Goal: Task Accomplishment & Management: Complete application form

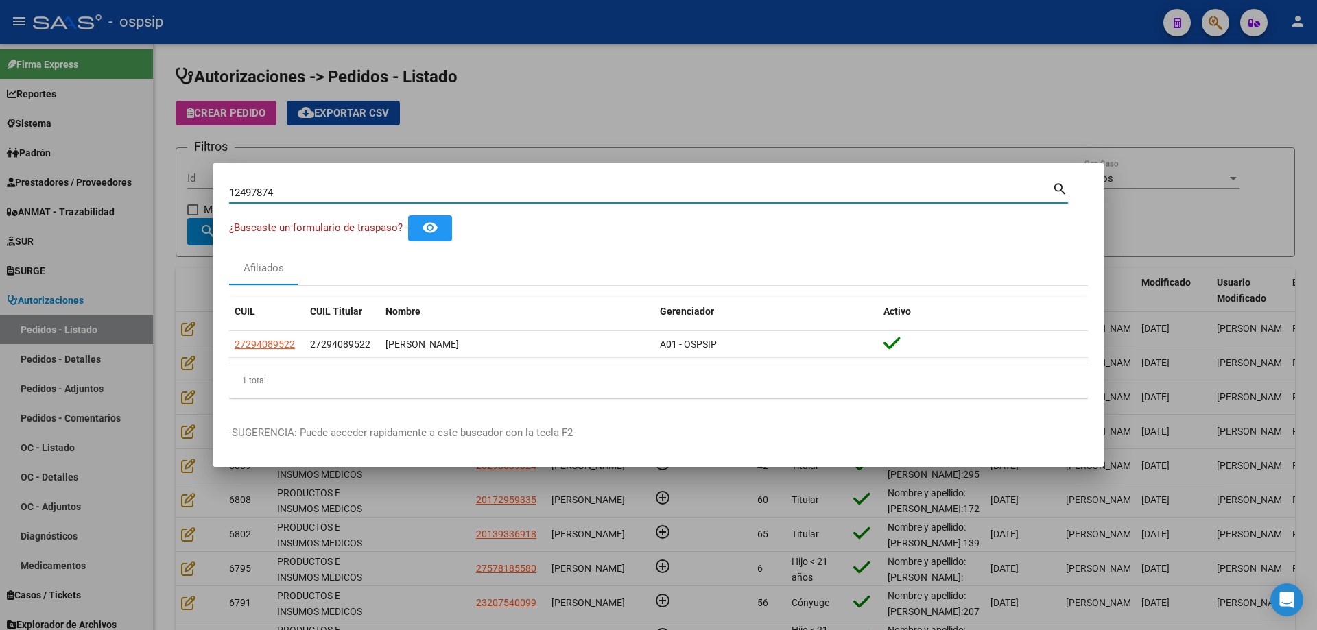
type input "12497874"
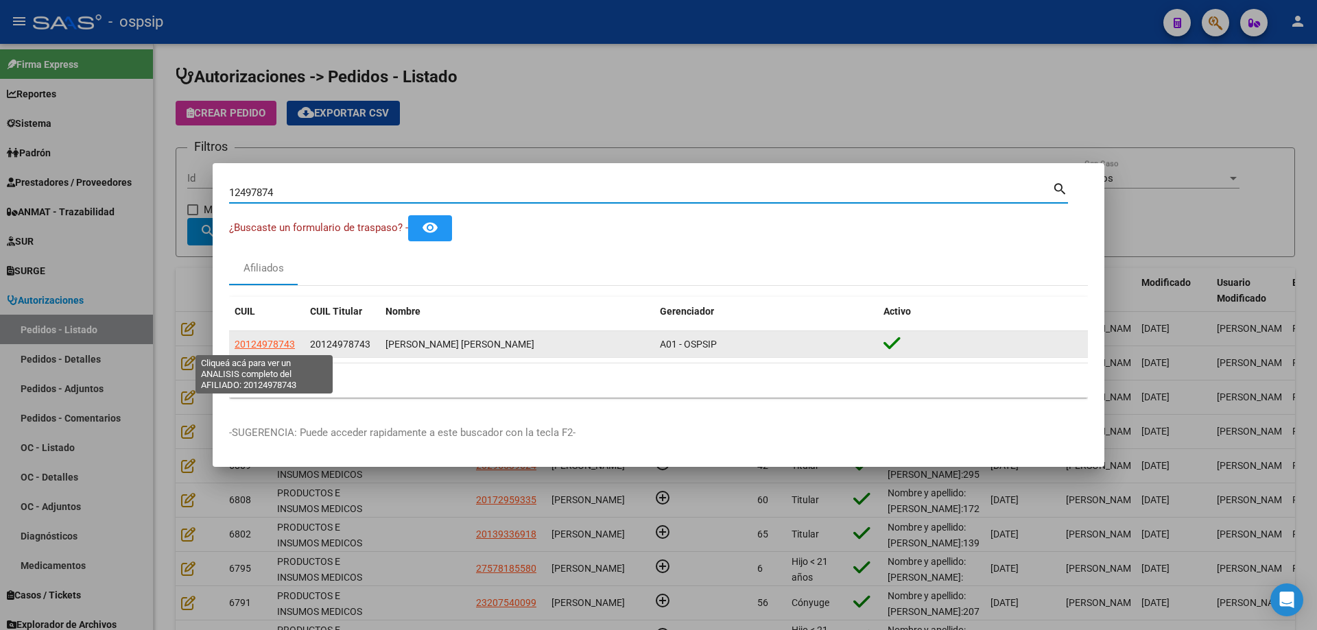
click at [258, 344] on span "20124978743" at bounding box center [265, 344] width 60 height 11
type textarea "20124978743"
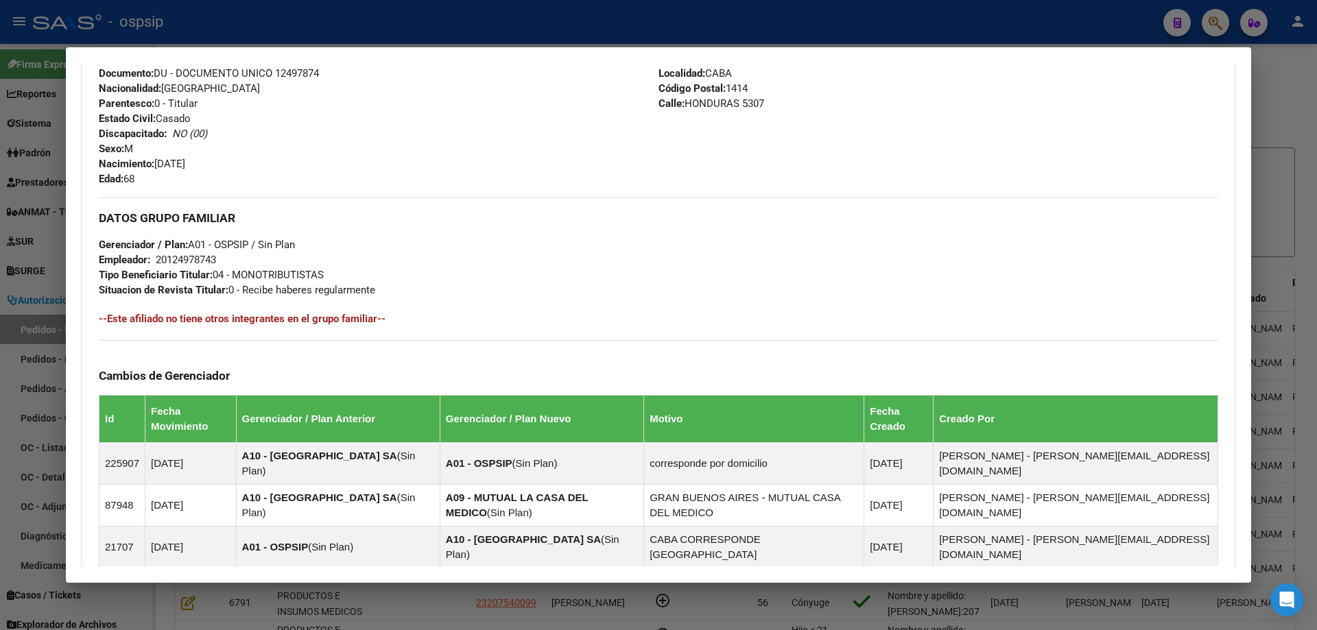
scroll to position [792, 0]
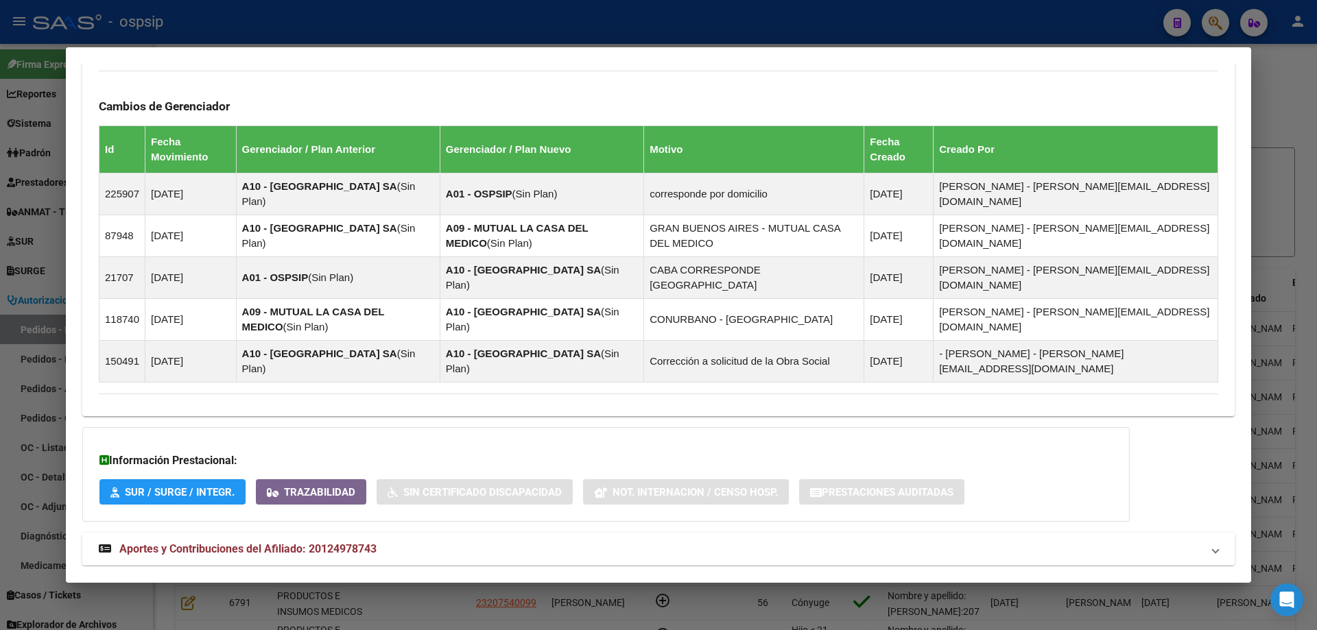
click at [243, 533] on mat-expansion-panel-header "Aportes y Contribuciones del Afiliado: 20124978743" at bounding box center [658, 549] width 1152 height 33
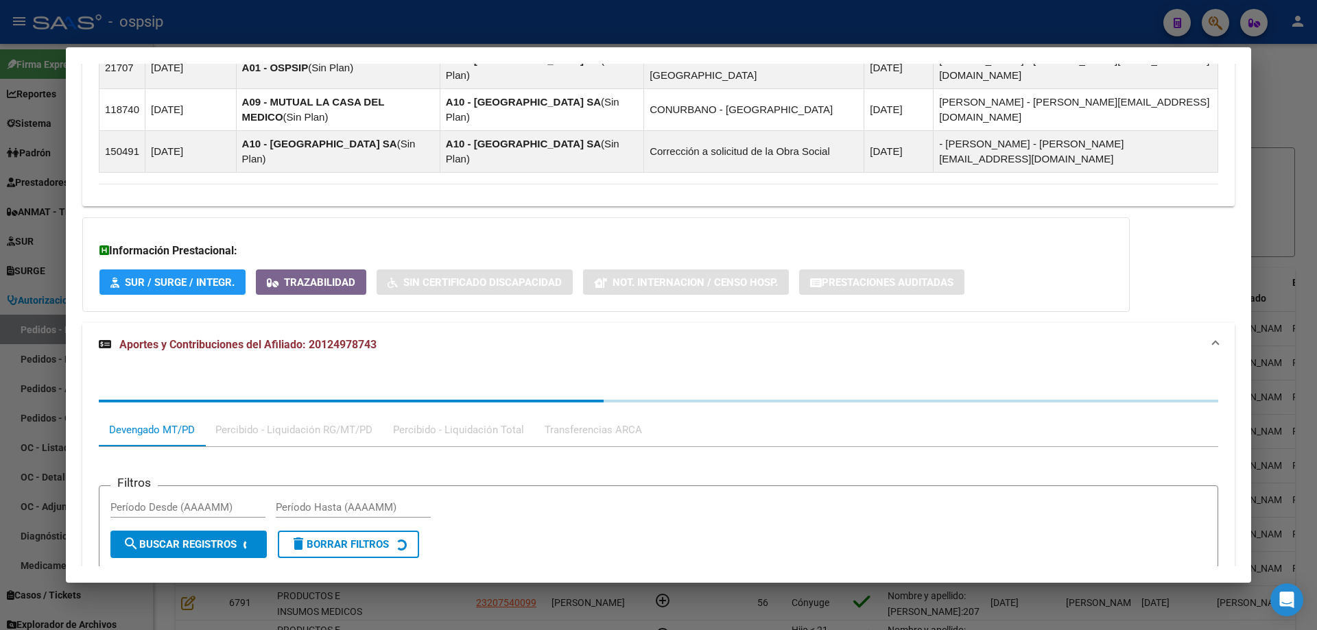
scroll to position [1146, 0]
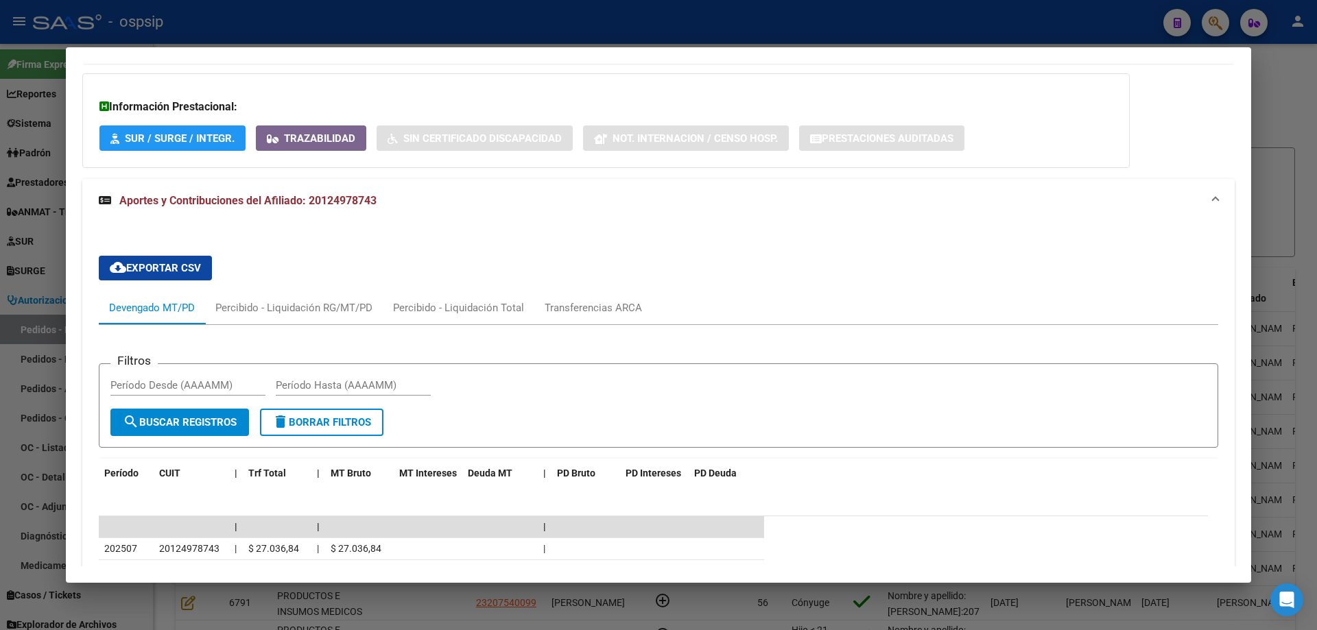
click at [48, 366] on div at bounding box center [658, 315] width 1317 height 630
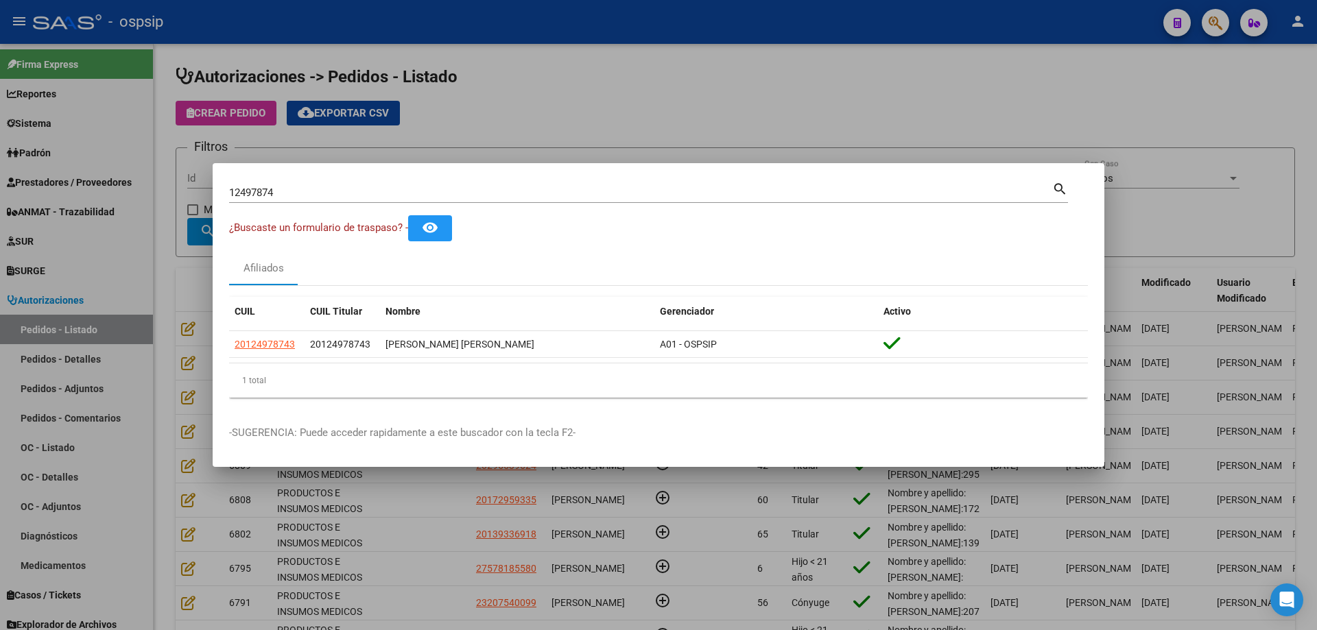
click at [272, 183] on div "12497874 Buscar (apellido, dni, cuil, [PERSON_NAME], cuit, obra social)" at bounding box center [640, 192] width 823 height 21
click at [265, 189] on input "12497874" at bounding box center [640, 193] width 823 height 12
click at [147, 212] on div at bounding box center [658, 315] width 1317 height 630
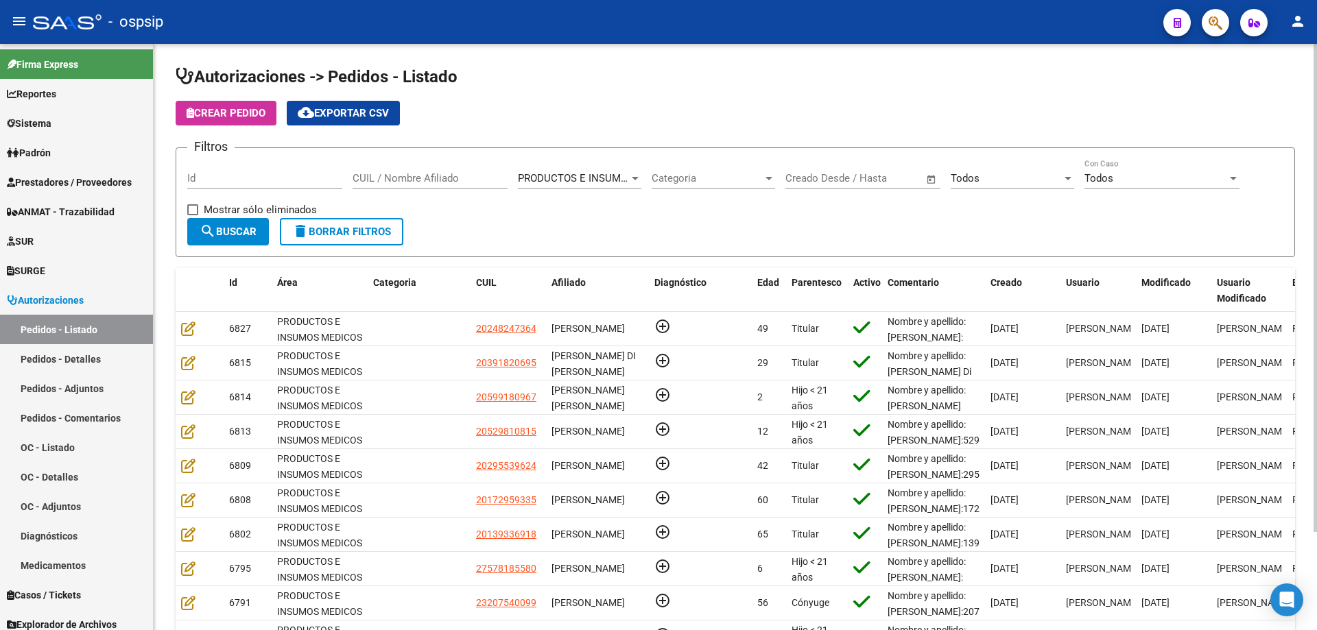
click at [318, 182] on input "Id" at bounding box center [264, 178] width 155 height 12
paste input "6385"
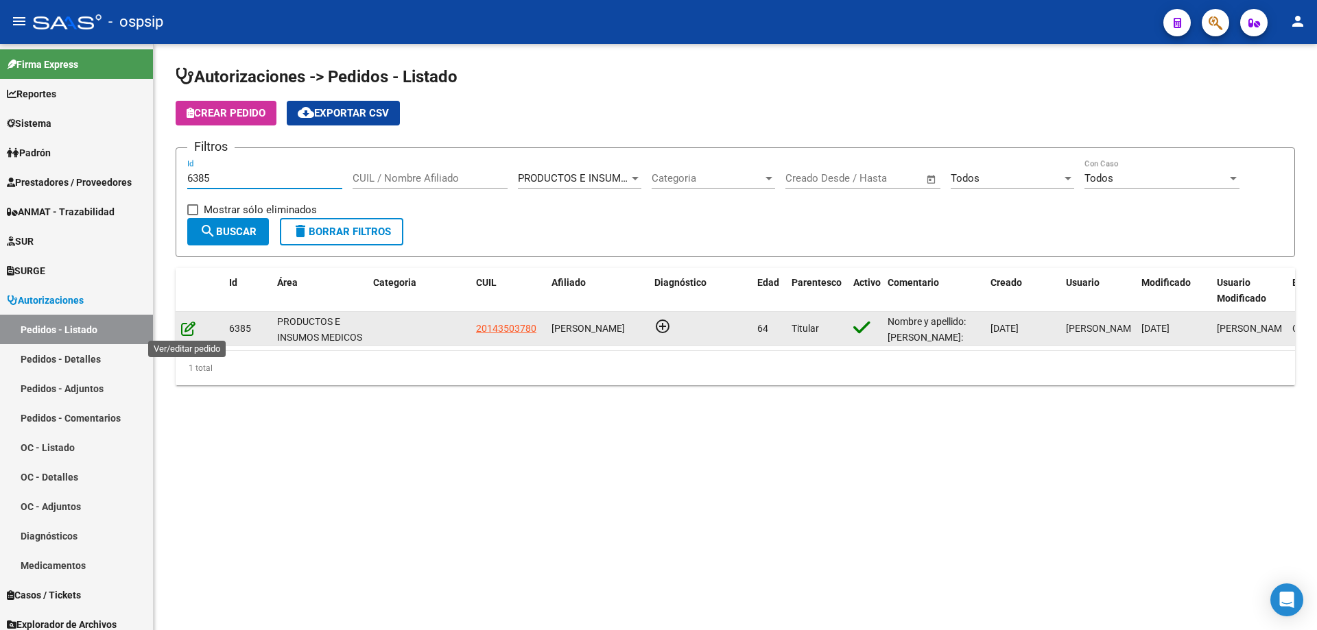
type input "6385"
click at [188, 330] on icon at bounding box center [188, 328] width 14 height 15
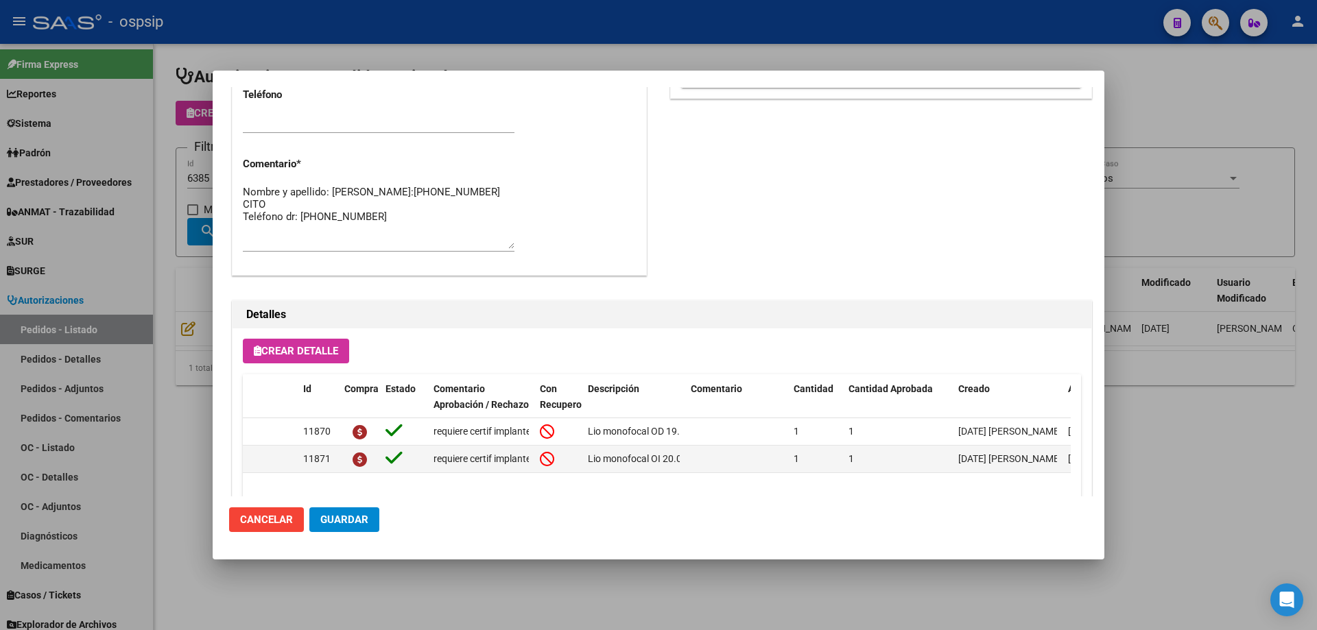
scroll to position [548, 0]
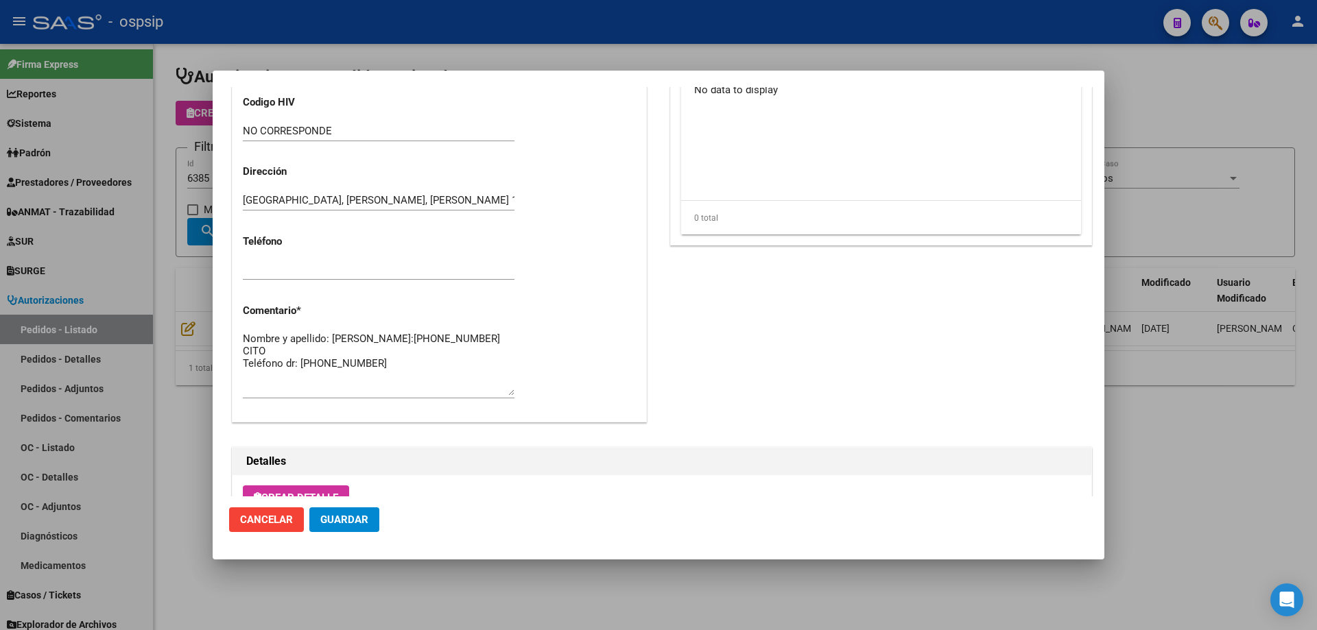
click at [190, 154] on div at bounding box center [658, 315] width 1317 height 630
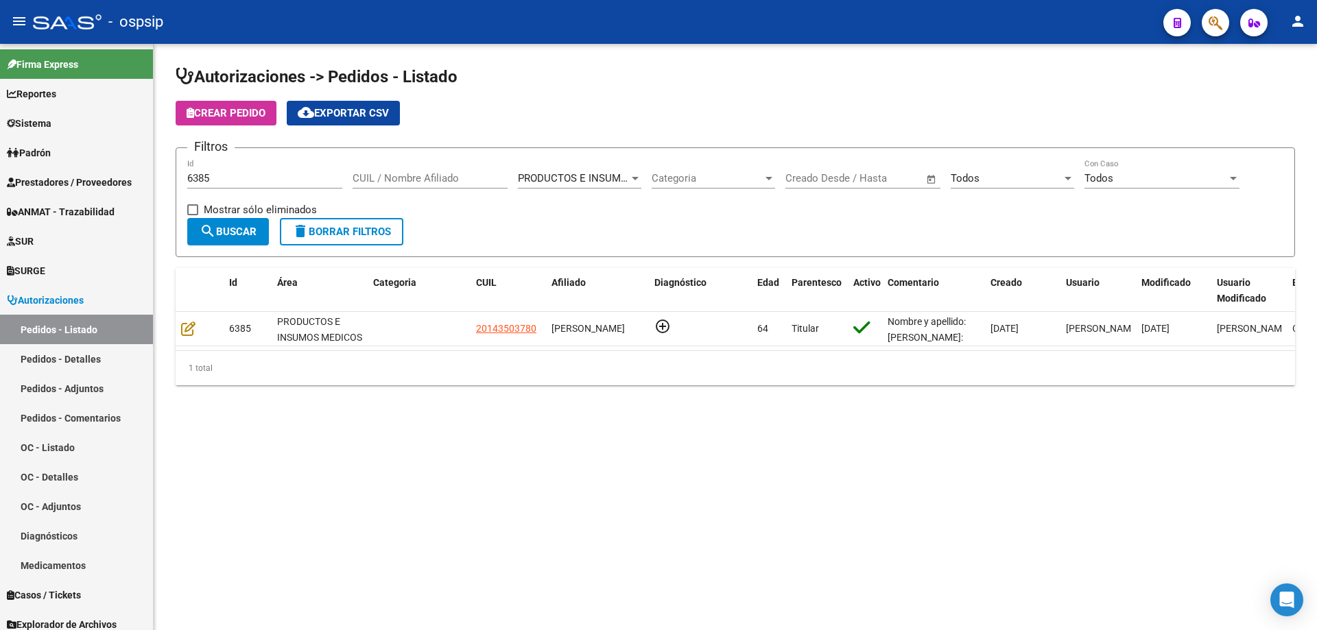
click at [308, 187] on div "6385 Id" at bounding box center [264, 173] width 155 height 29
drag, startPoint x: 311, startPoint y: 177, endPoint x: 121, endPoint y: 171, distance: 190.1
click at [121, 171] on mat-sidenav-container "Firma Express Reportes Egresos Devengados Auditorías x Área Auditorías x Usuari…" at bounding box center [658, 337] width 1317 height 586
click at [361, 176] on input "CUIL / Nombre Afiliado" at bounding box center [430, 178] width 155 height 12
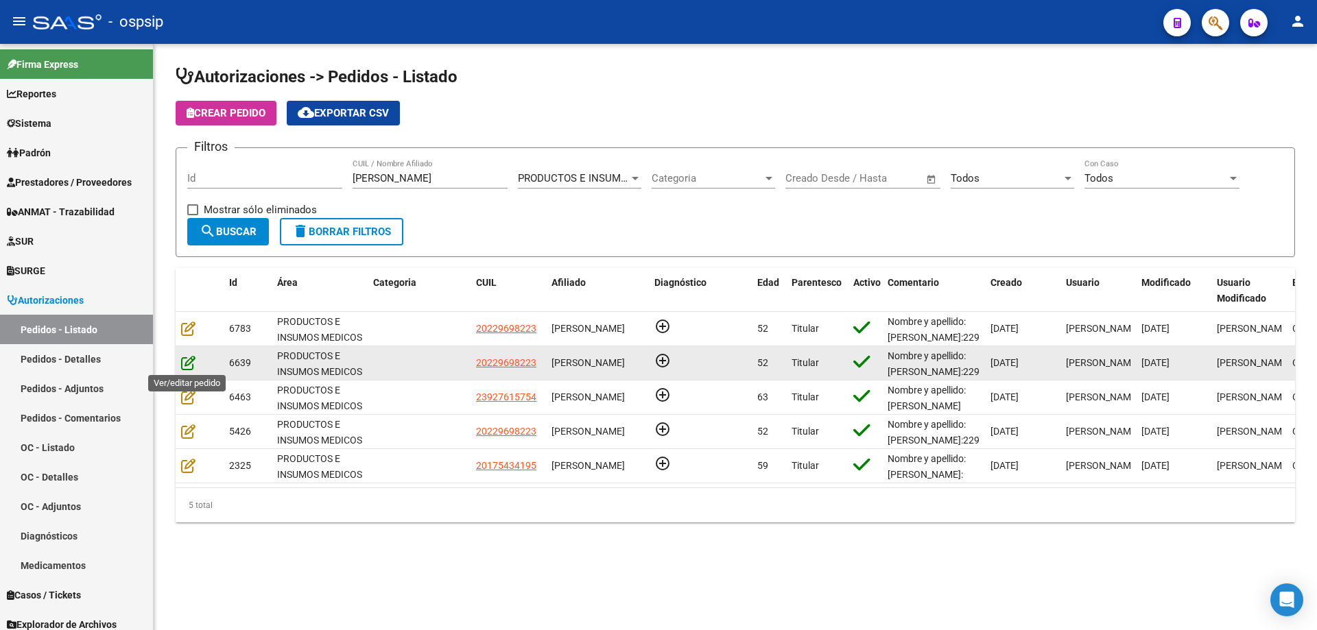
click at [191, 370] on icon at bounding box center [188, 362] width 14 height 15
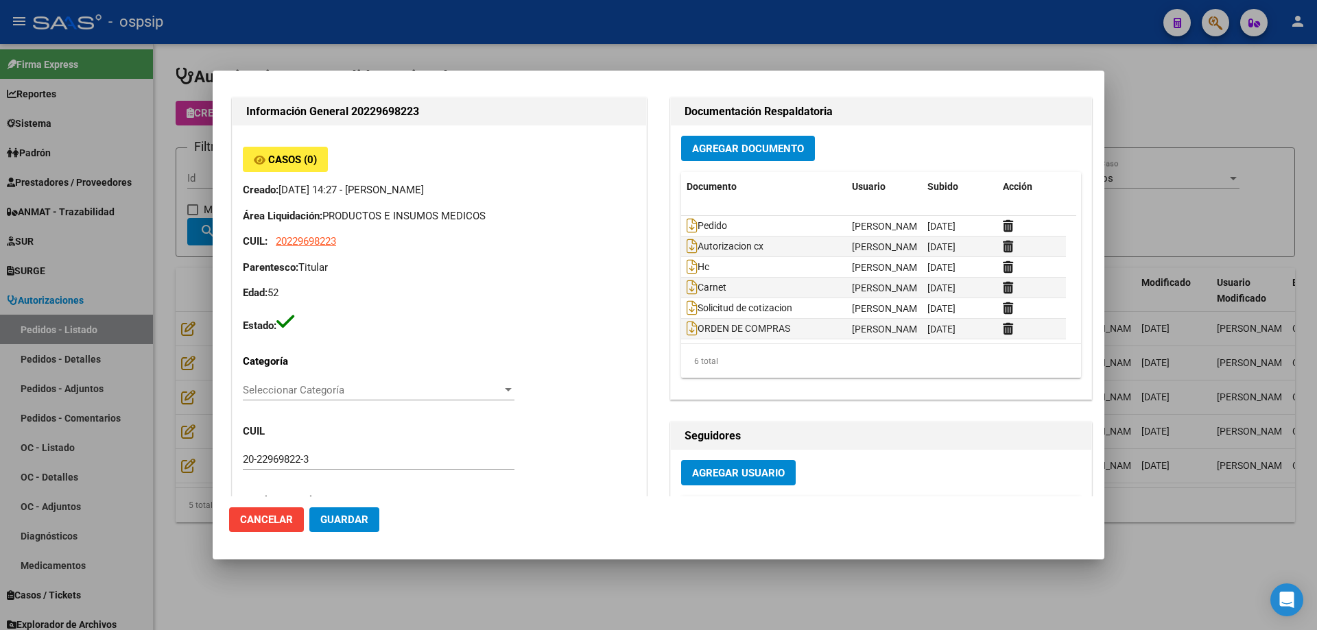
scroll to position [411, 0]
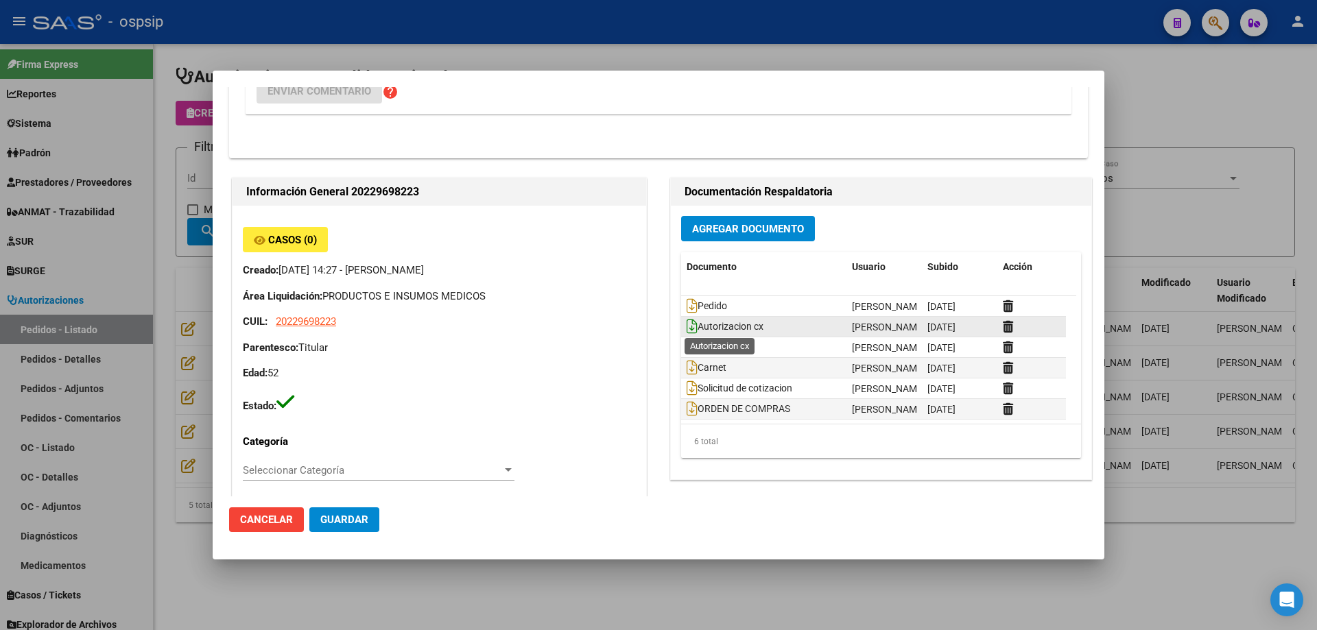
click at [687, 330] on icon at bounding box center [692, 326] width 11 height 15
click at [150, 156] on div at bounding box center [658, 315] width 1317 height 630
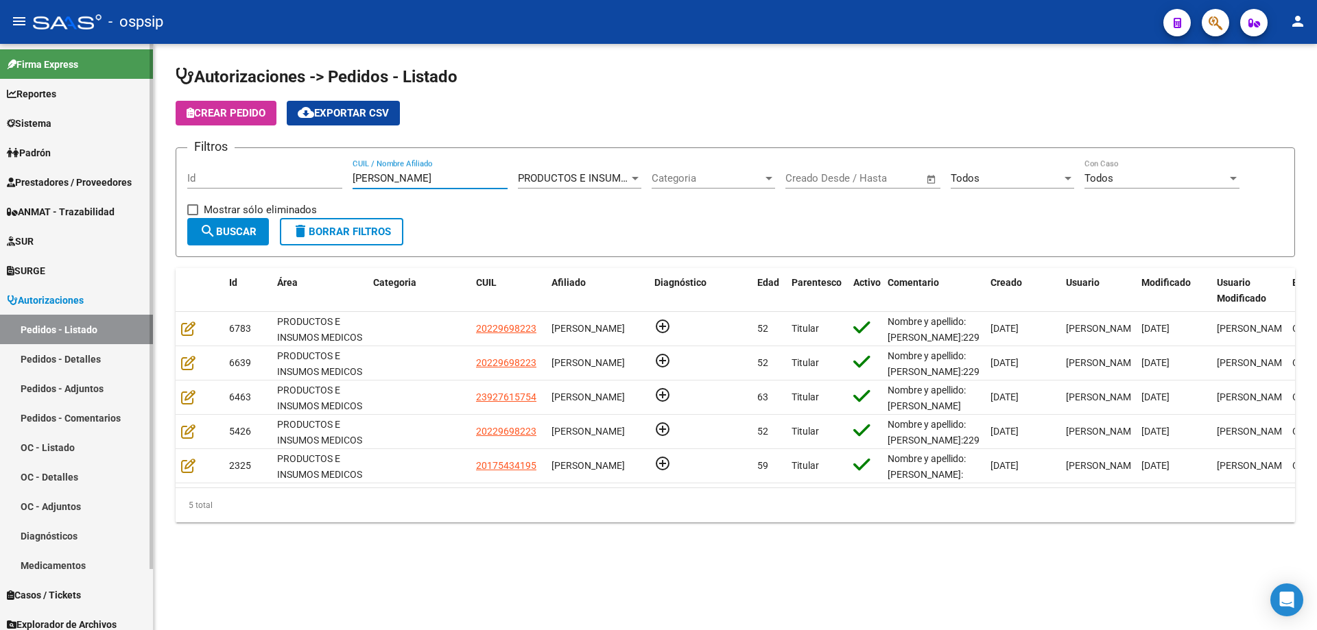
drag, startPoint x: 411, startPoint y: 178, endPoint x: 0, endPoint y: 111, distance: 416.9
click at [0, 113] on mat-sidenav-container "Firma Express Reportes Egresos Devengados Auditorías x Área Auditorías x Usuari…" at bounding box center [658, 337] width 1317 height 586
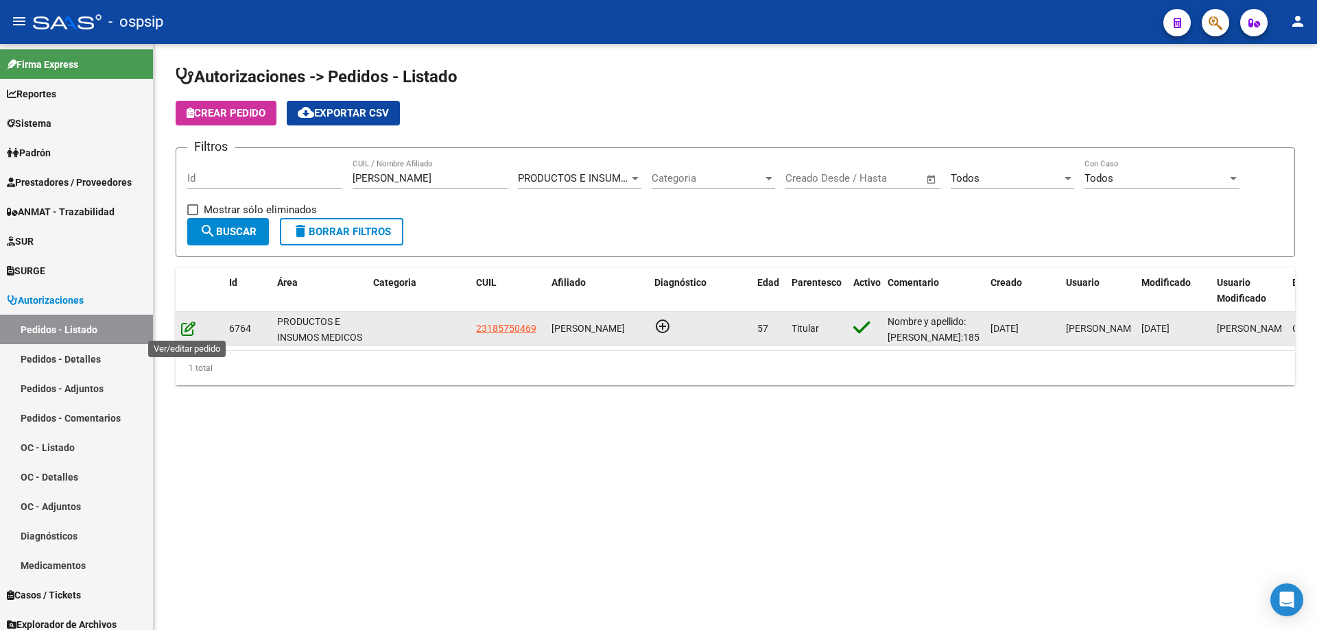
click at [187, 324] on icon at bounding box center [188, 328] width 14 height 15
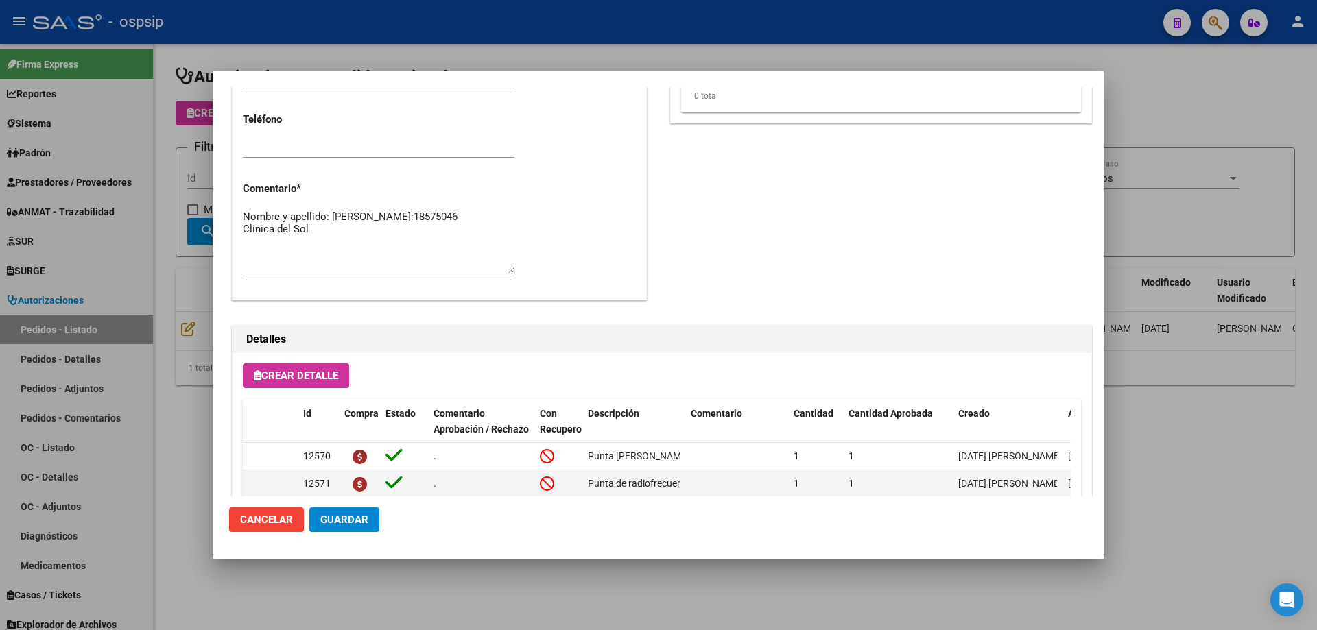
scroll to position [822, 0]
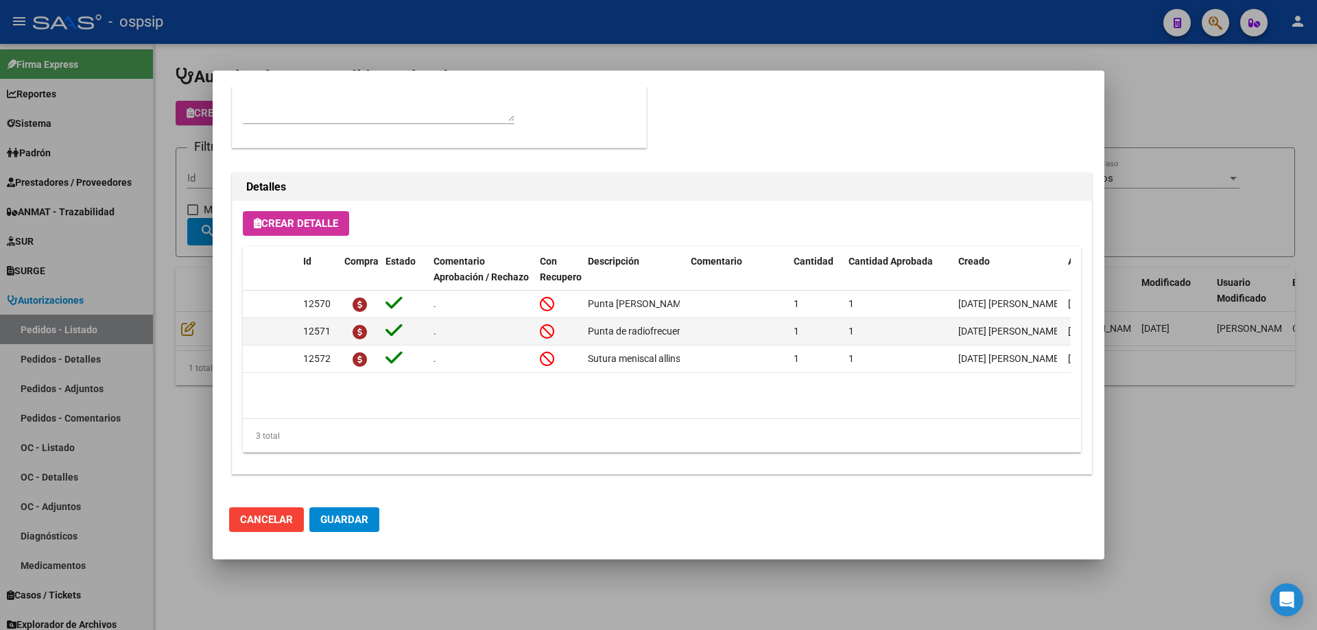
click at [166, 135] on div at bounding box center [658, 315] width 1317 height 630
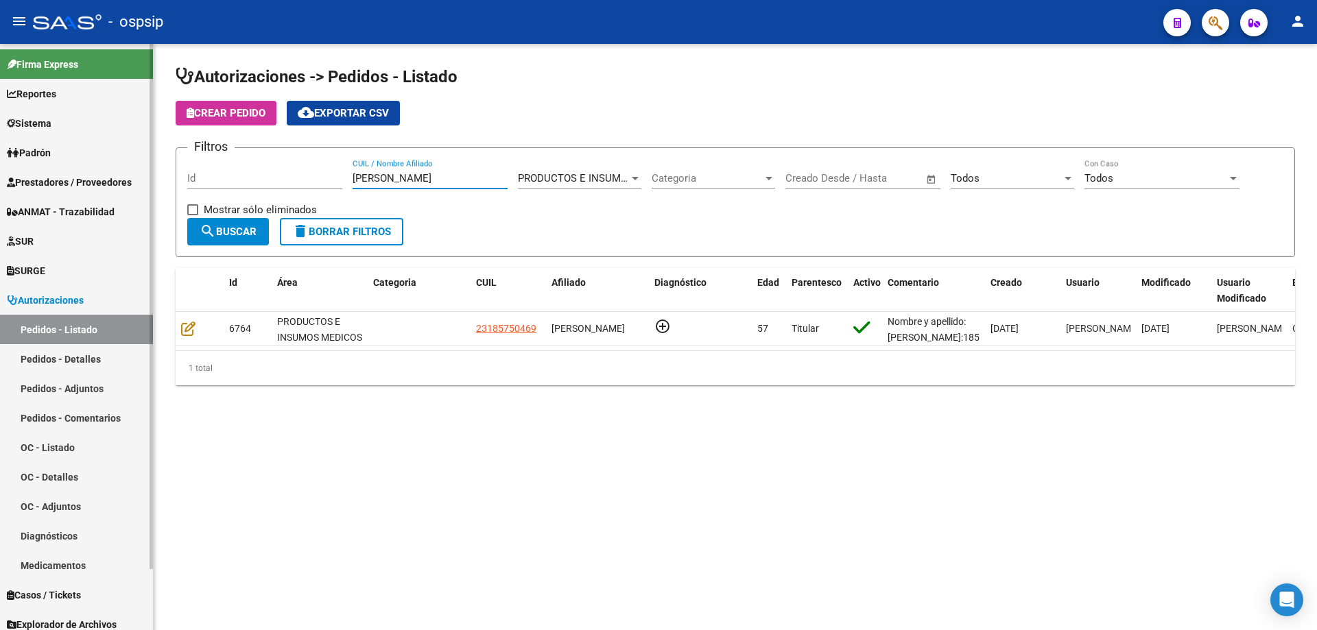
drag, startPoint x: 425, startPoint y: 172, endPoint x: 118, endPoint y: 123, distance: 311.2
click at [118, 123] on mat-sidenav-container "Firma Express Reportes Egresos Devengados Auditorías x Área Auditorías x Usuari…" at bounding box center [658, 337] width 1317 height 586
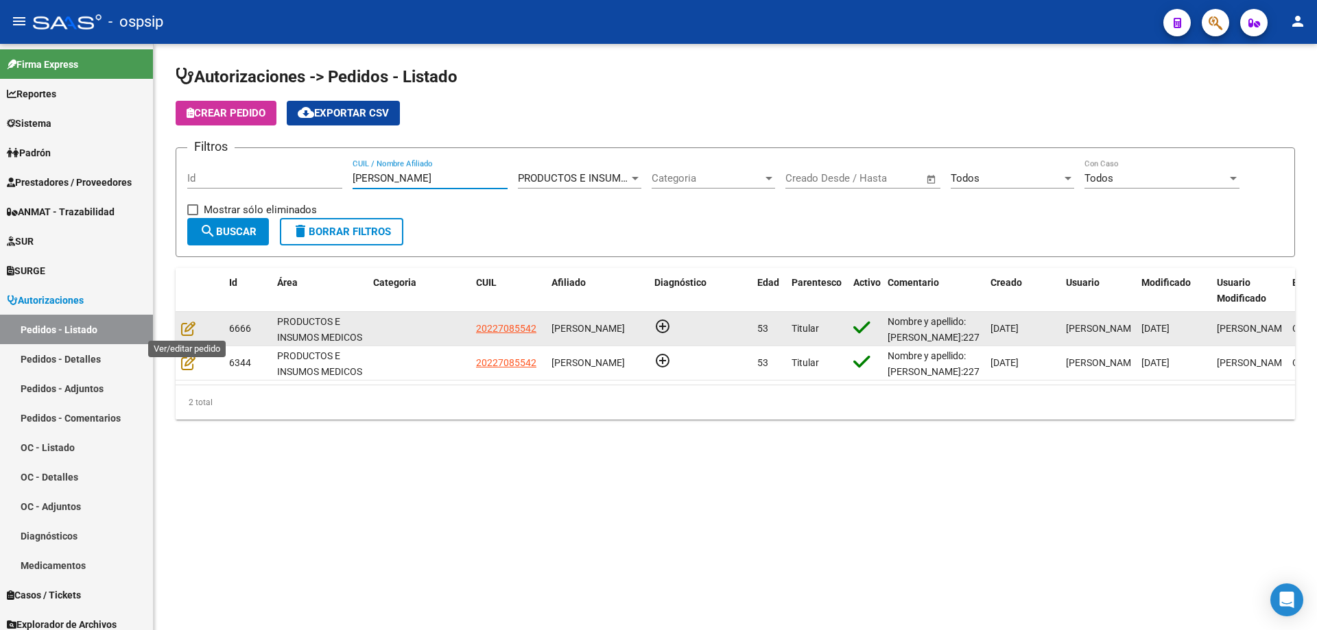
type input "[PERSON_NAME]"
click at [195, 329] on div at bounding box center [199, 329] width 37 height 16
click at [195, 328] on icon at bounding box center [188, 328] width 14 height 15
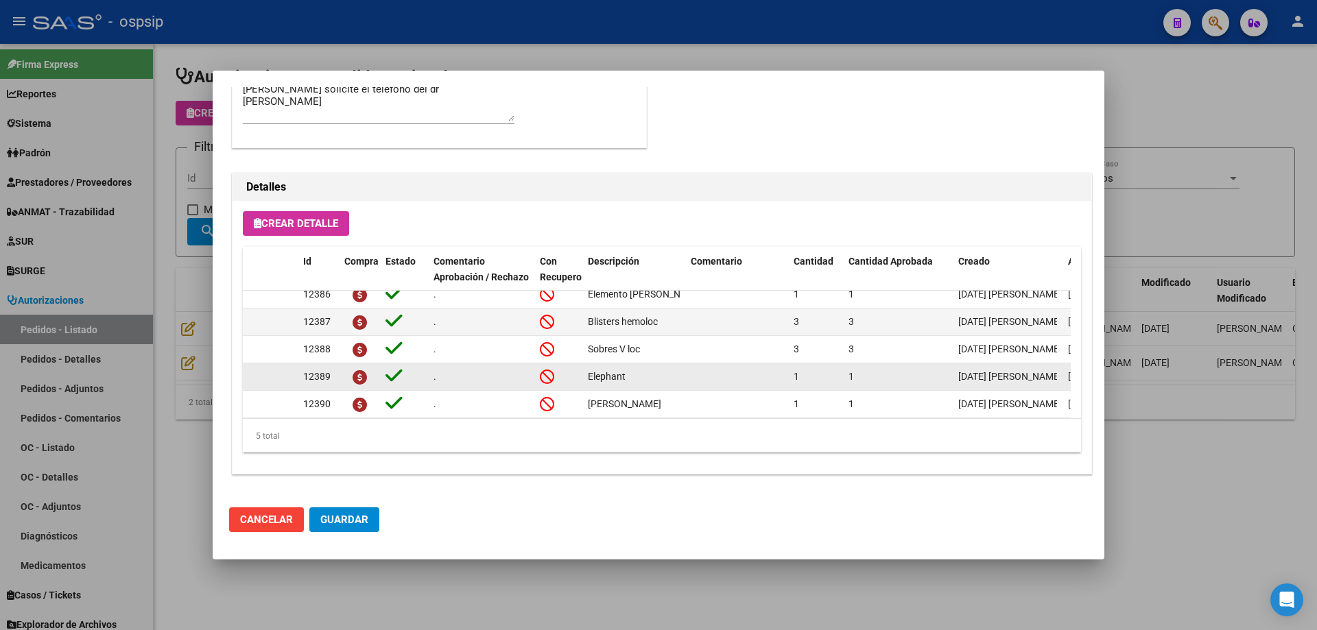
scroll to position [25, 0]
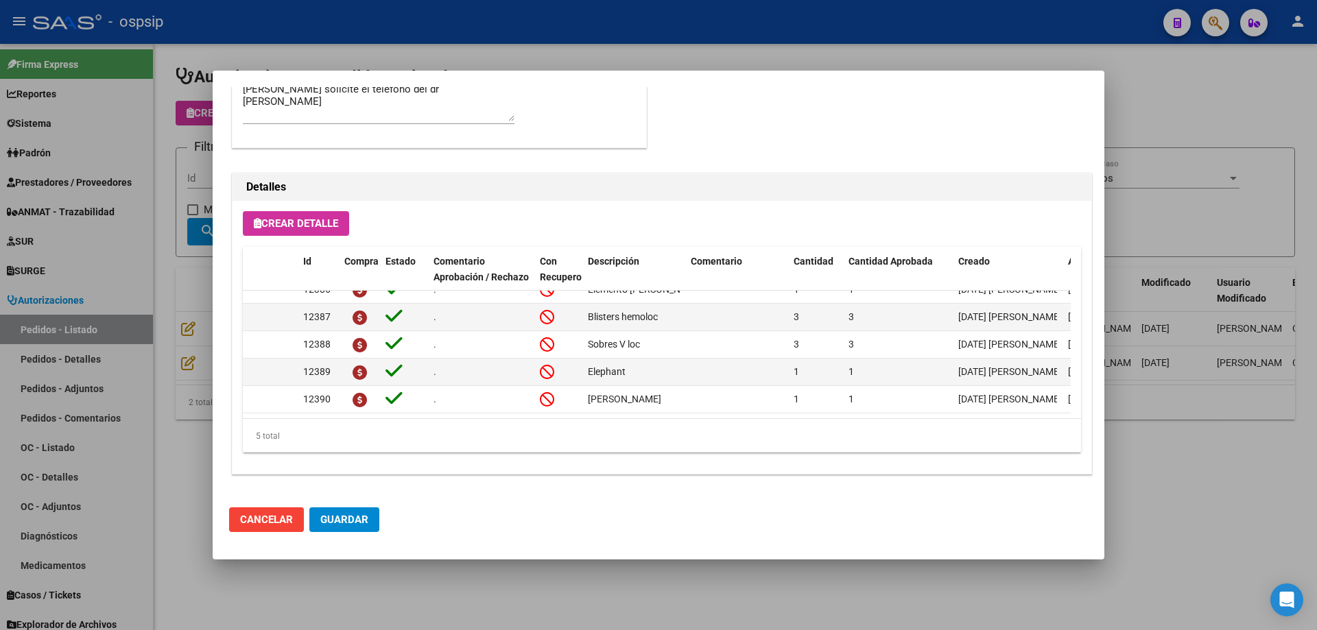
click at [145, 237] on div at bounding box center [658, 315] width 1317 height 630
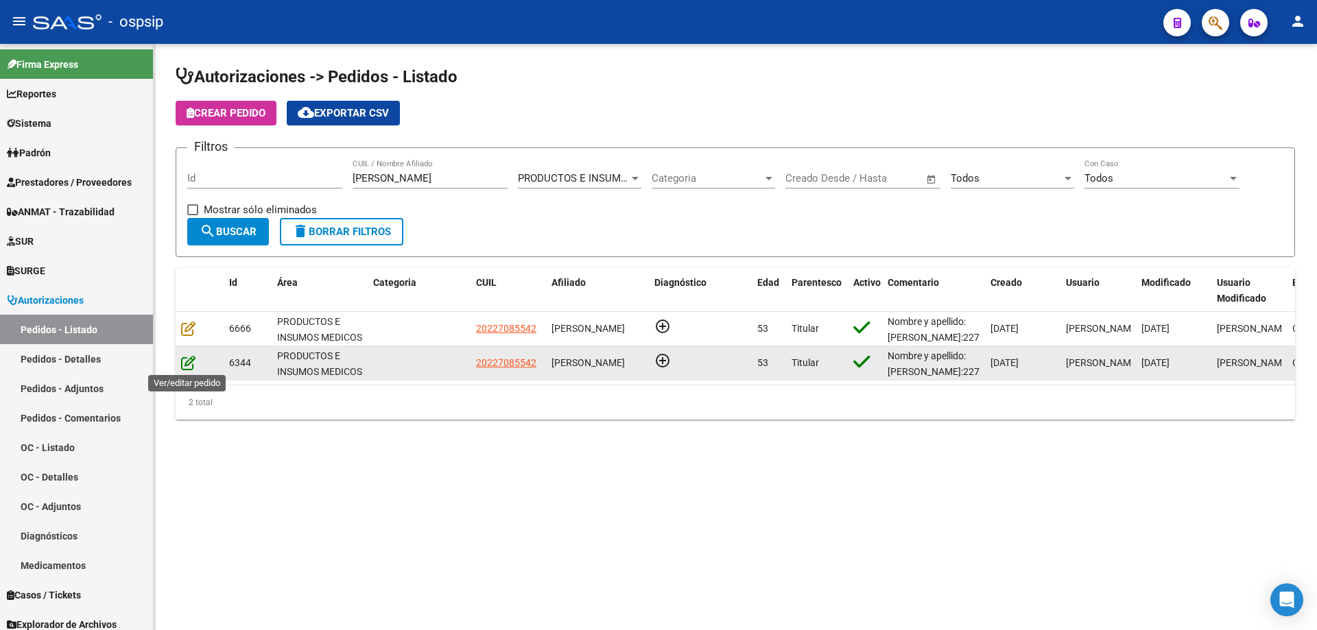
click at [187, 359] on icon at bounding box center [188, 362] width 14 height 15
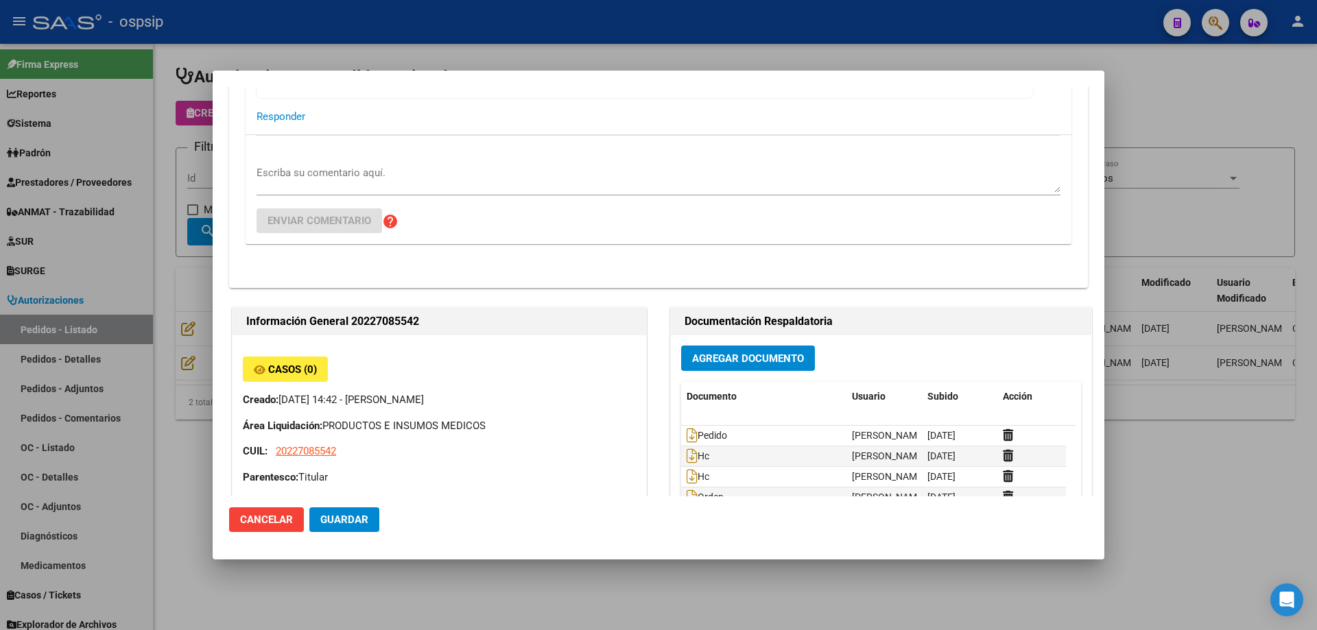
scroll to position [165, 0]
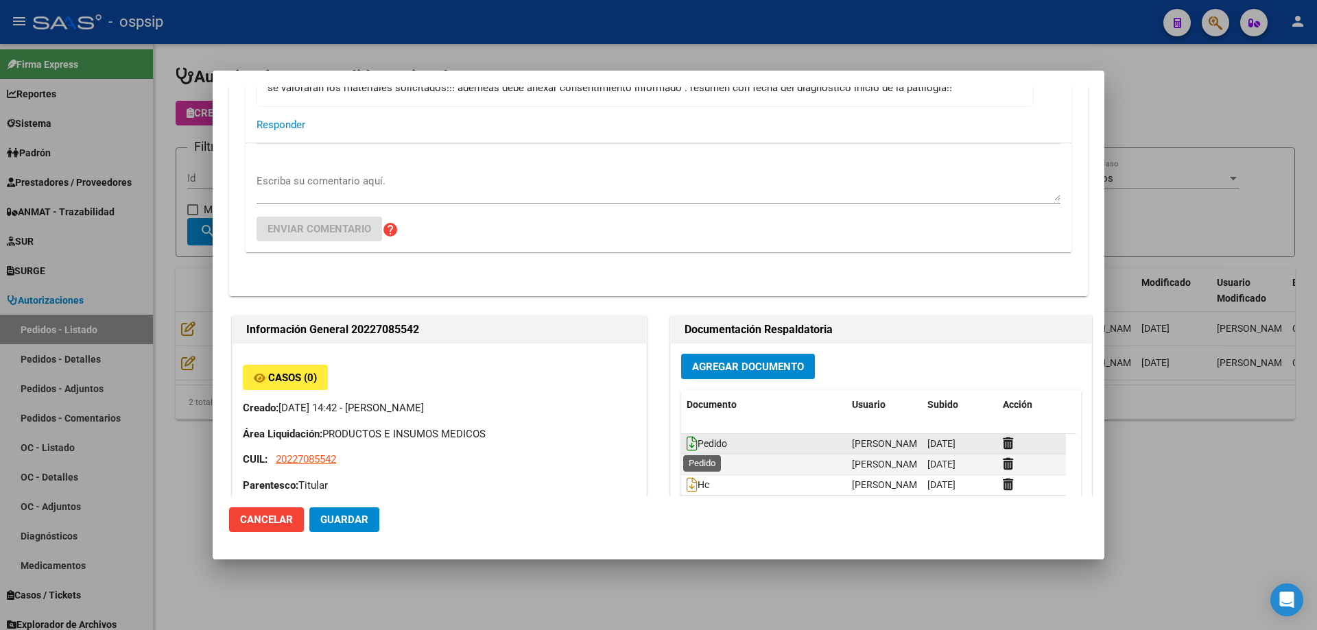
click at [687, 440] on icon at bounding box center [692, 443] width 11 height 15
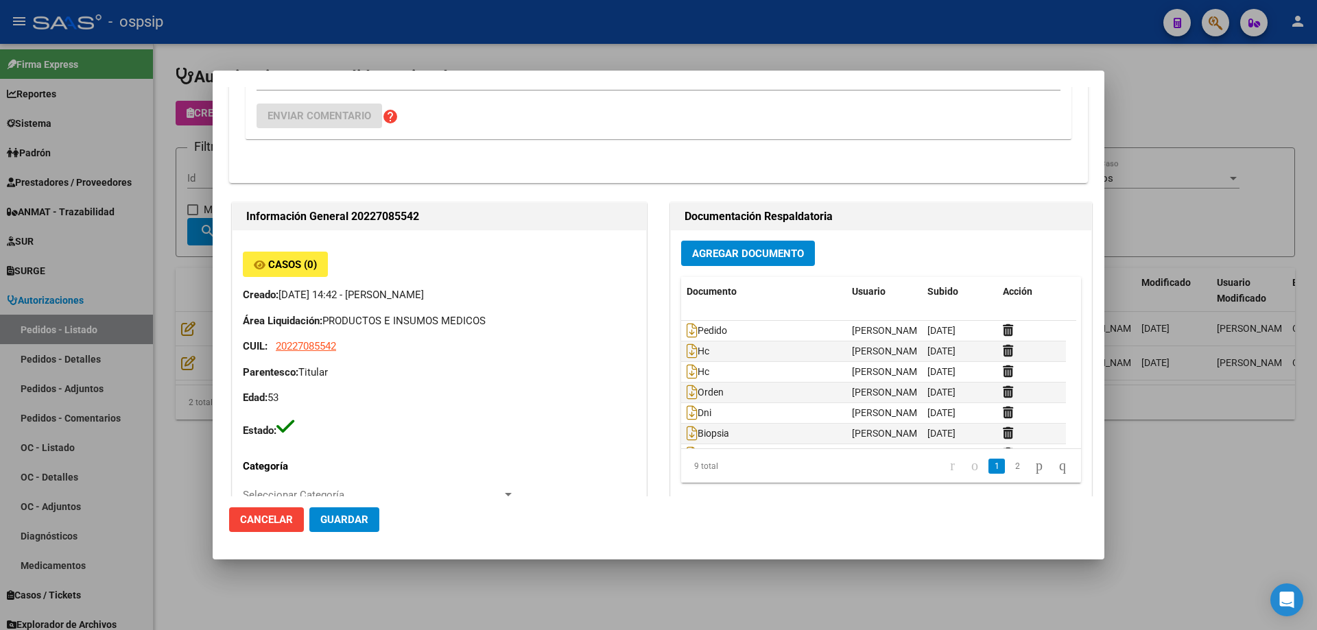
scroll to position [577, 0]
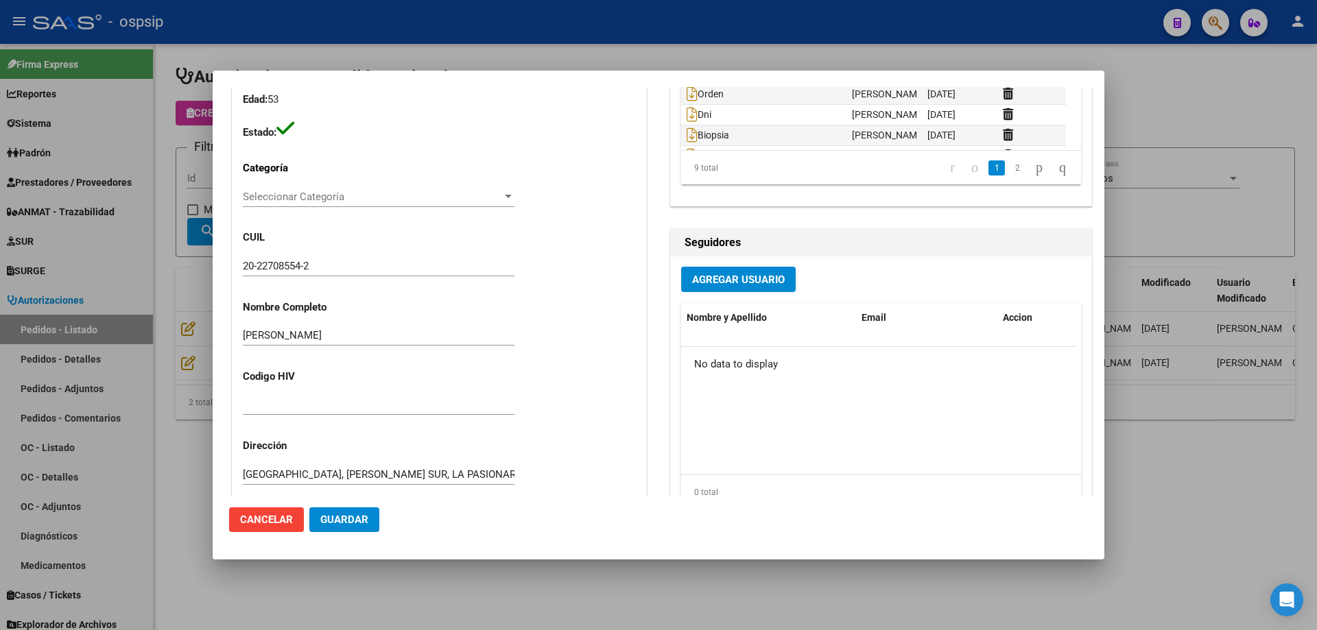
click at [177, 252] on div at bounding box center [658, 315] width 1317 height 630
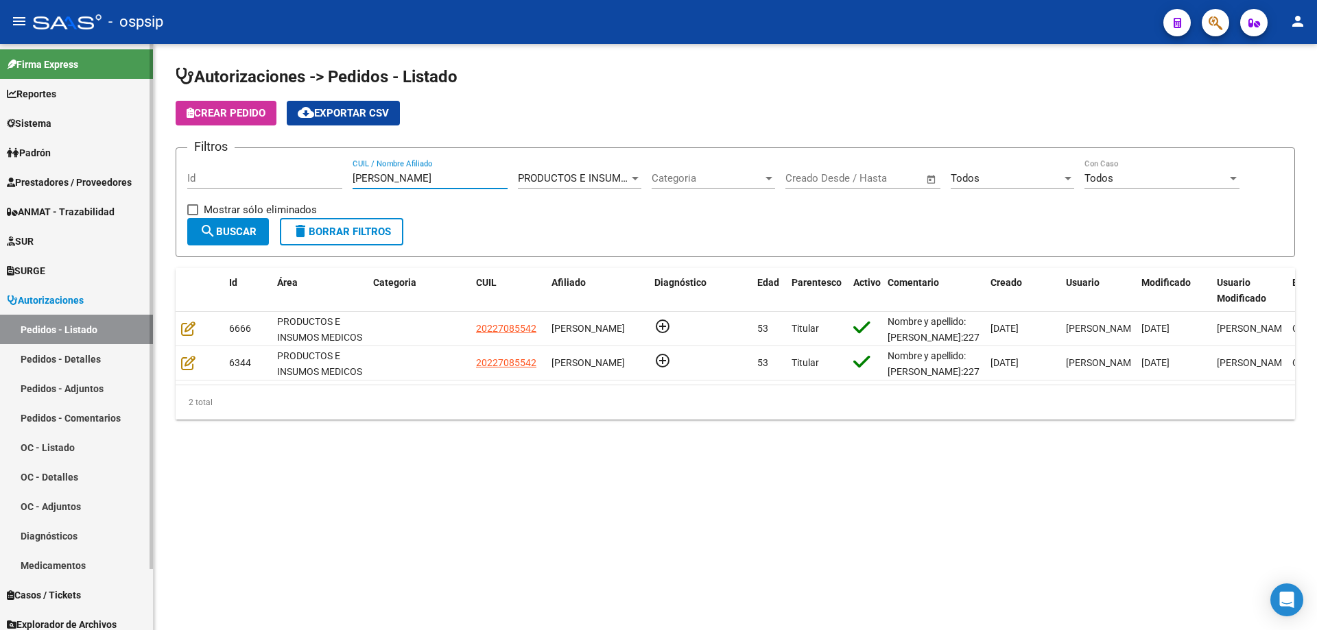
drag, startPoint x: 412, startPoint y: 181, endPoint x: 118, endPoint y: 136, distance: 297.6
click at [119, 136] on mat-sidenav-container "Firma Express Reportes Egresos Devengados Auditorías x Área Auditorías x Usuari…" at bounding box center [658, 337] width 1317 height 586
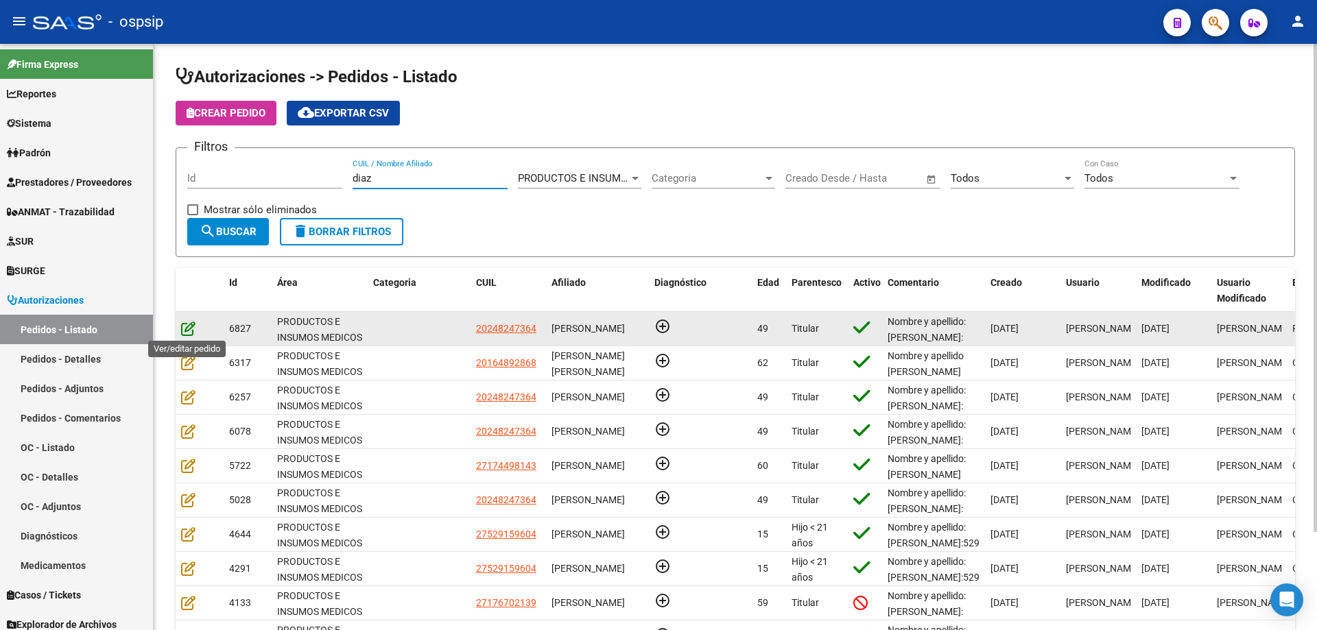
type input "diaz"
click at [186, 326] on icon at bounding box center [188, 328] width 14 height 15
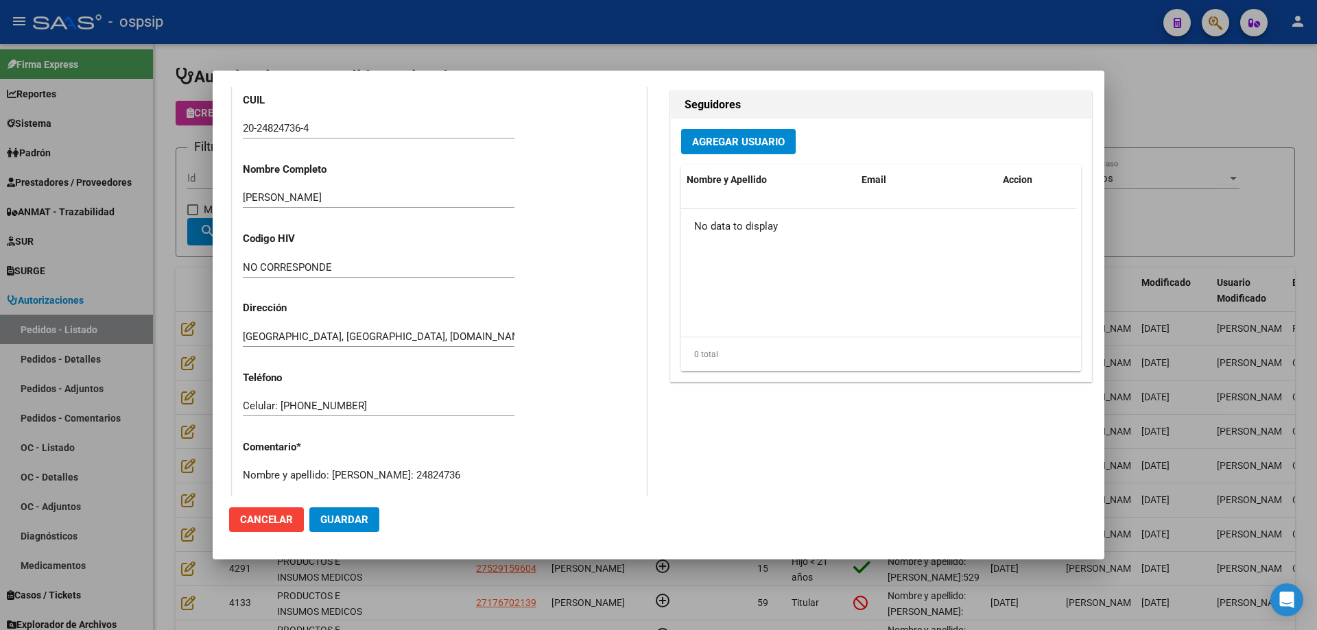
scroll to position [754, 0]
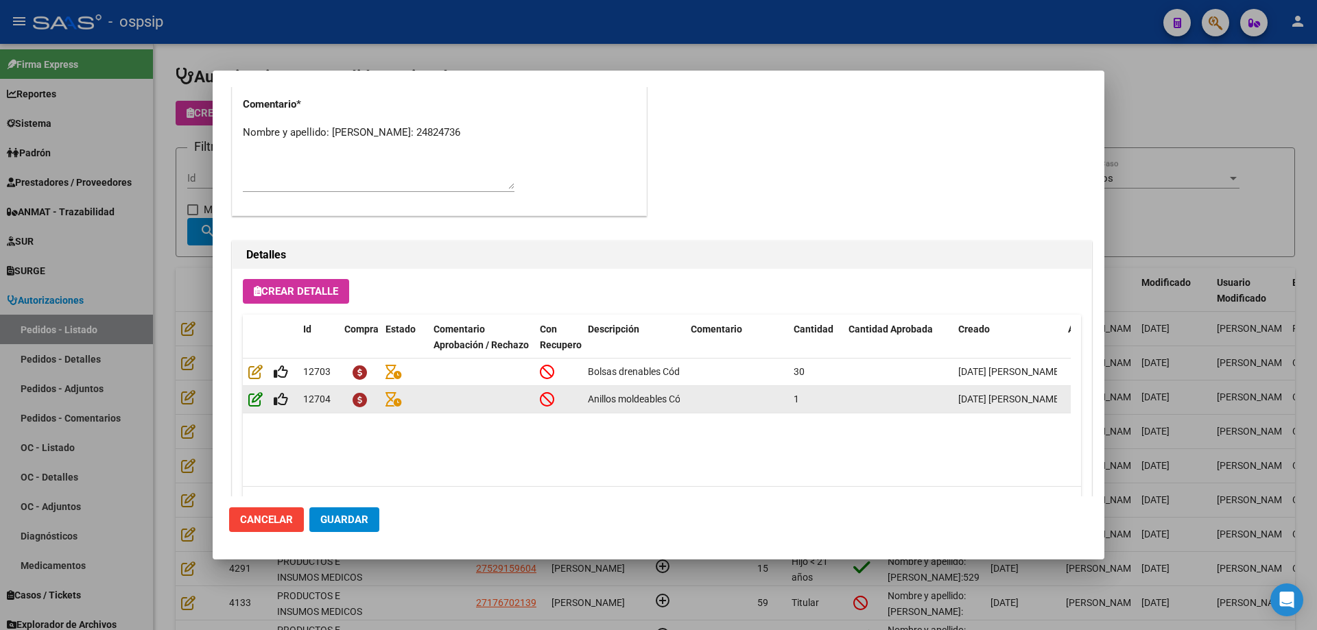
click at [252, 396] on icon at bounding box center [255, 399] width 14 height 15
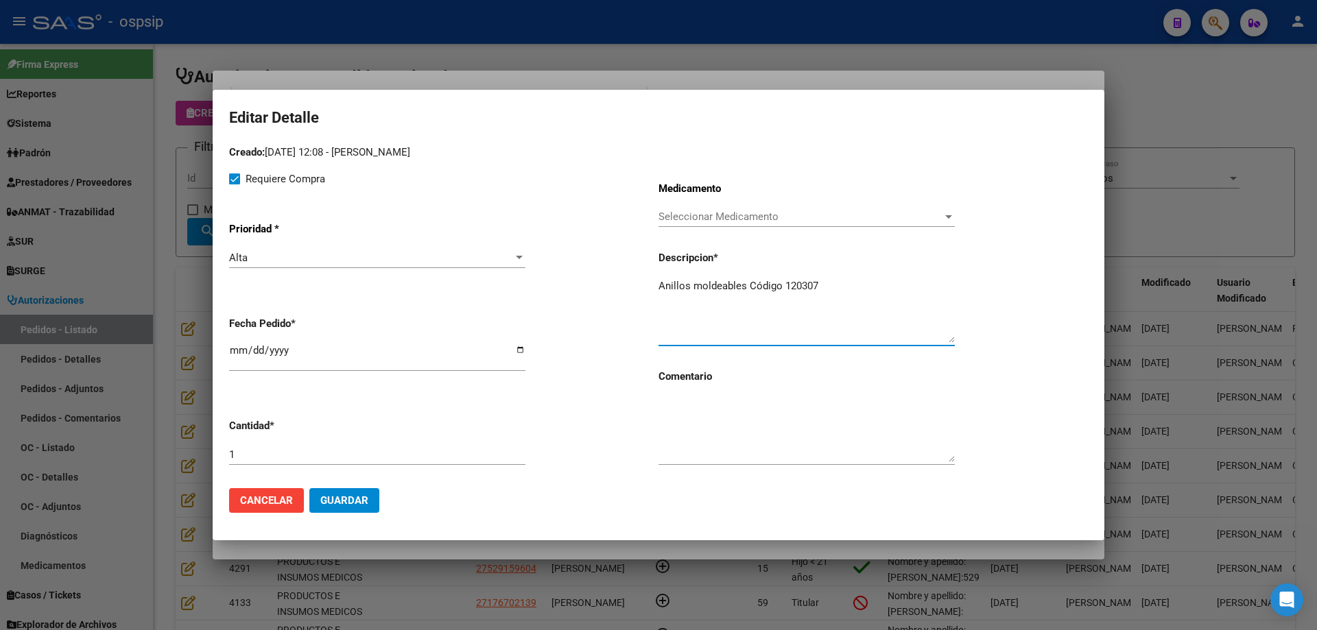
click at [665, 283] on textarea "Anillos moldeables Código 120307" at bounding box center [806, 310] width 296 height 64
type textarea "Caja anillos moldeables Código 120307"
click at [357, 496] on span "Guardar" at bounding box center [344, 500] width 48 height 12
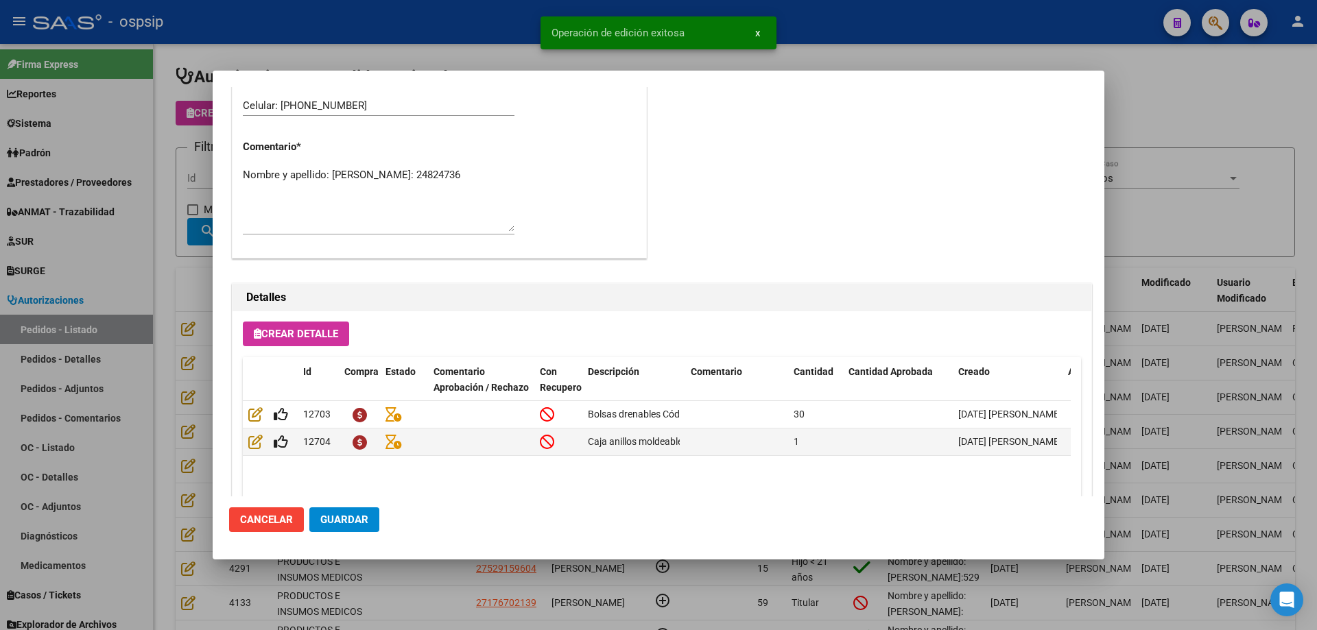
scroll to position [549, 0]
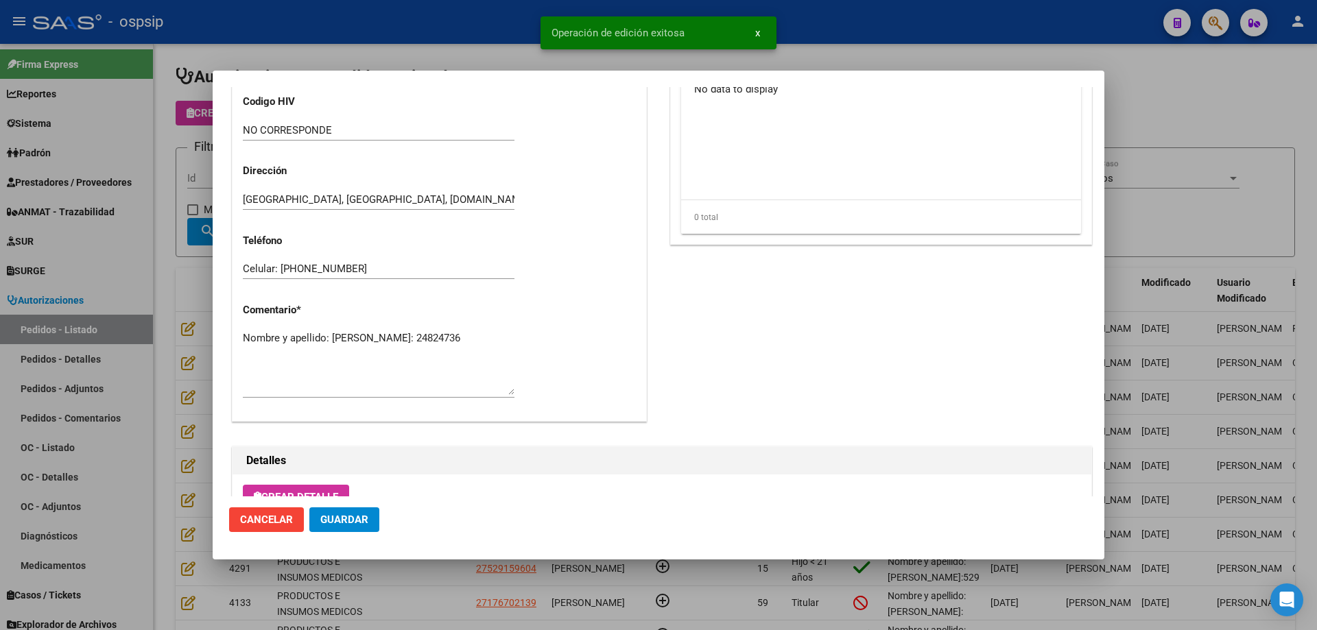
click at [374, 351] on textarea "Nombre y apellido: [PERSON_NAME]: 24824736" at bounding box center [379, 363] width 272 height 64
paste textarea "Contacto [PHONE_NUMBER]"
click at [288, 359] on textarea "Nombre y apellido: [PERSON_NAME]: [PHONE_NUMBER] Contacto [PHONE_NUMBER]" at bounding box center [379, 363] width 272 height 64
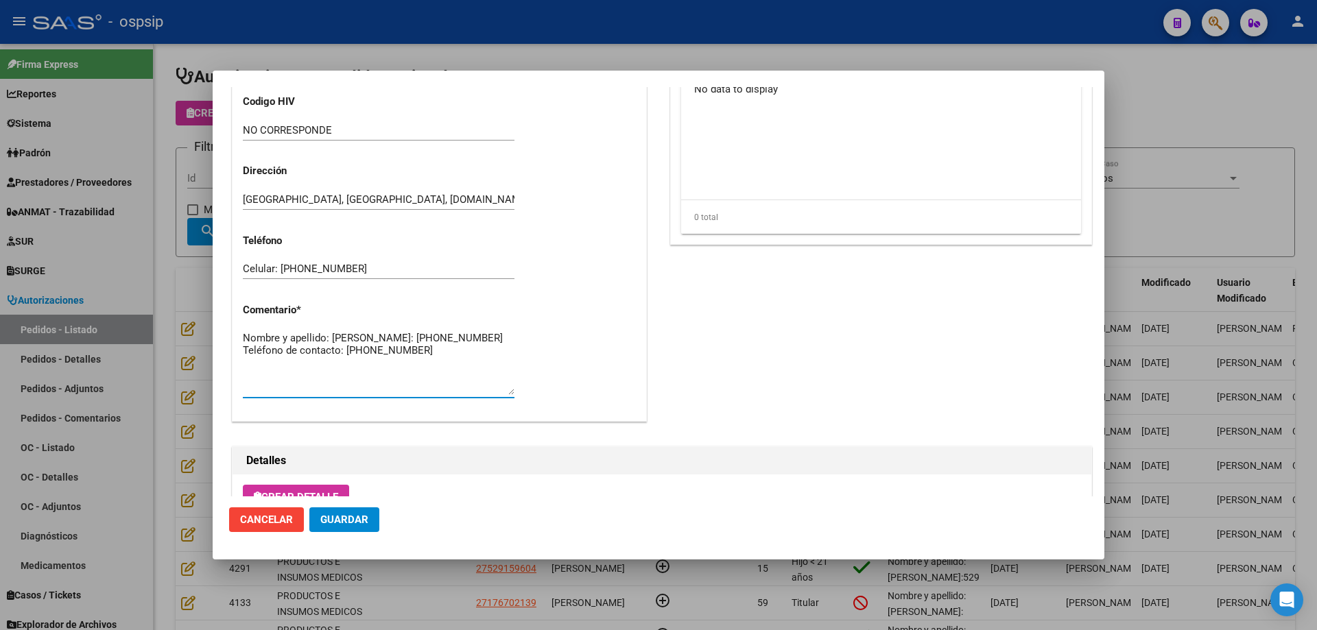
type textarea "Nombre y apellido: [PERSON_NAME]: [PHONE_NUMBER] Teléfono de contacto: [PHONE_N…"
click at [369, 517] on button "Guardar" at bounding box center [344, 520] width 70 height 25
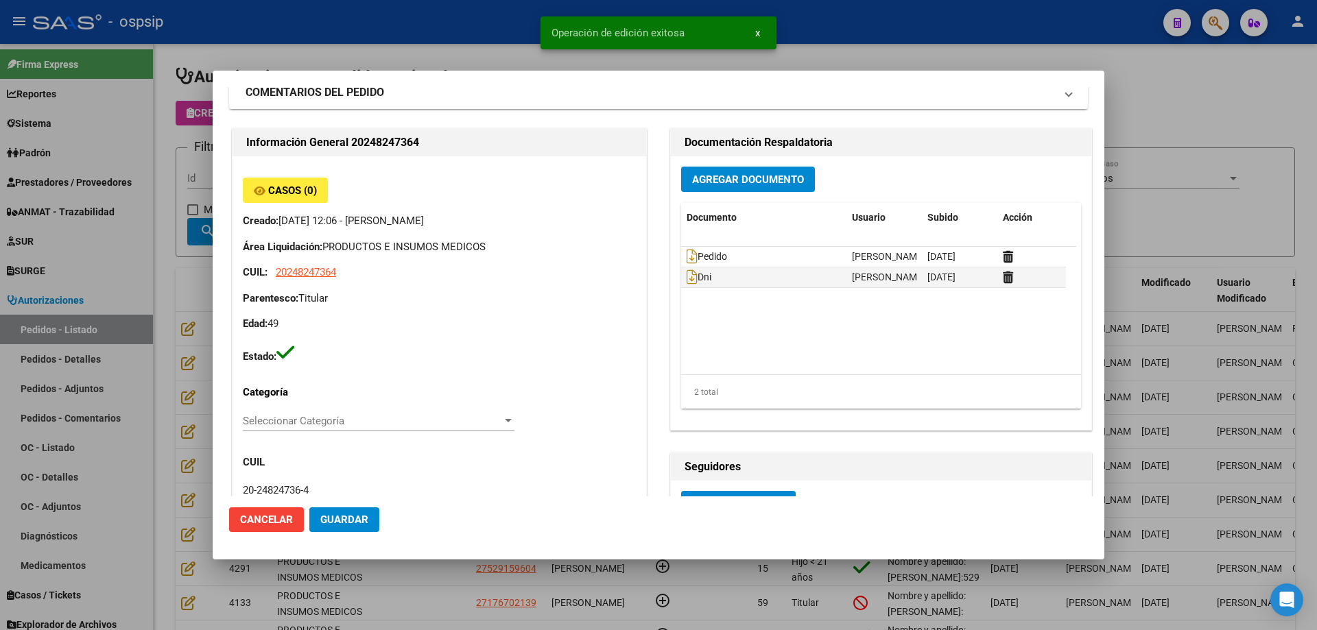
scroll to position [0, 0]
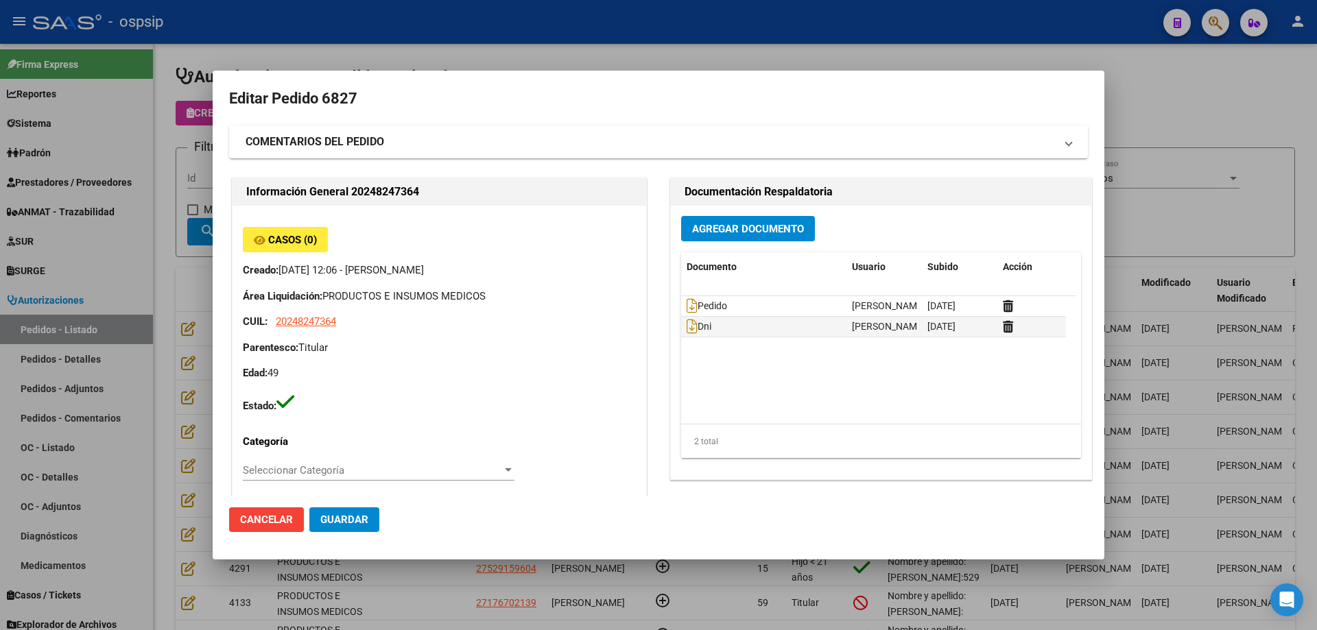
click at [169, 178] on div at bounding box center [658, 315] width 1317 height 630
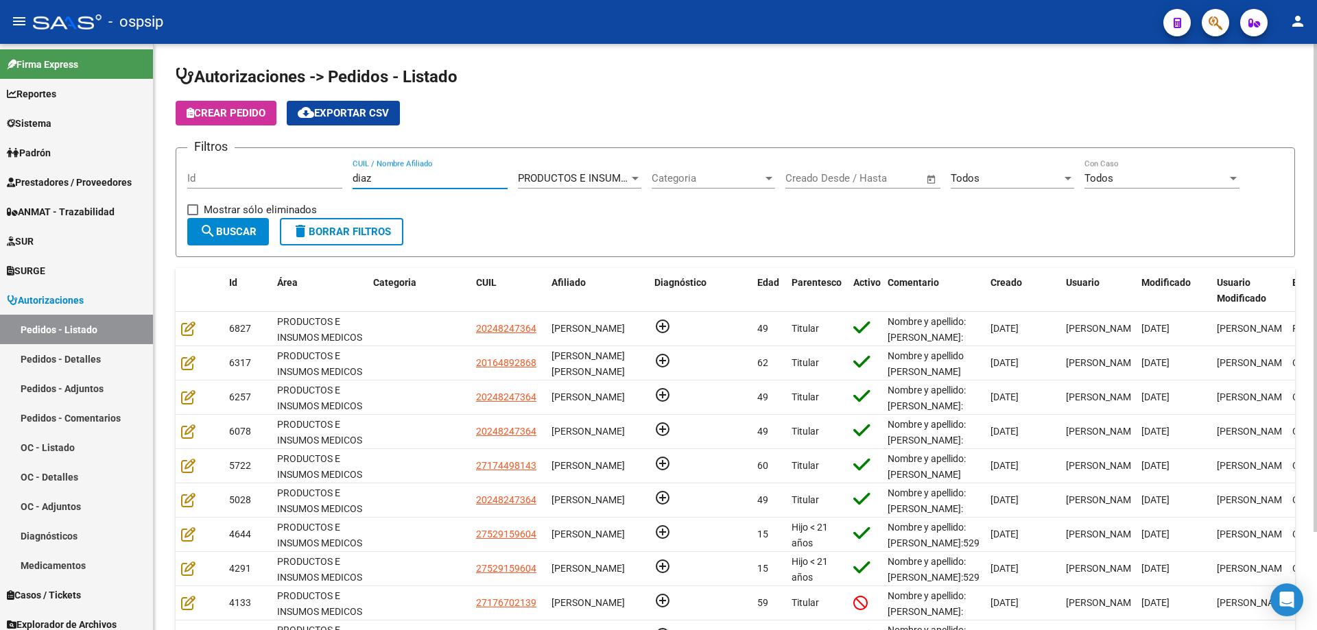
click at [403, 173] on input "diaz" at bounding box center [430, 178] width 155 height 12
drag, startPoint x: 407, startPoint y: 175, endPoint x: 181, endPoint y: 159, distance: 226.2
click at [181, 159] on form "Filtros Id [PERSON_NAME] CUIL / Nombre Afiliado PRODUCTOS E INSUMOS MEDICOS Sel…" at bounding box center [735, 202] width 1119 height 110
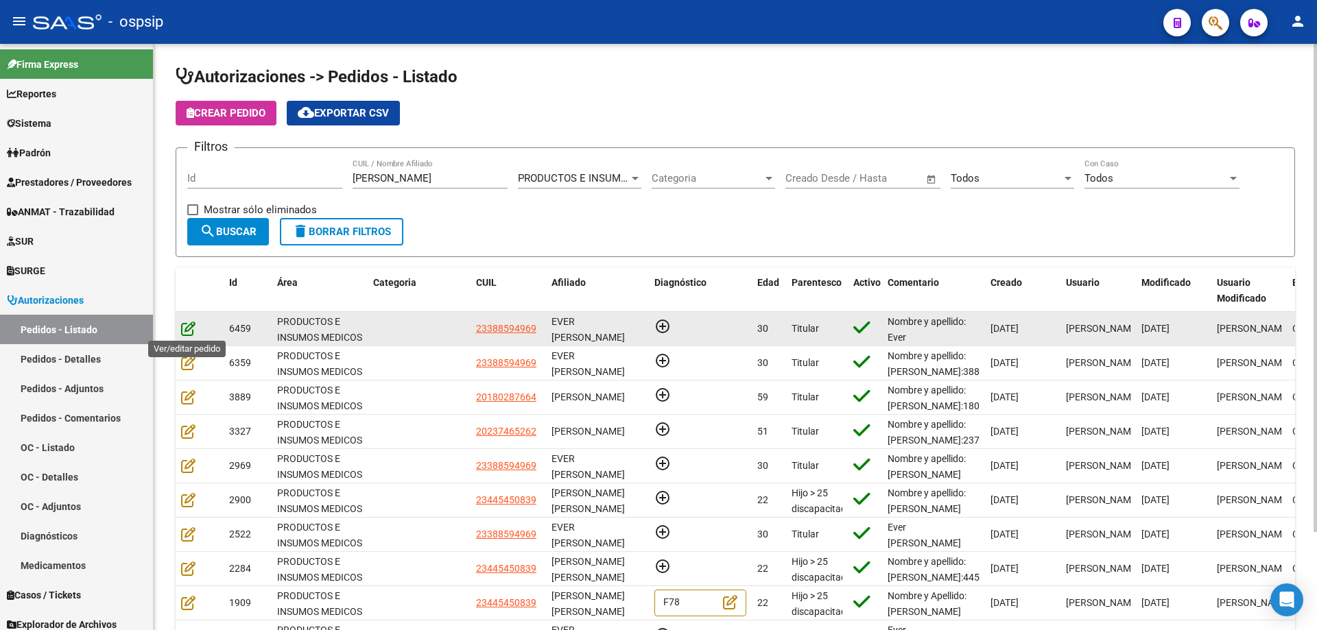
click at [192, 329] on icon at bounding box center [188, 328] width 14 height 15
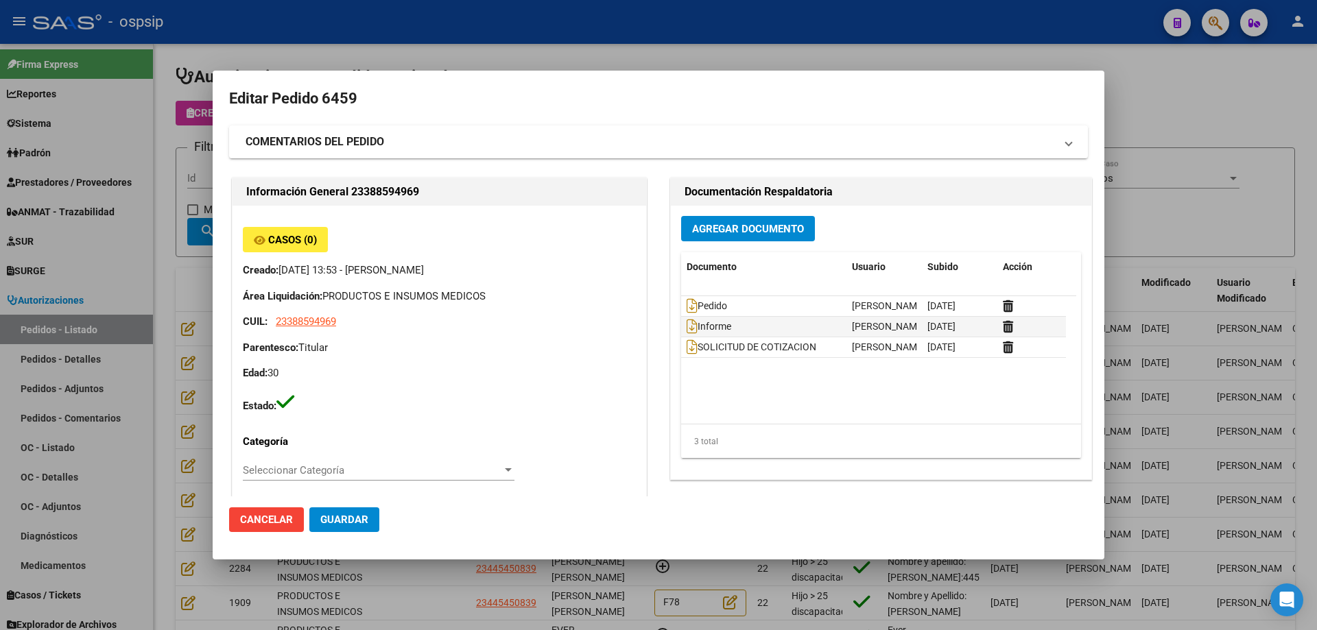
click at [176, 189] on div at bounding box center [658, 315] width 1317 height 630
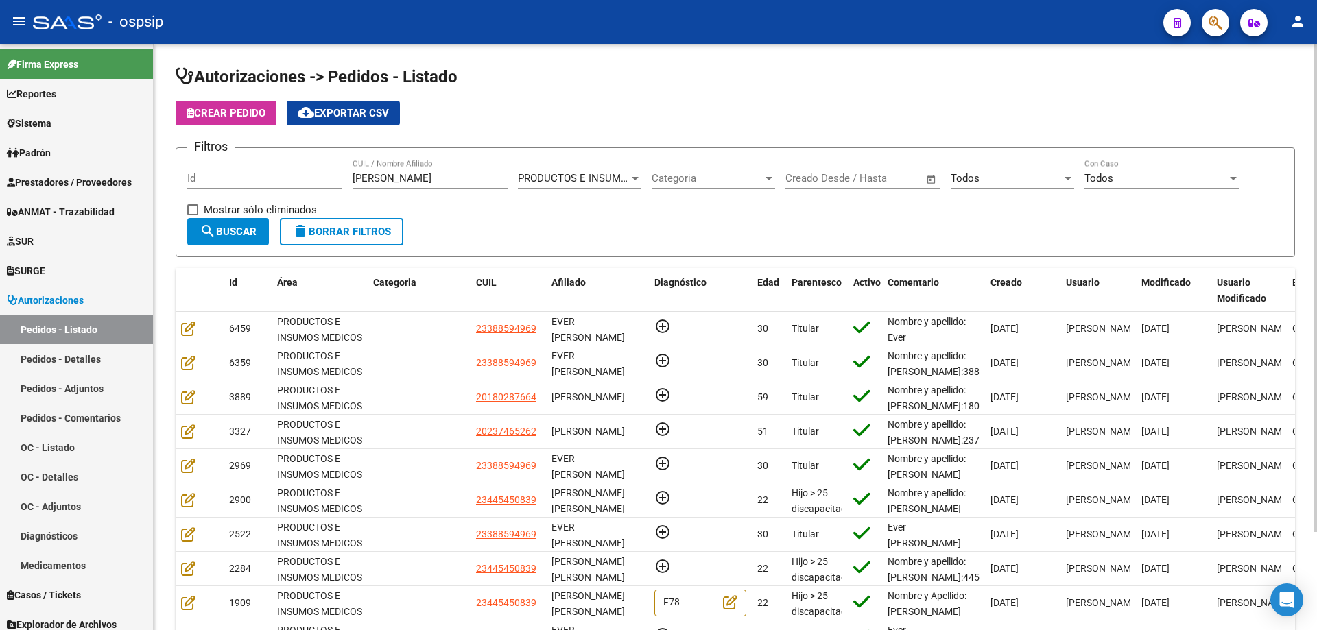
drag, startPoint x: 432, startPoint y: 186, endPoint x: 385, endPoint y: 192, distance: 47.7
click at [265, 173] on div "Filtros Id [PERSON_NAME] CUIL / Nombre Afiliado PRODUCTOS E INSUMOS MEDICOS Sel…" at bounding box center [735, 188] width 1096 height 59
click at [389, 180] on input "[PERSON_NAME]" at bounding box center [430, 178] width 155 height 12
drag, startPoint x: 407, startPoint y: 180, endPoint x: 374, endPoint y: 186, distance: 32.8
click at [374, 186] on div "[PERSON_NAME] CUIL / Nombre Afiliado" at bounding box center [430, 173] width 155 height 29
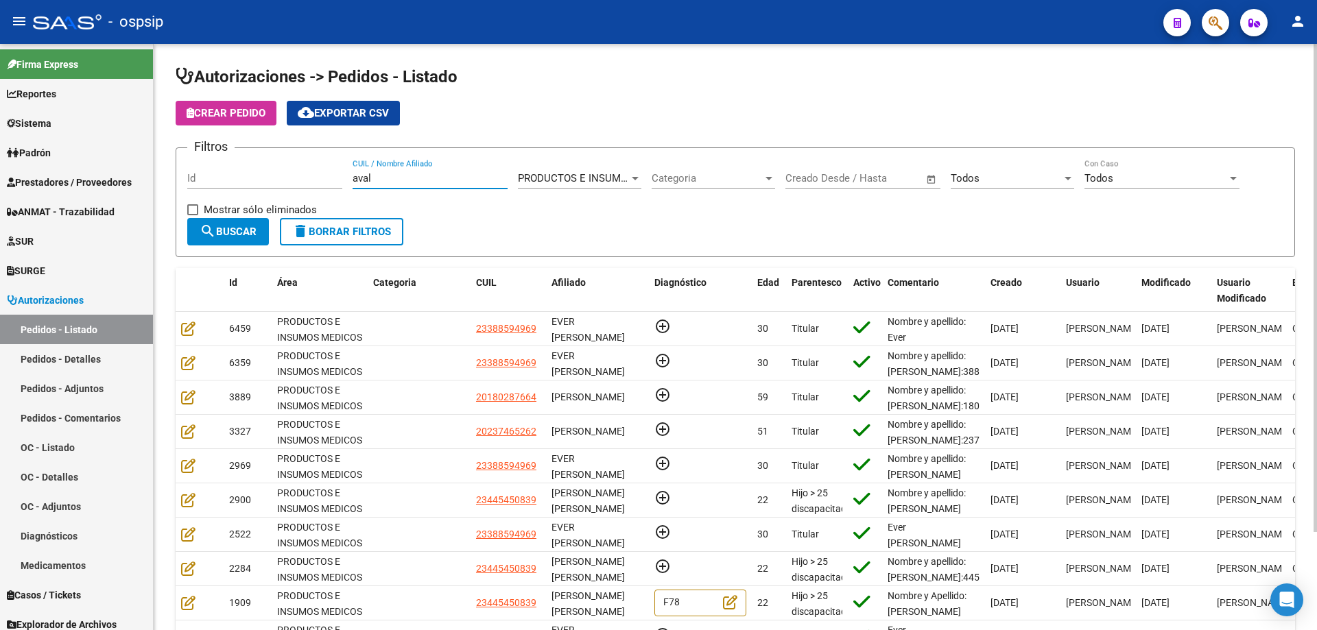
click at [405, 181] on input "aval" at bounding box center [430, 178] width 155 height 12
type input "a"
click at [324, 175] on input "Id" at bounding box center [264, 178] width 155 height 12
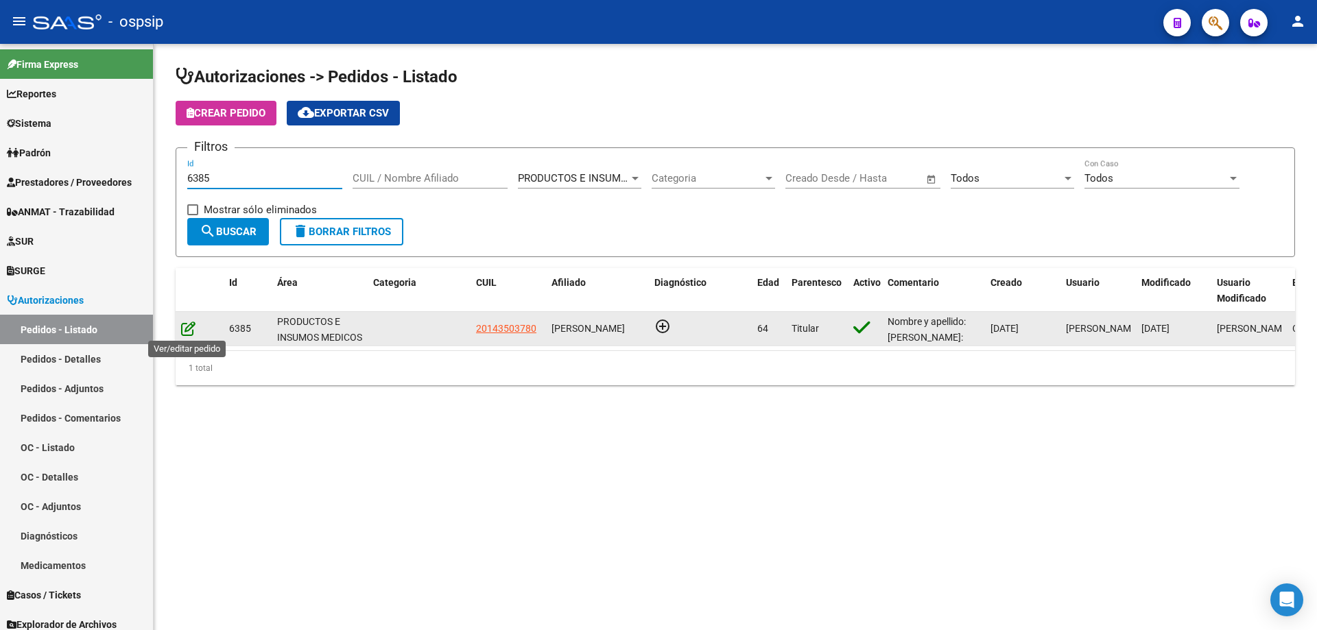
type input "6385"
click at [187, 326] on icon at bounding box center [188, 328] width 14 height 15
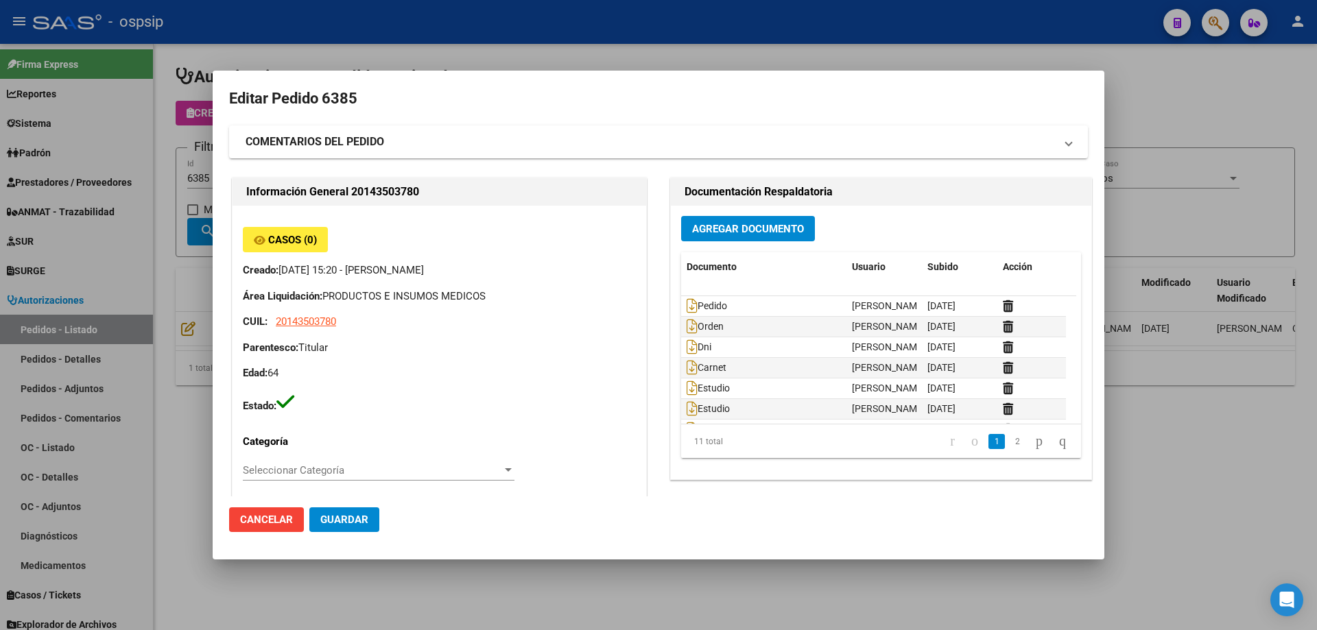
click at [150, 125] on div at bounding box center [658, 315] width 1317 height 630
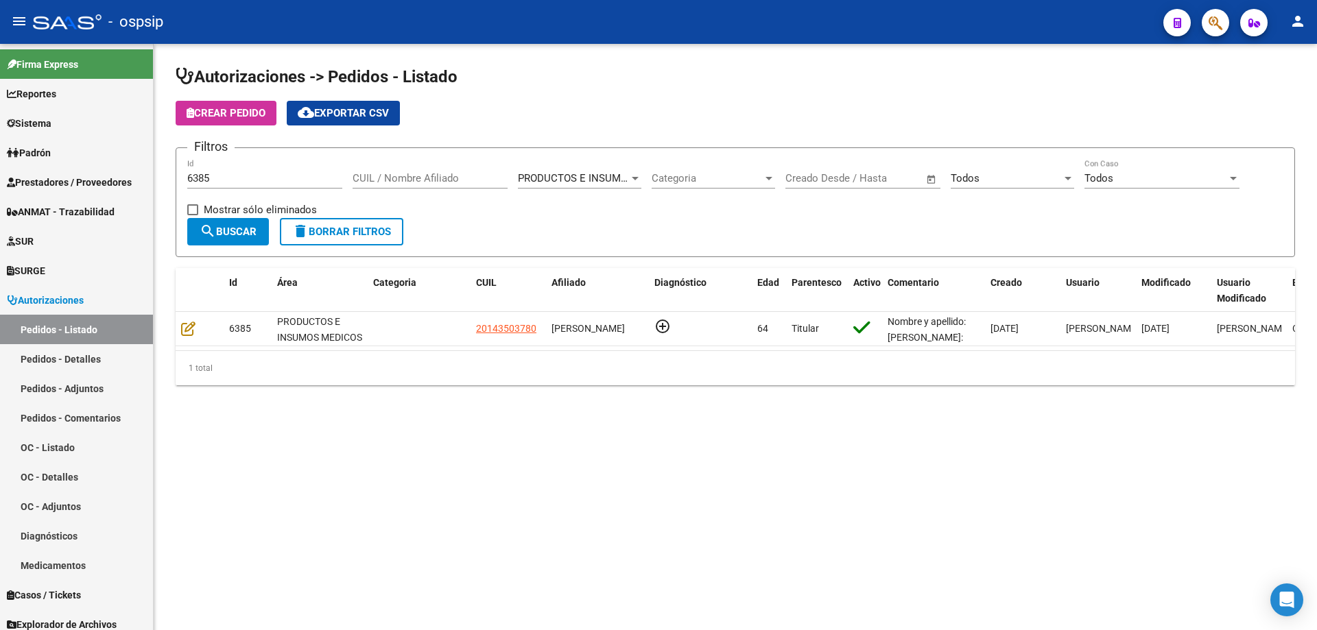
drag, startPoint x: 224, startPoint y: 171, endPoint x: 182, endPoint y: 175, distance: 41.3
click at [182, 175] on form "Filtros 6385 Id CUIL / Nombre Afiliado PRODUCTOS E INSUMOS MEDICOS Seleccionar …" at bounding box center [735, 202] width 1119 height 110
drag, startPoint x: 239, startPoint y: 175, endPoint x: 137, endPoint y: 178, distance: 101.5
click at [137, 178] on mat-sidenav-container "Firma Express Reportes Egresos Devengados Auditorías x Área Auditorías x Usuari…" at bounding box center [658, 337] width 1317 height 586
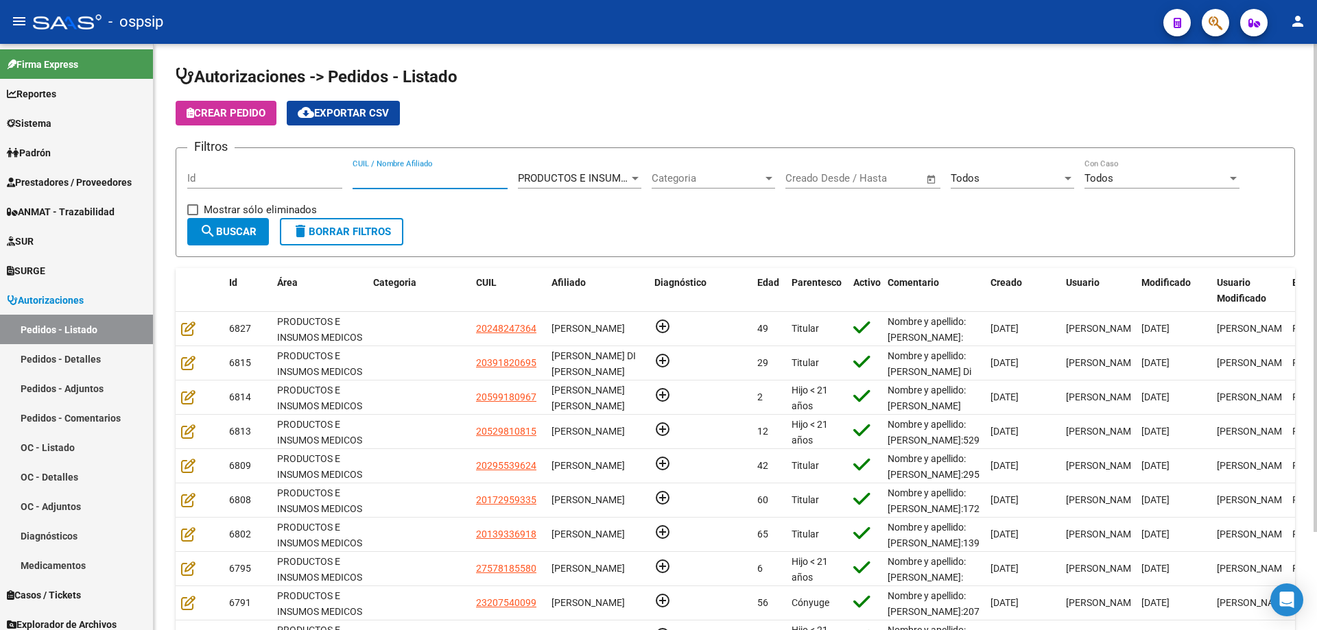
click at [405, 179] on input "CUIL / Nombre Afiliado" at bounding box center [430, 178] width 155 height 12
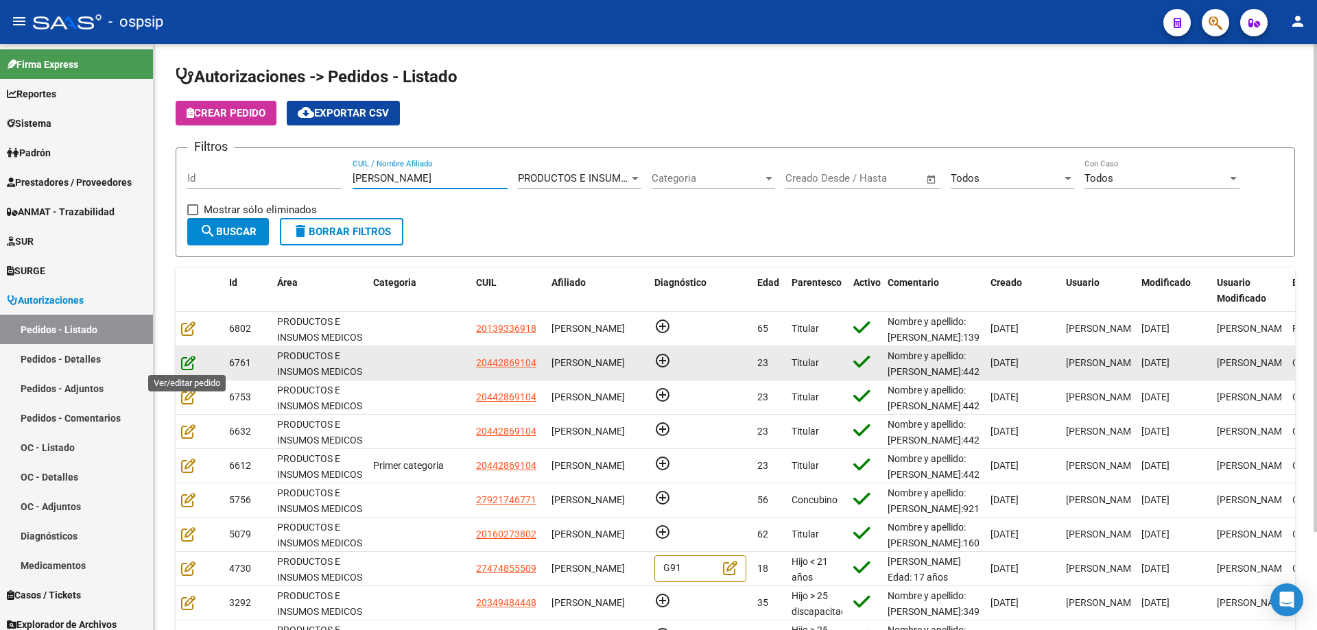
type input "[PERSON_NAME]"
click at [186, 359] on icon at bounding box center [188, 362] width 14 height 15
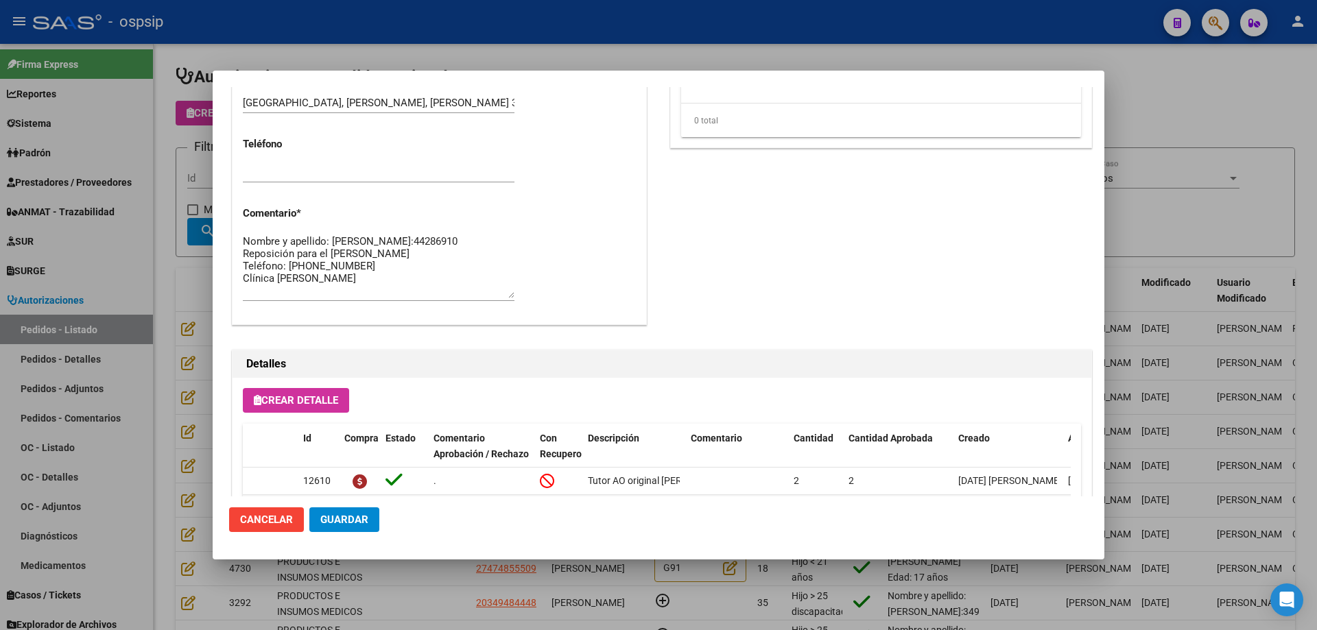
scroll to position [822, 0]
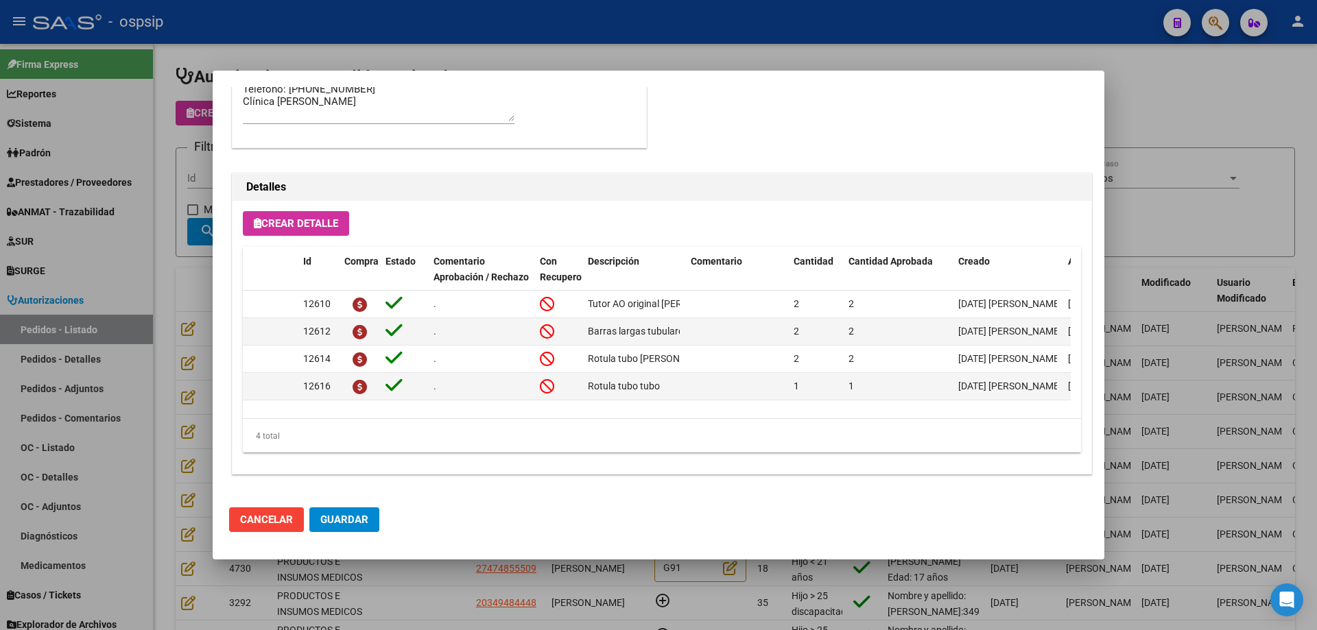
click at [174, 333] on div at bounding box center [658, 315] width 1317 height 630
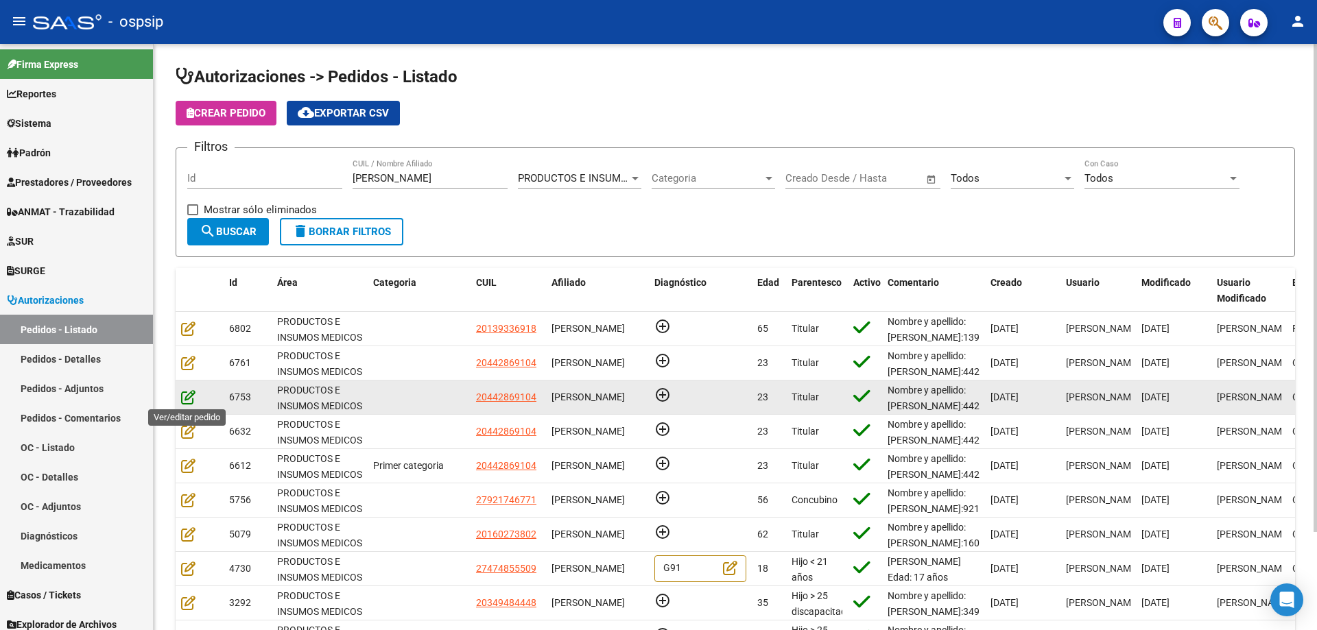
click at [190, 400] on icon at bounding box center [188, 397] width 14 height 15
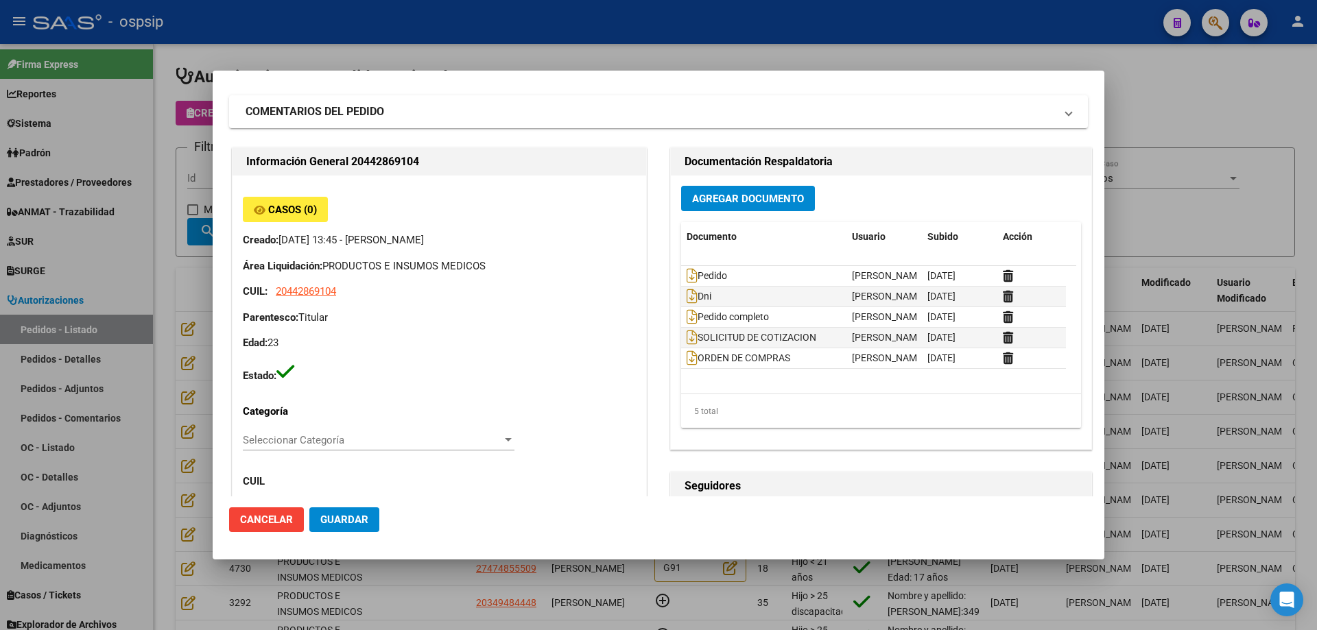
scroll to position [0, 0]
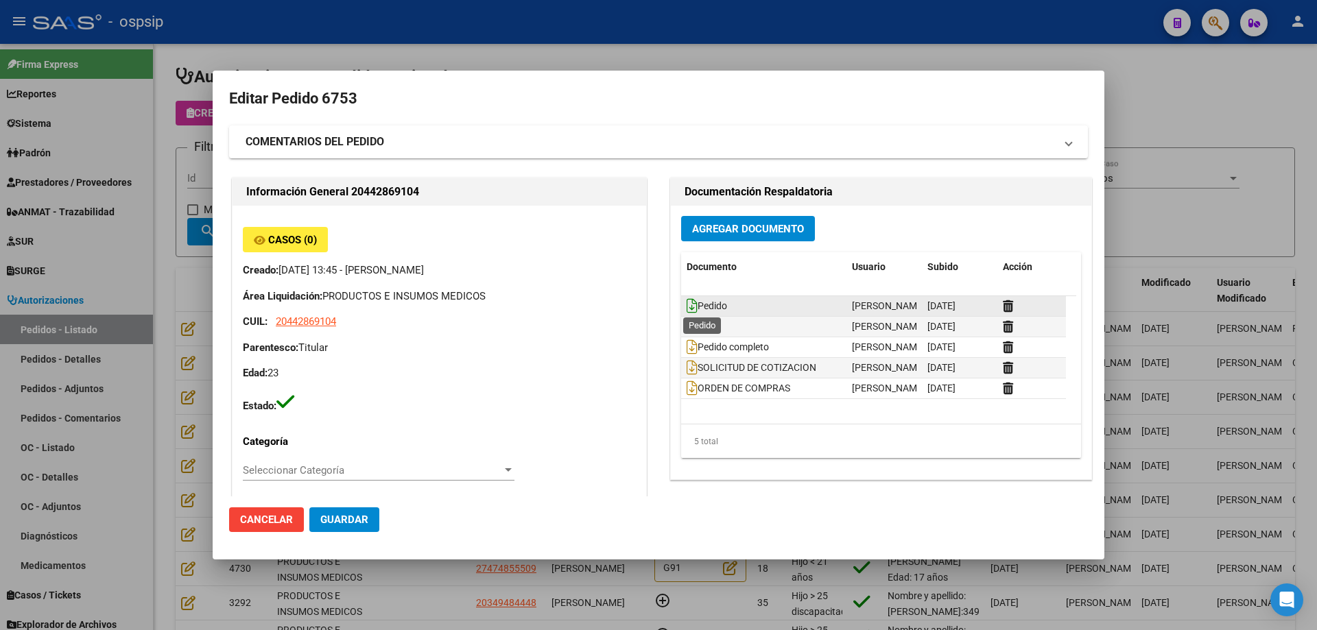
click at [687, 311] on icon at bounding box center [692, 305] width 11 height 15
click at [687, 330] on icon at bounding box center [692, 326] width 11 height 15
click at [691, 305] on icon at bounding box center [692, 305] width 11 height 15
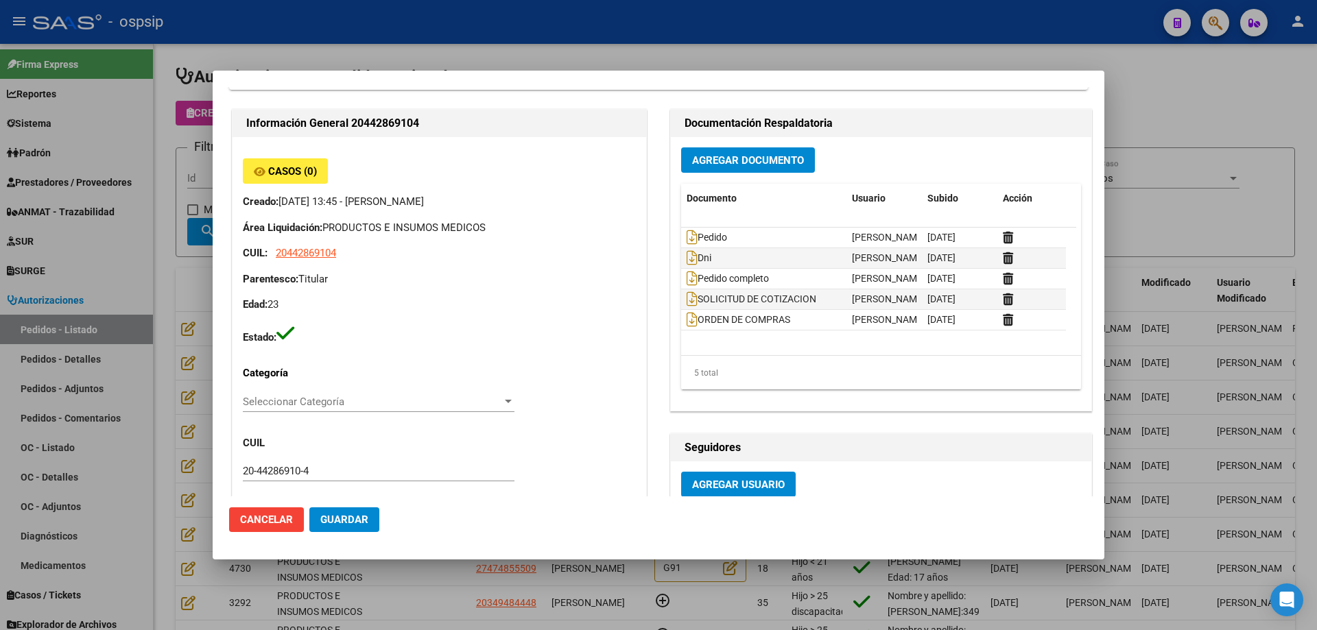
click at [143, 226] on div at bounding box center [658, 315] width 1317 height 630
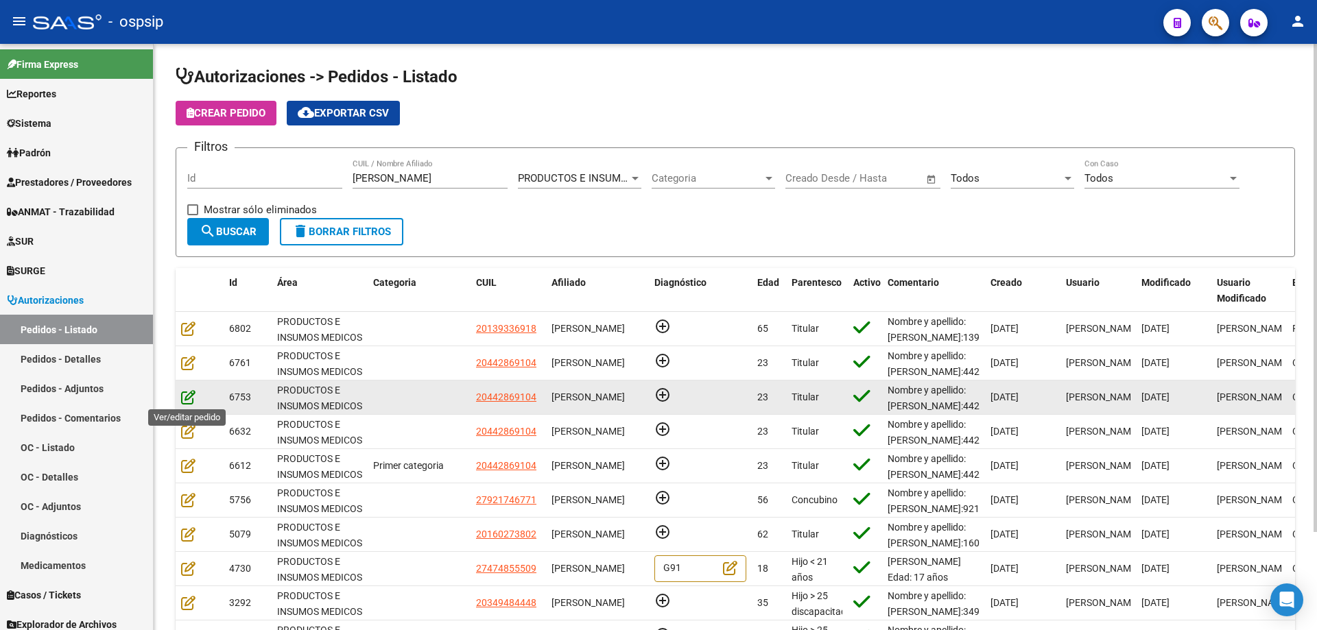
click at [188, 398] on icon at bounding box center [188, 397] width 14 height 15
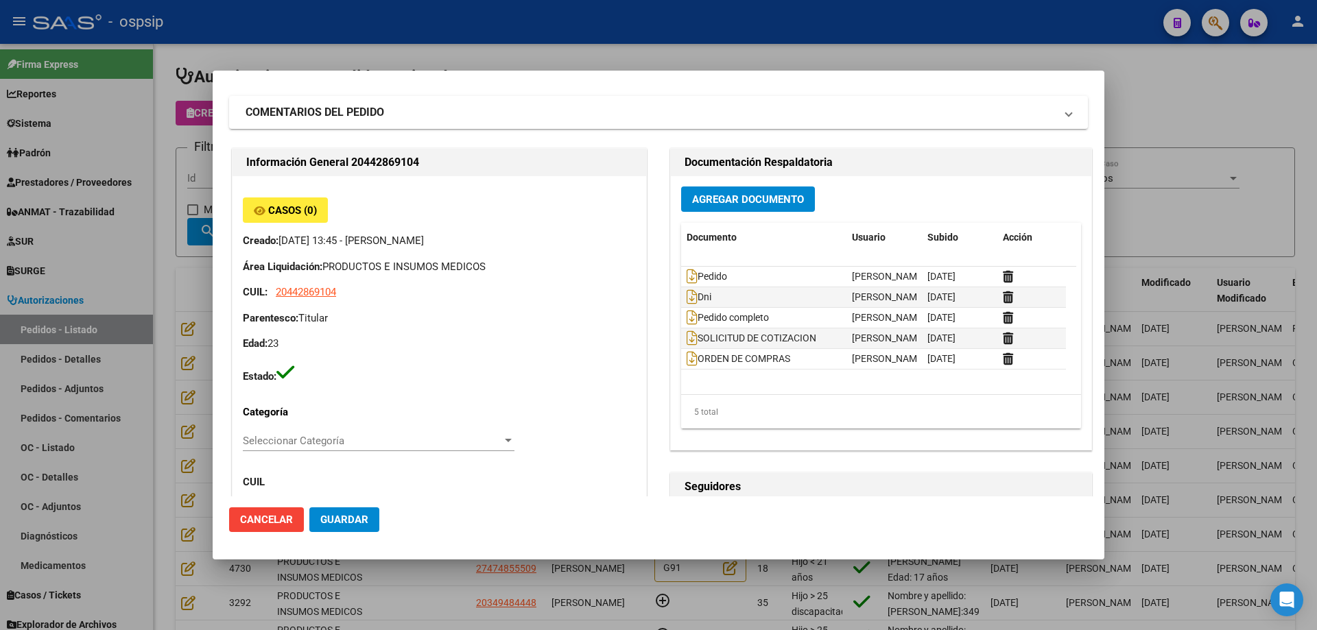
scroll to position [0, 0]
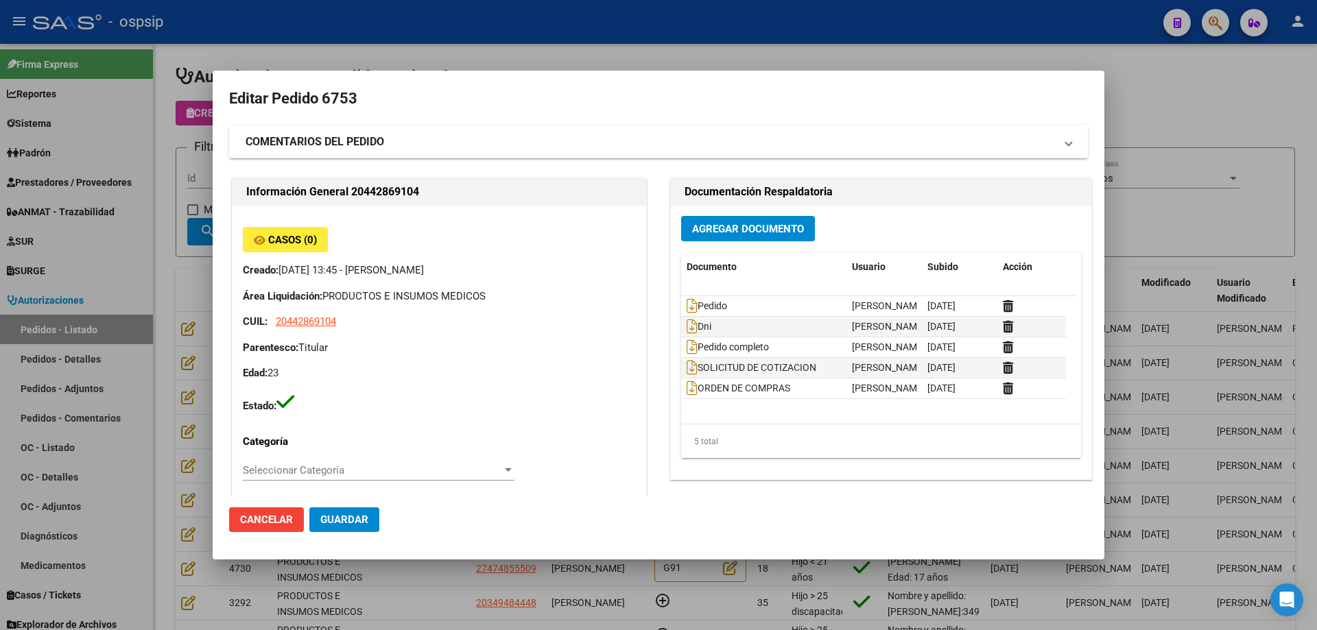
click at [153, 285] on div at bounding box center [658, 315] width 1317 height 630
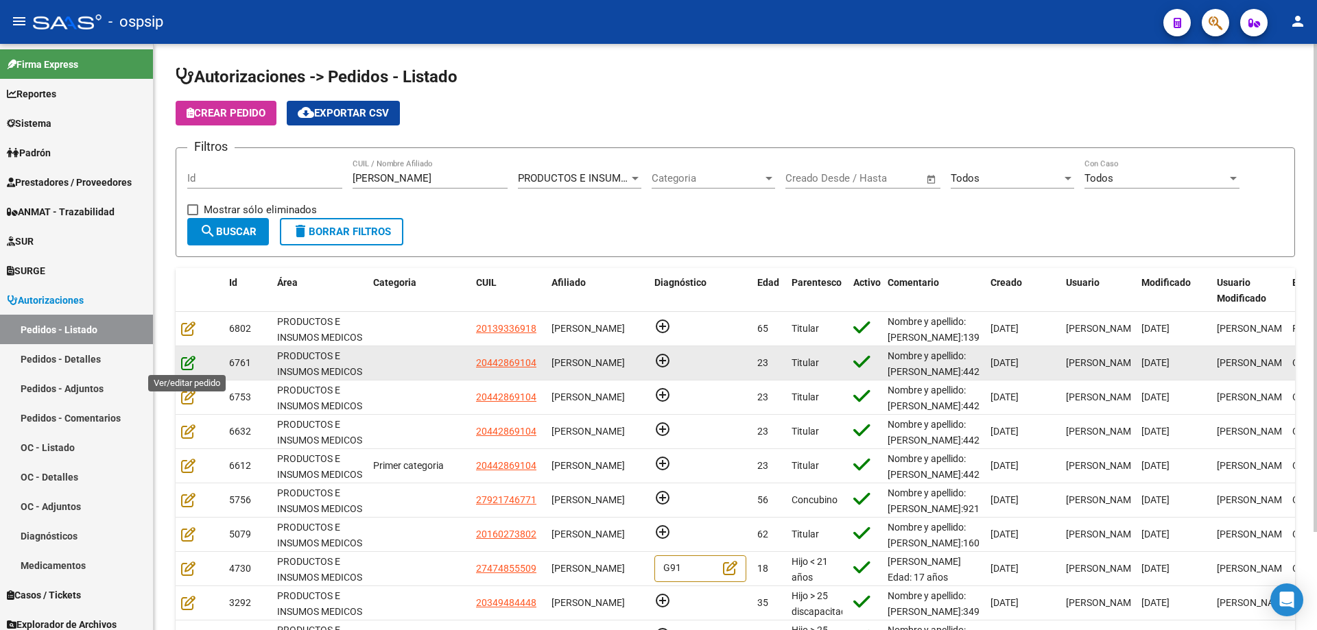
click at [187, 362] on icon at bounding box center [188, 362] width 14 height 15
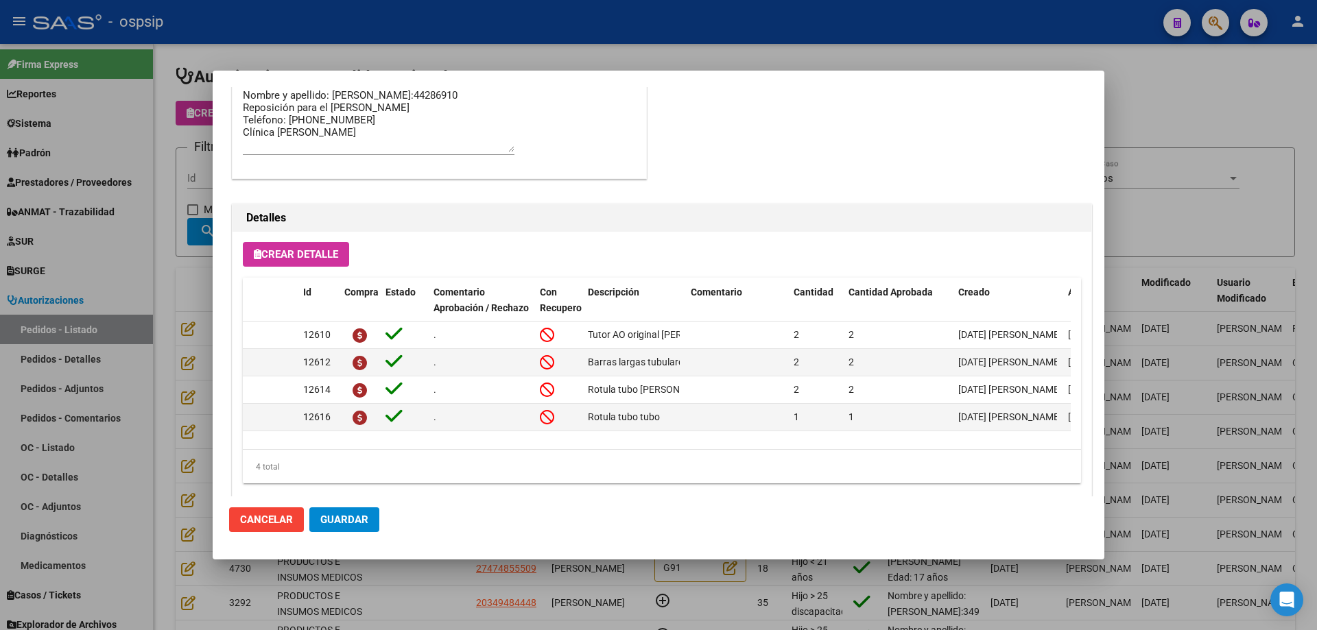
scroll to position [822, 0]
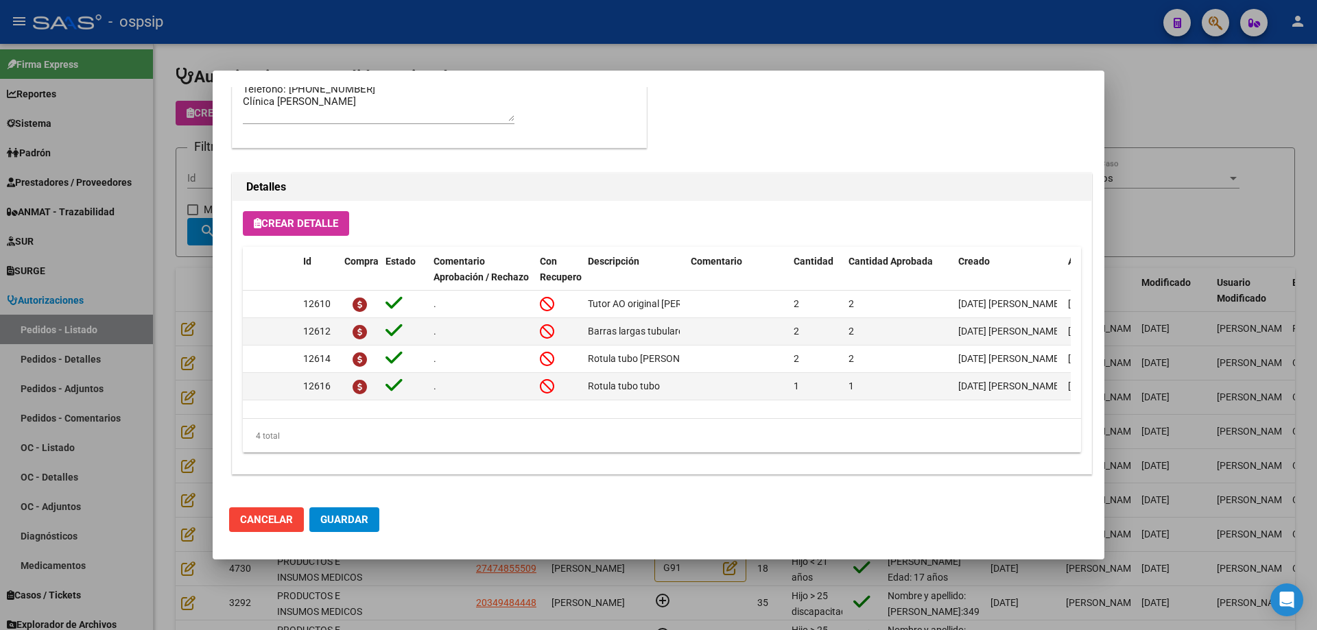
click at [181, 328] on div at bounding box center [658, 315] width 1317 height 630
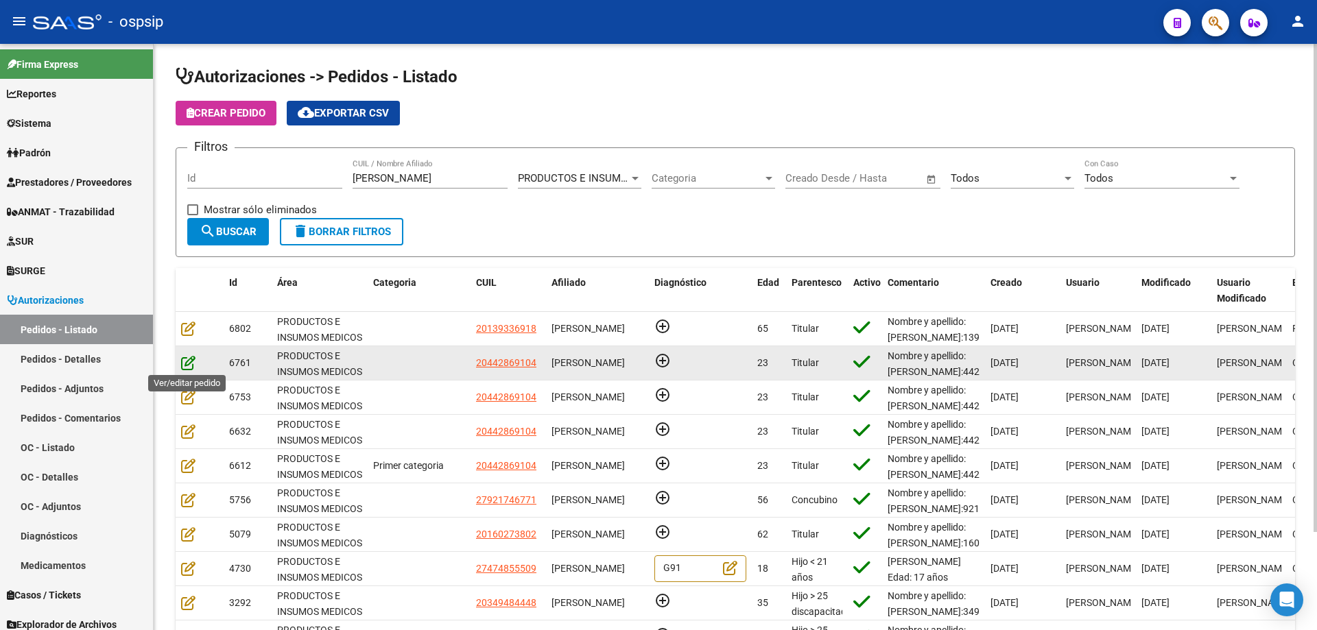
click at [192, 361] on icon at bounding box center [188, 362] width 14 height 15
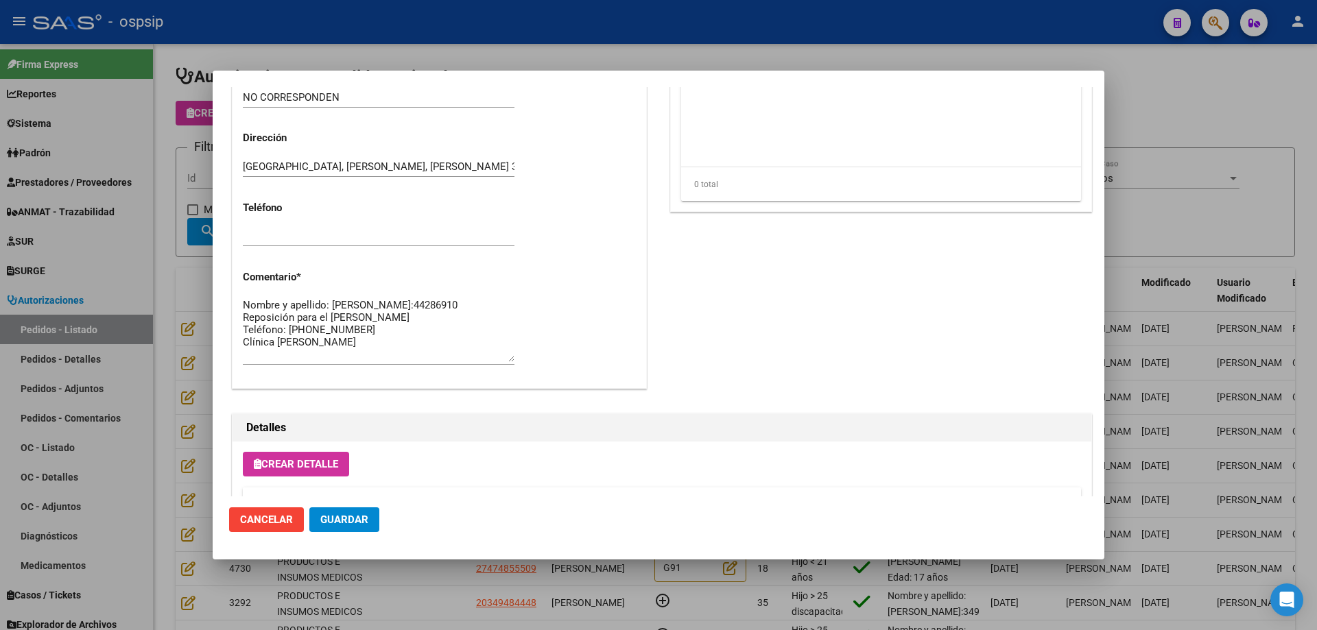
scroll to position [754, 0]
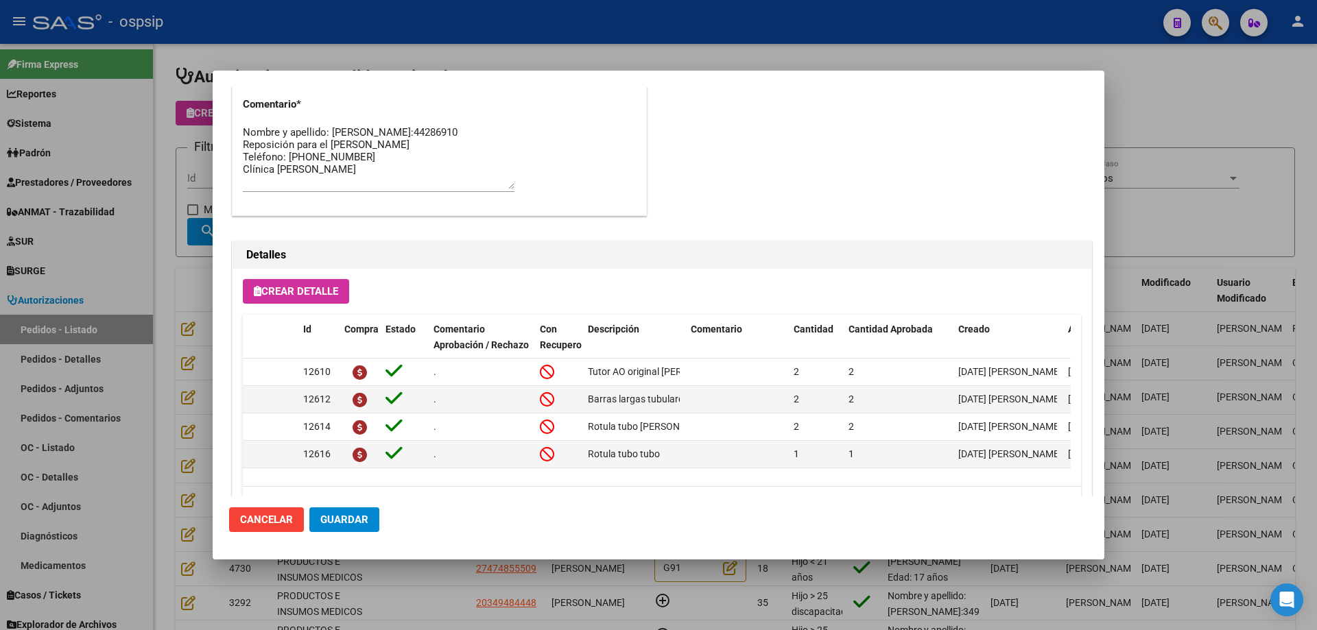
click at [179, 403] on div at bounding box center [658, 315] width 1317 height 630
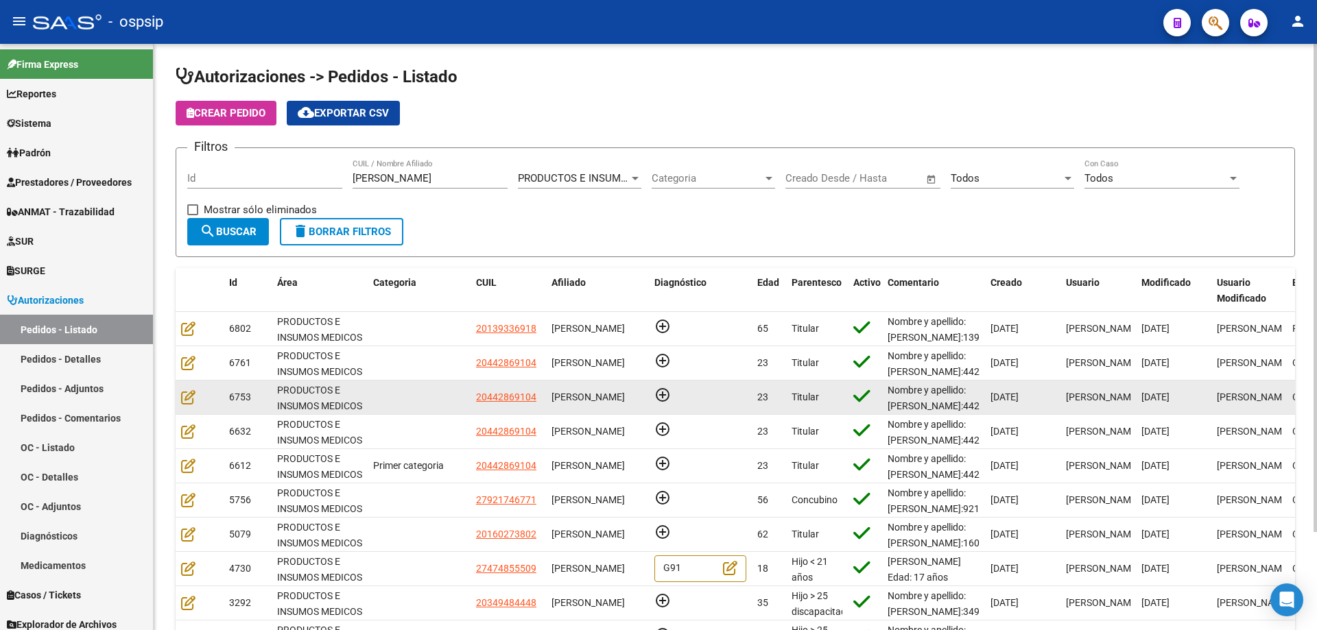
click at [198, 396] on div at bounding box center [199, 398] width 37 height 16
click at [184, 396] on icon at bounding box center [188, 397] width 14 height 15
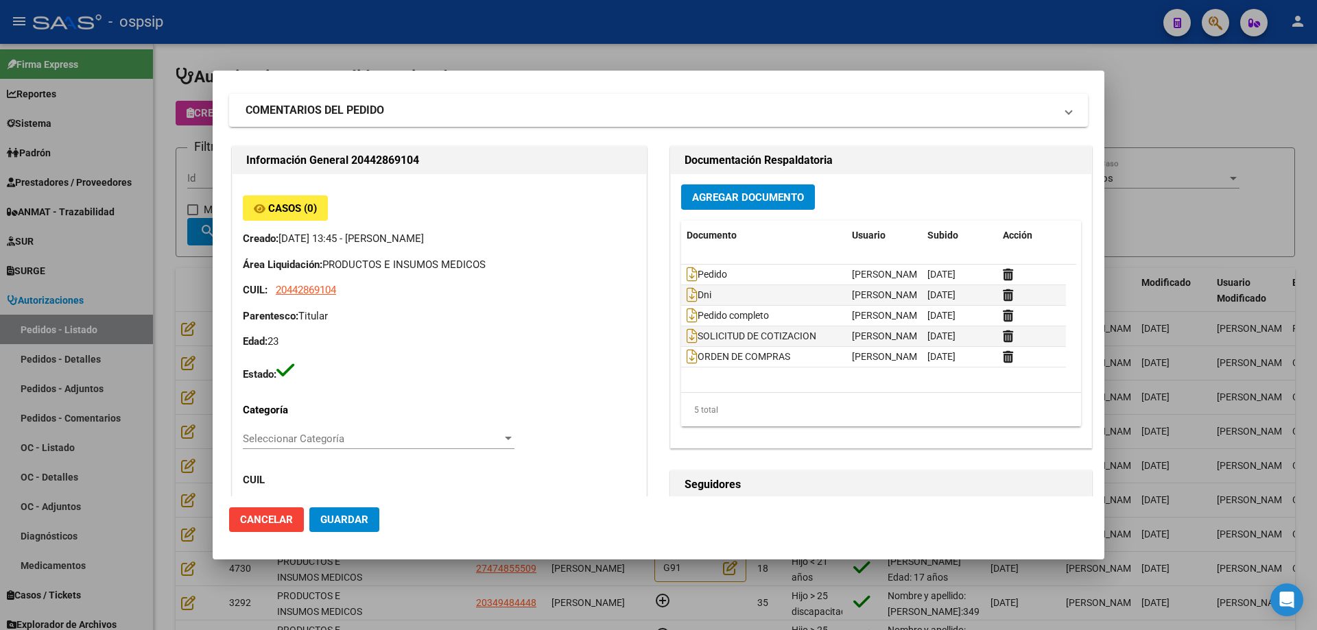
scroll to position [0, 0]
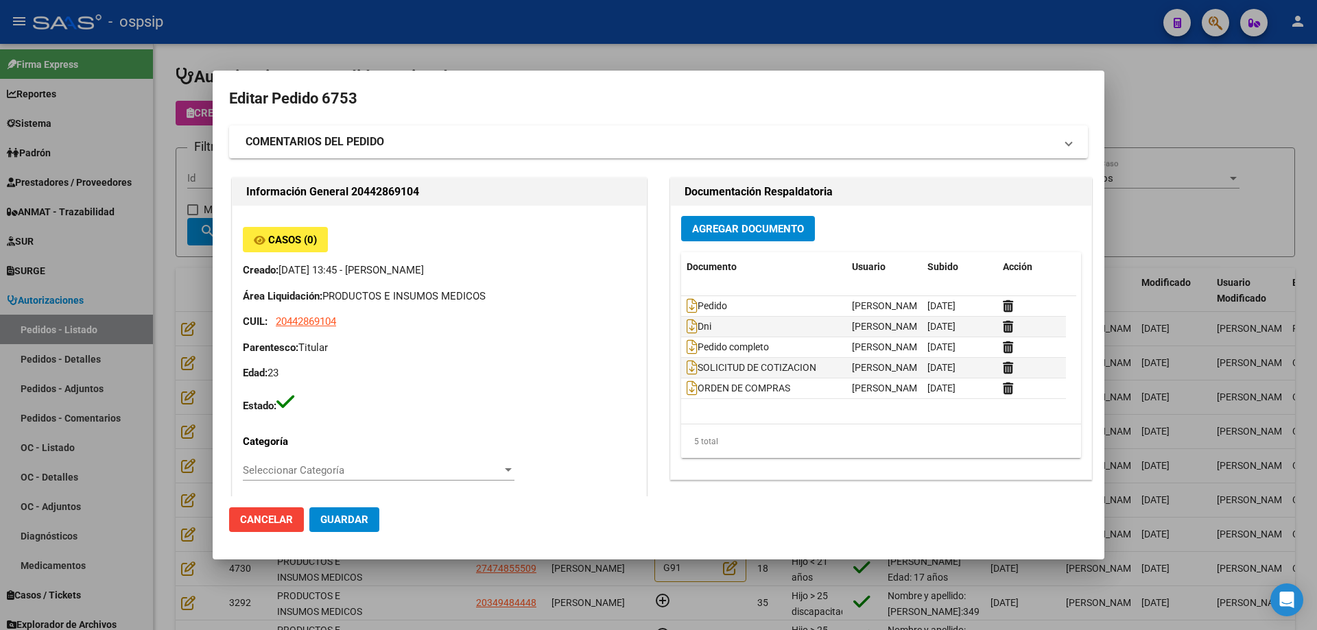
click at [167, 340] on div at bounding box center [658, 315] width 1317 height 630
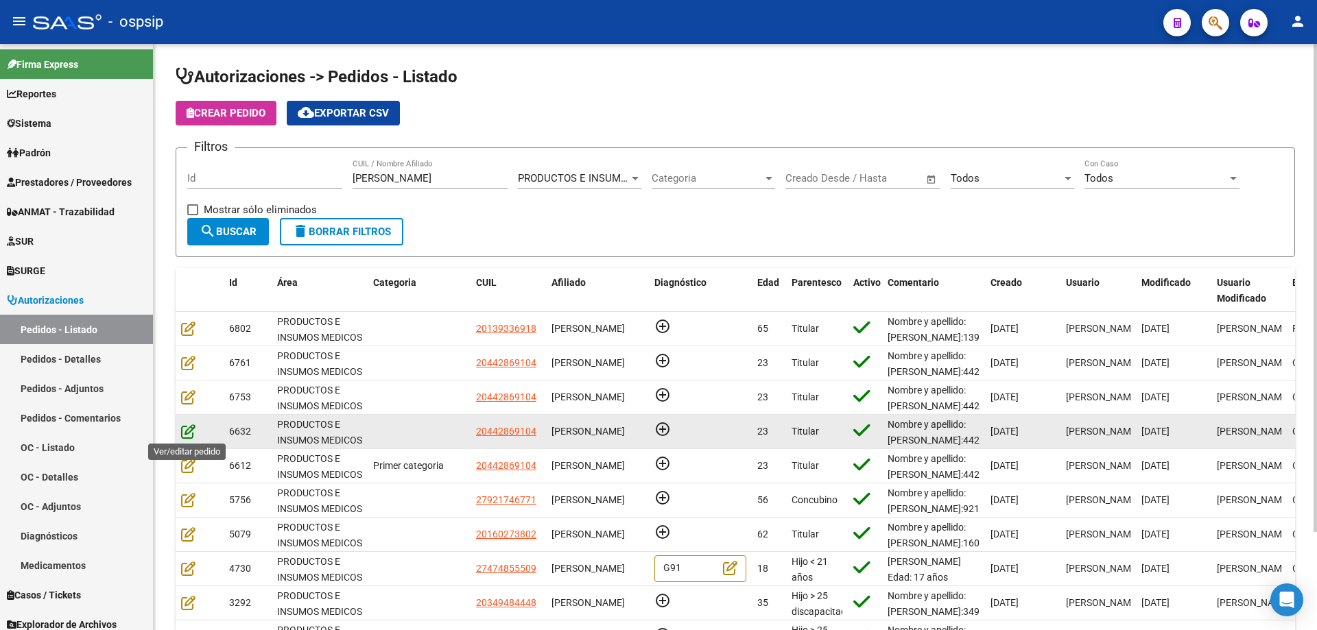
click at [187, 427] on icon at bounding box center [188, 431] width 14 height 15
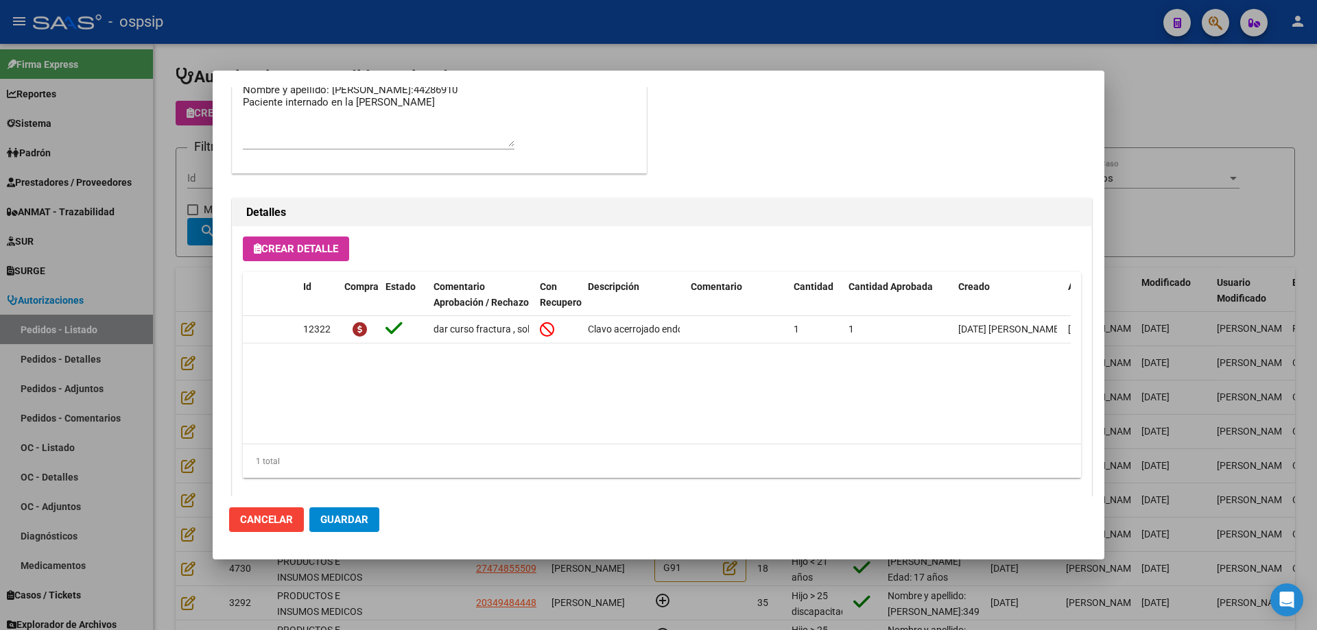
scroll to position [1110, 0]
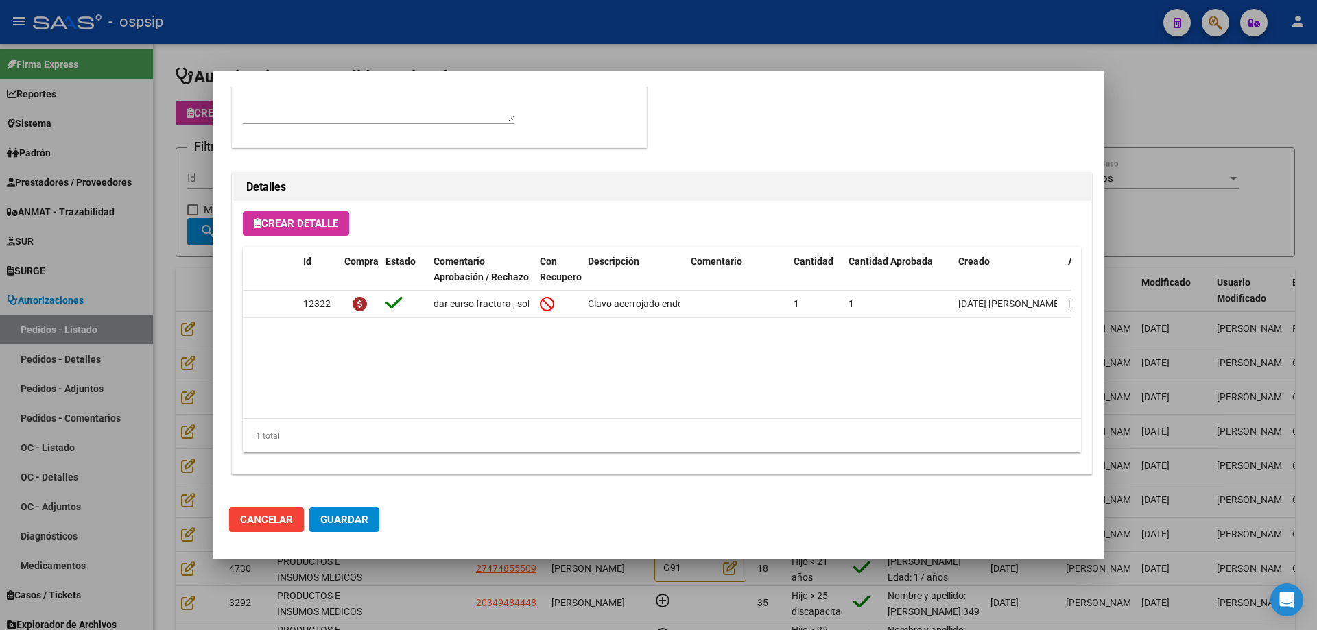
click at [106, 323] on div at bounding box center [658, 315] width 1317 height 630
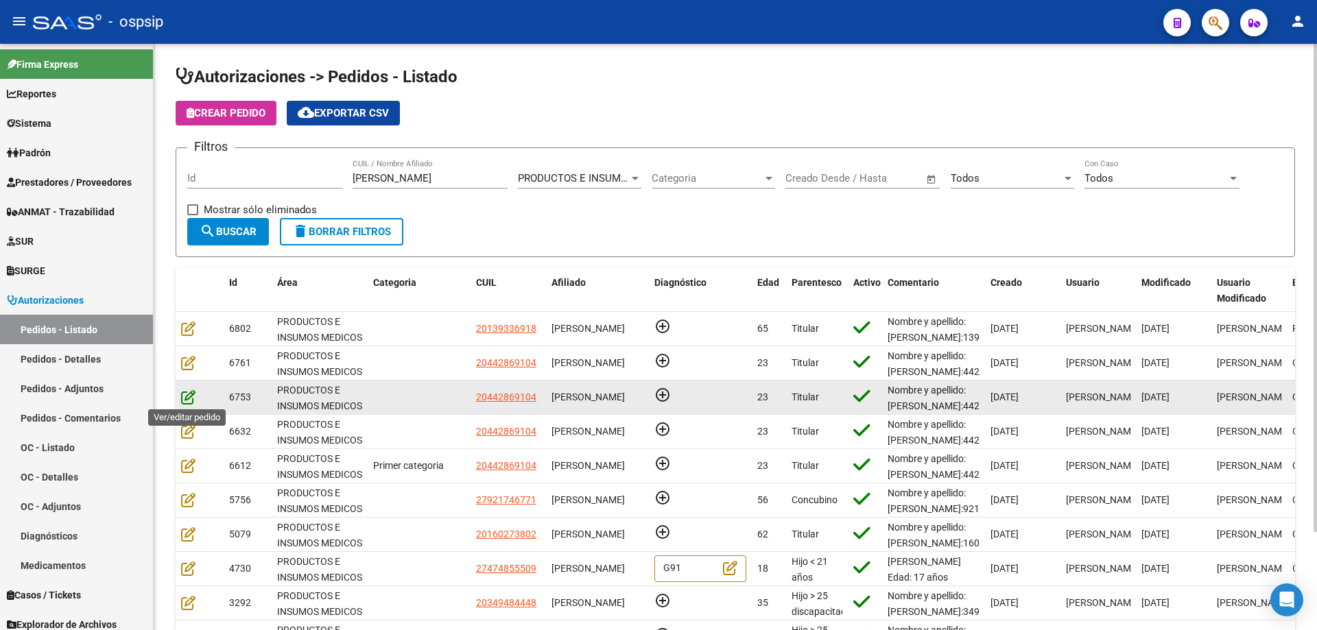
click at [193, 403] on icon at bounding box center [188, 397] width 14 height 15
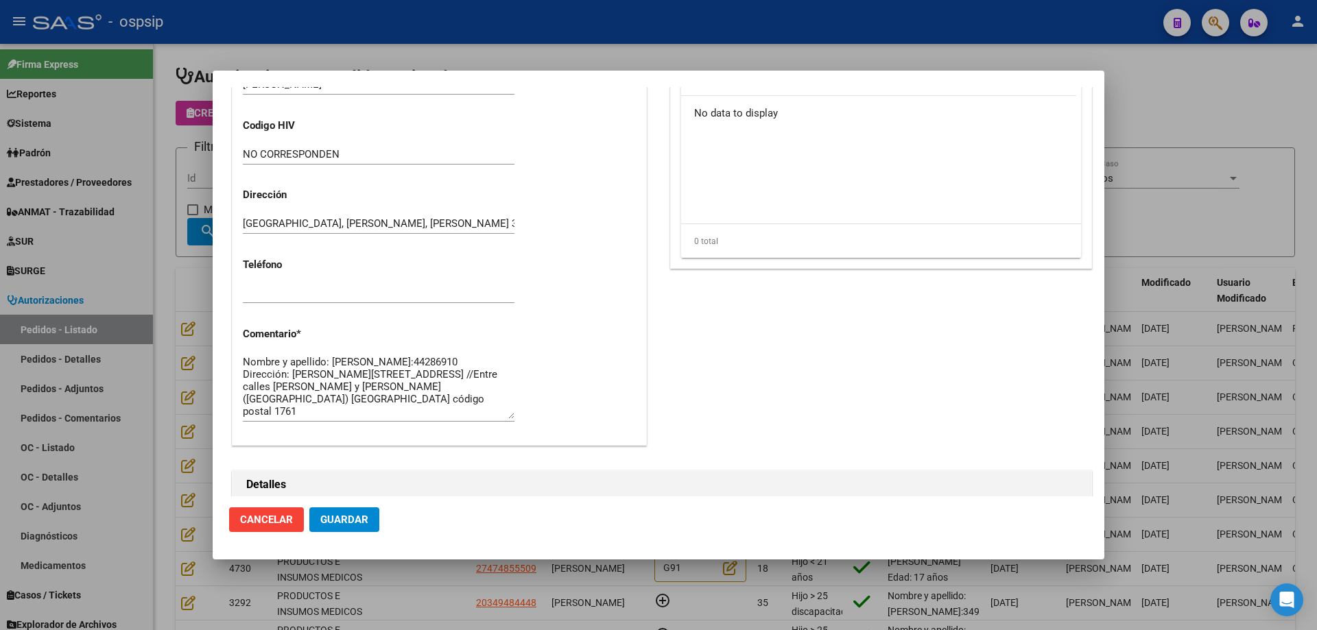
scroll to position [549, 0]
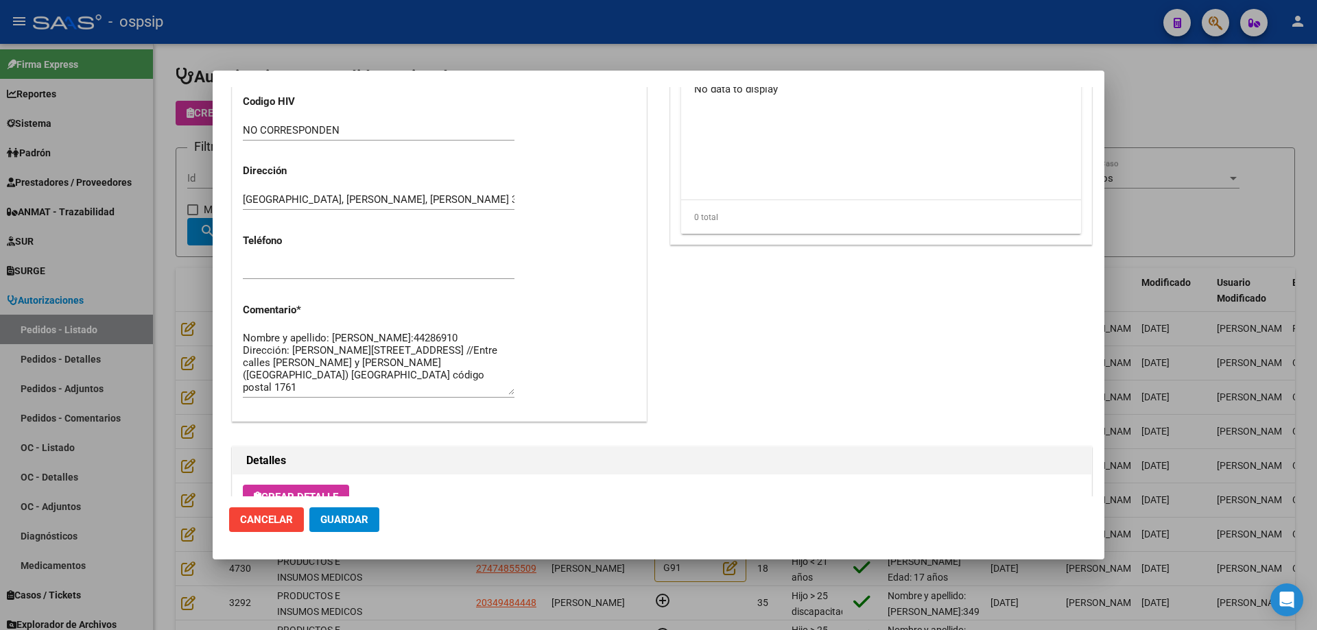
click at [460, 389] on textarea "Nombre y apellido: [PERSON_NAME]:44286910 Dirección: [PERSON_NAME][STREET_ADDRE…" at bounding box center [379, 363] width 272 height 64
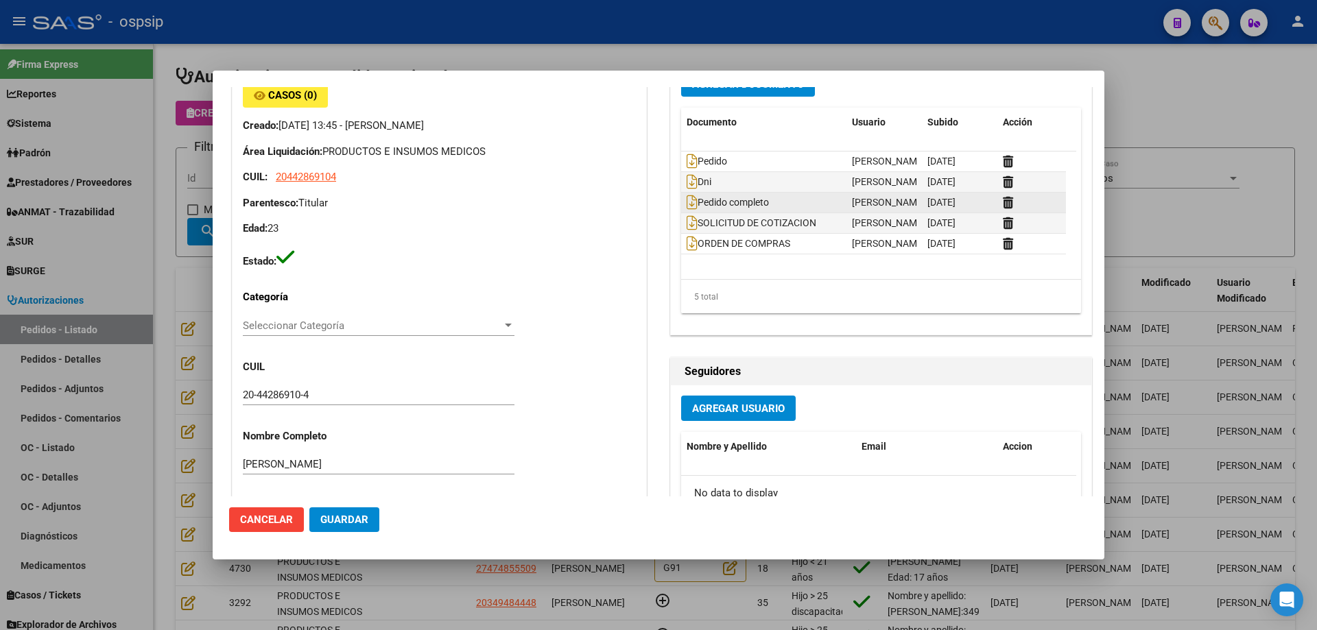
scroll to position [0, 0]
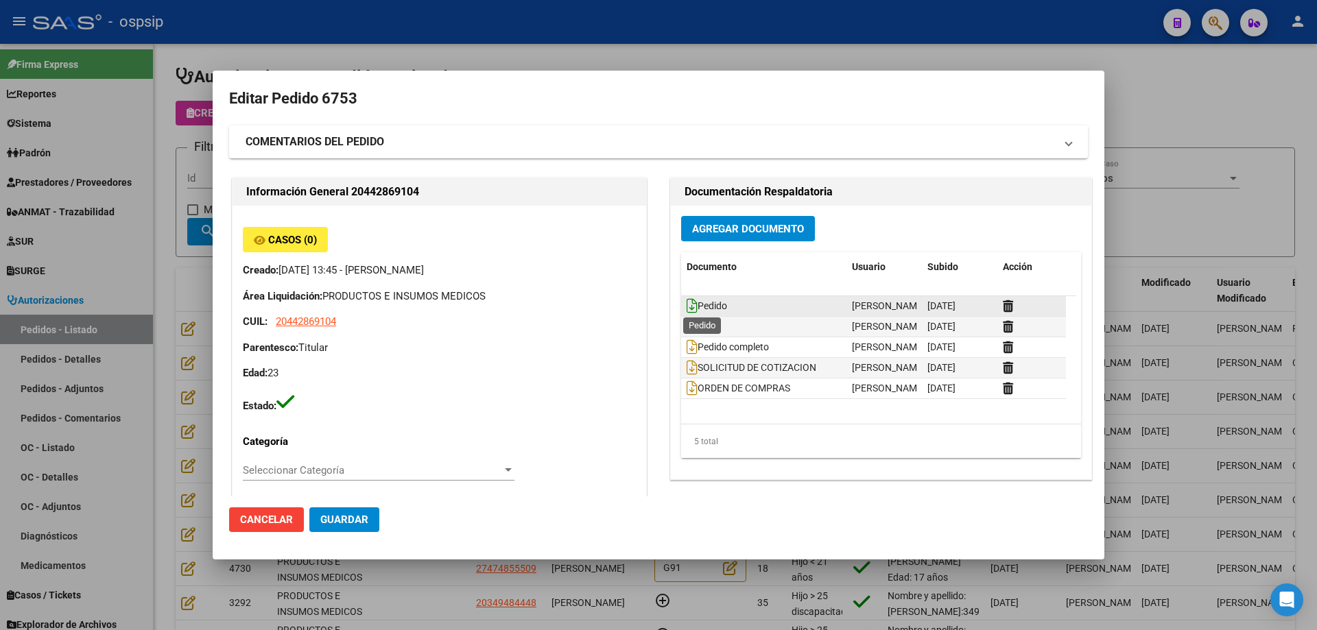
click at [690, 307] on icon at bounding box center [692, 305] width 11 height 15
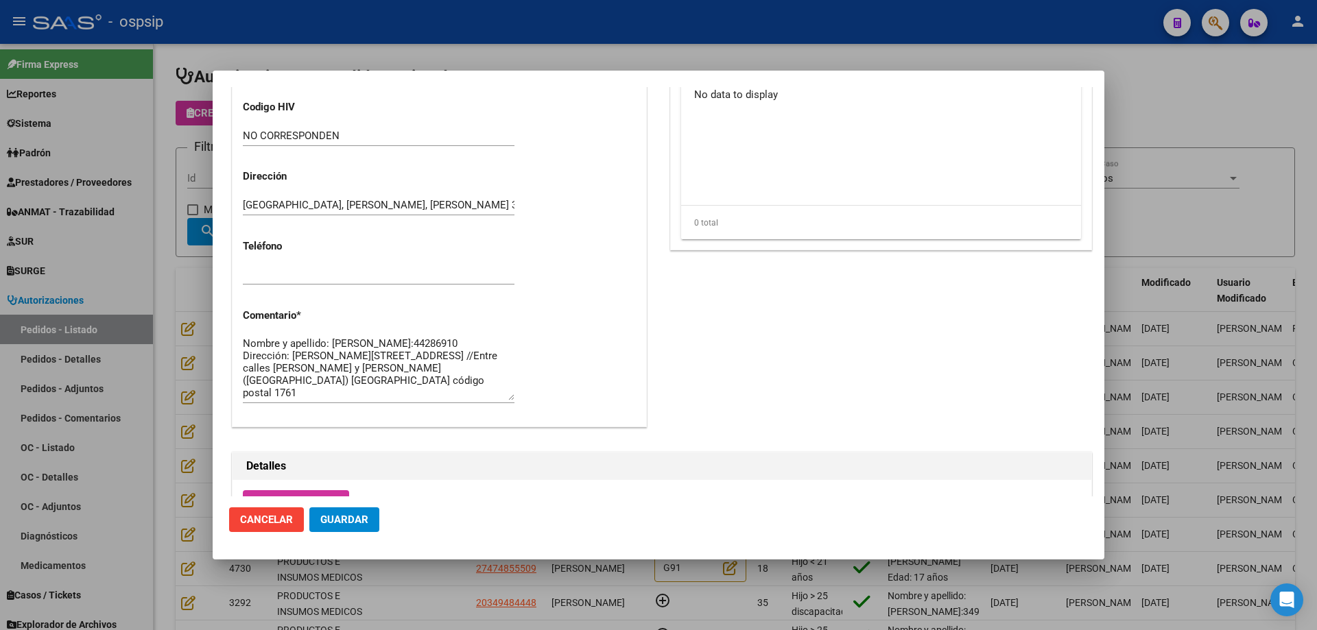
scroll to position [549, 0]
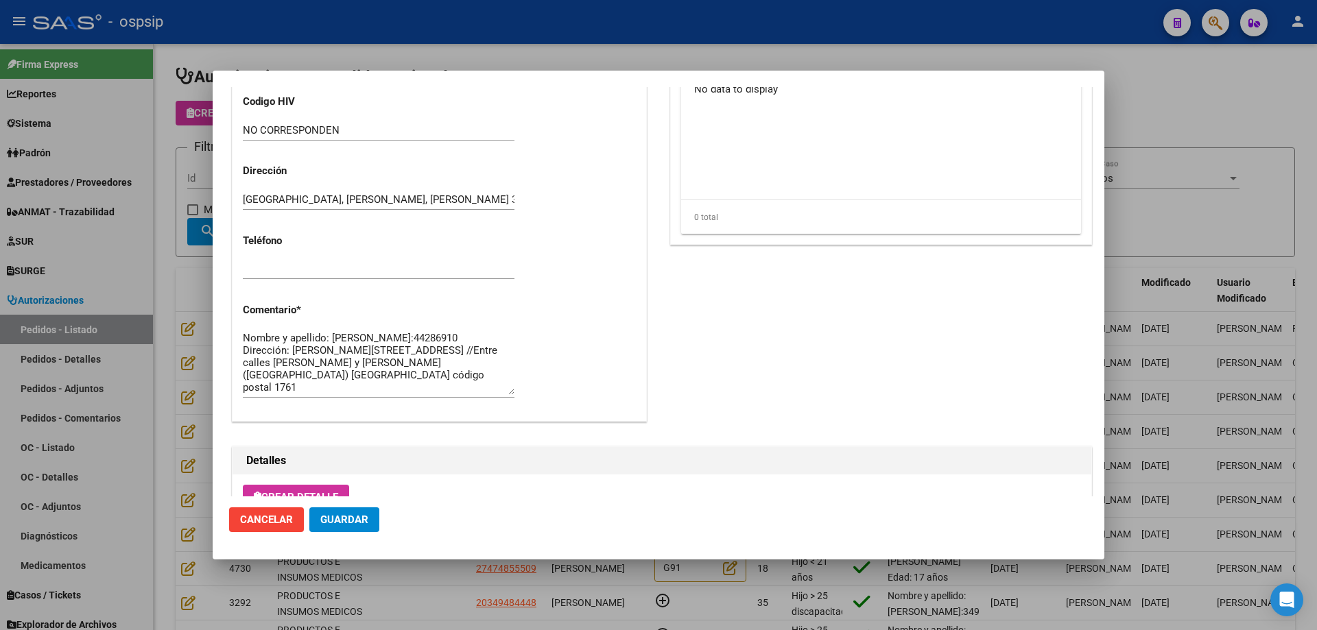
click at [281, 348] on textarea "Nombre y apellido: [PERSON_NAME]:44286910 Dirección: [PERSON_NAME][STREET_ADDRE…" at bounding box center [379, 363] width 272 height 64
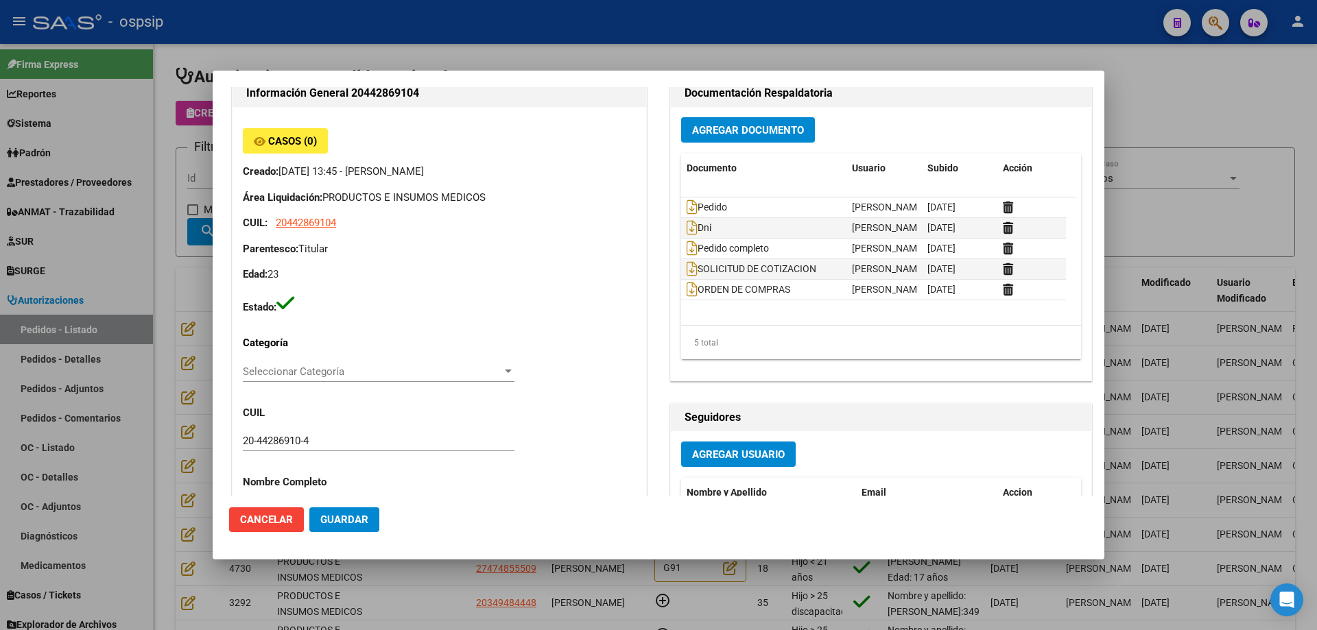
scroll to position [0, 0]
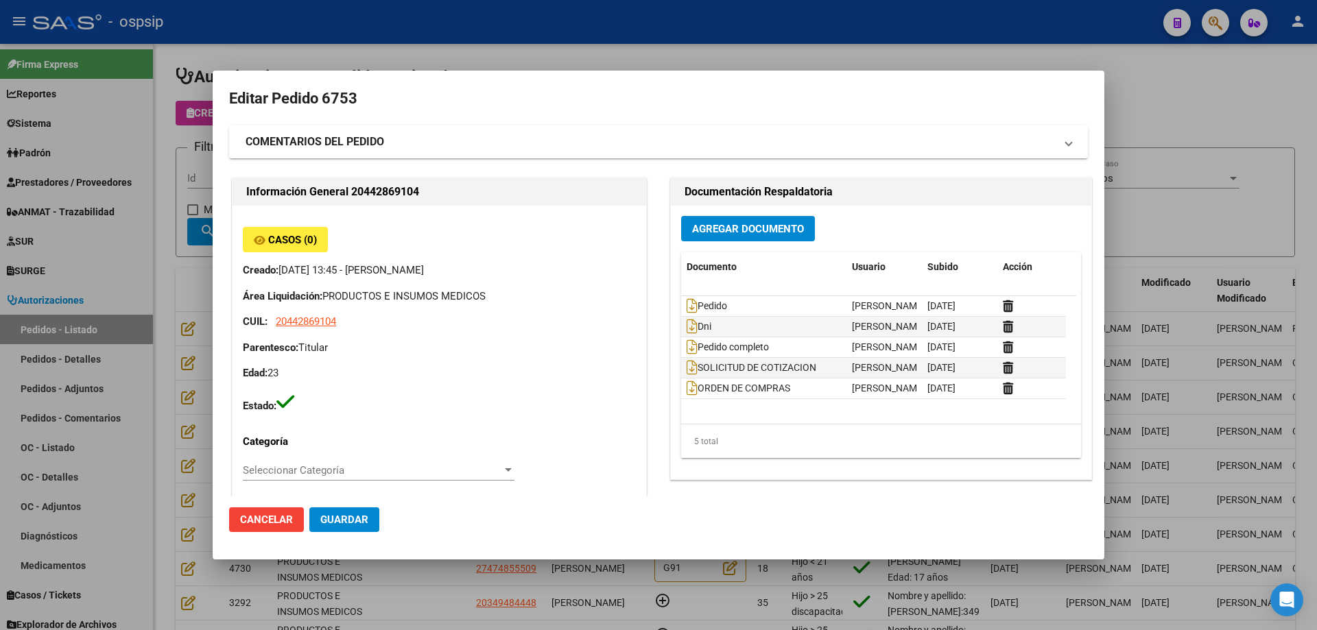
click at [384, 134] on strong "COMENTARIOS DEL PEDIDO" at bounding box center [315, 142] width 139 height 16
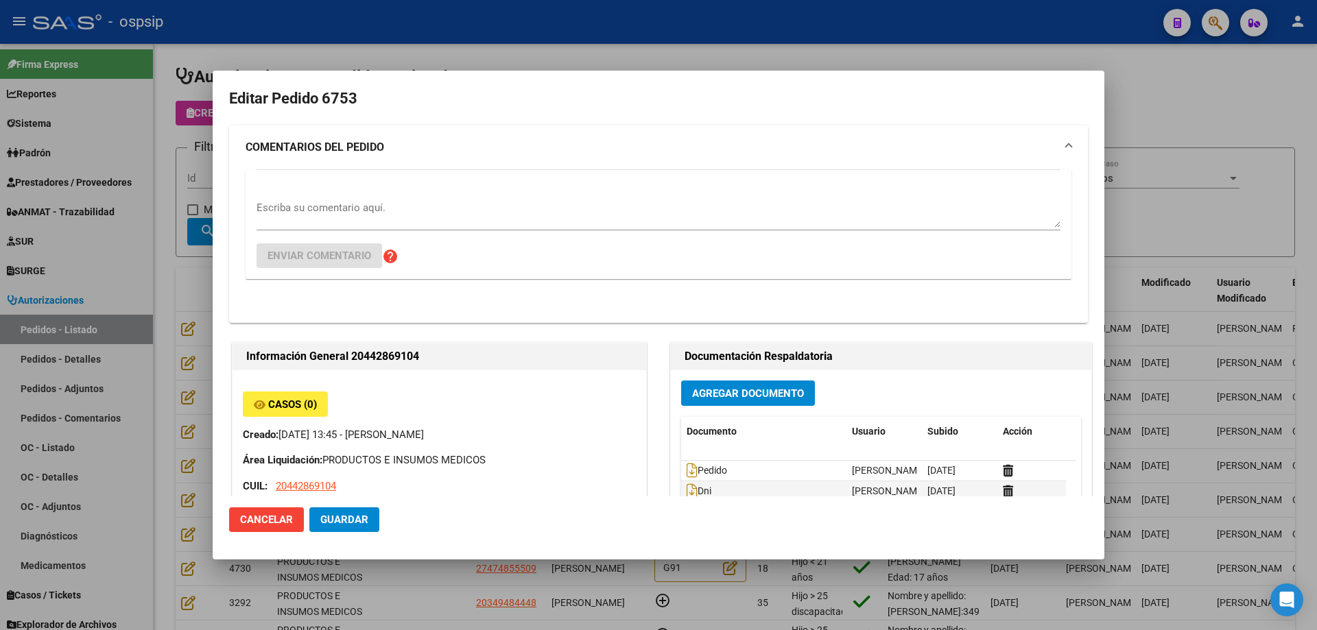
click at [372, 223] on textarea "Escriba su comentario aquí." at bounding box center [658, 213] width 804 height 27
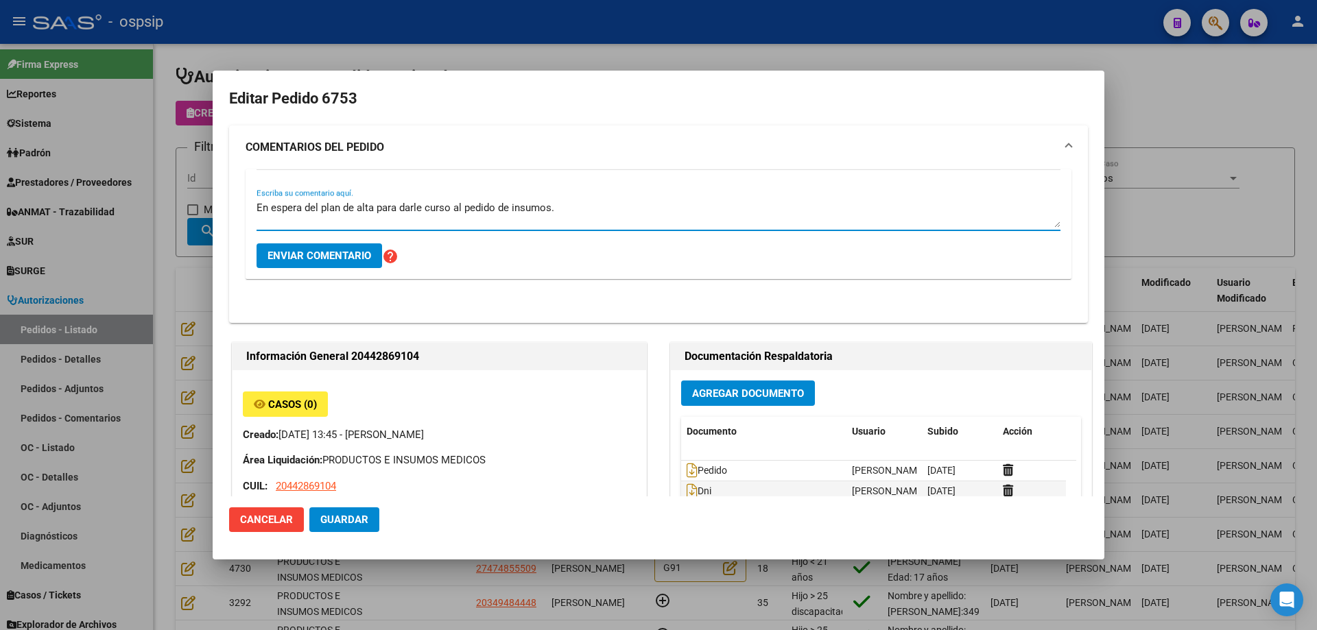
type textarea "En espera del plan de alta para darle curso al pedido de insumos."
click at [333, 256] on span "Enviar comentario" at bounding box center [319, 256] width 104 height 12
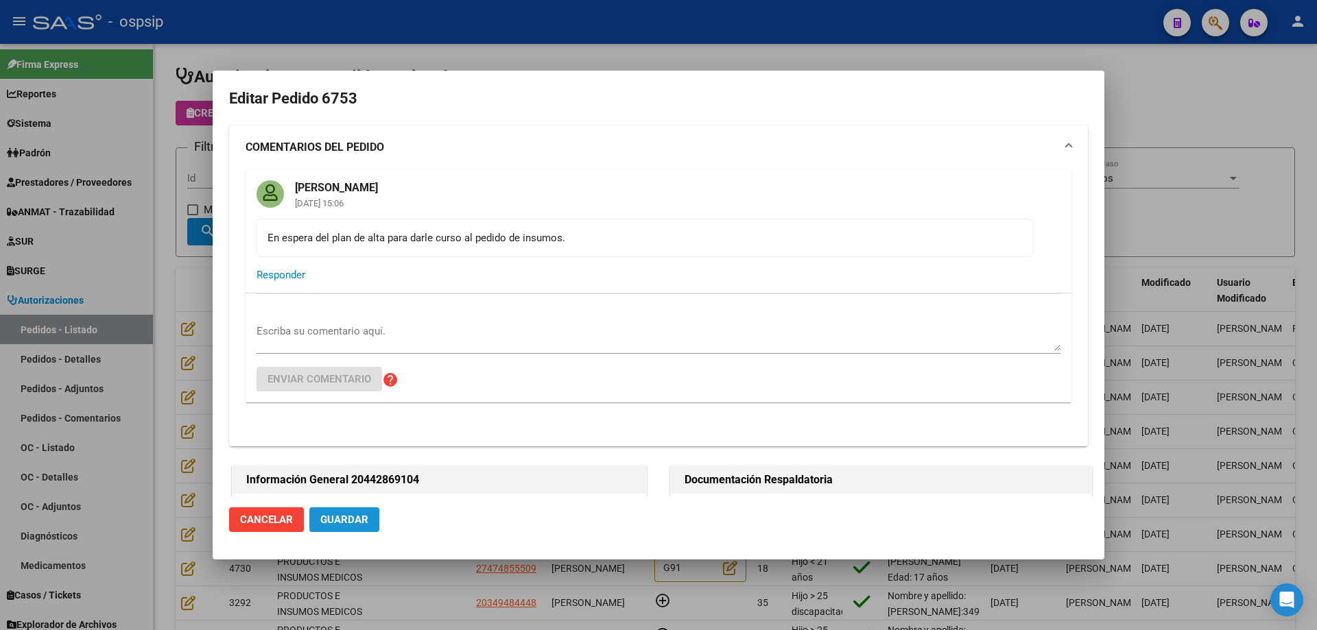
click at [338, 531] on button "Guardar" at bounding box center [344, 520] width 70 height 25
click at [176, 256] on div at bounding box center [658, 315] width 1317 height 630
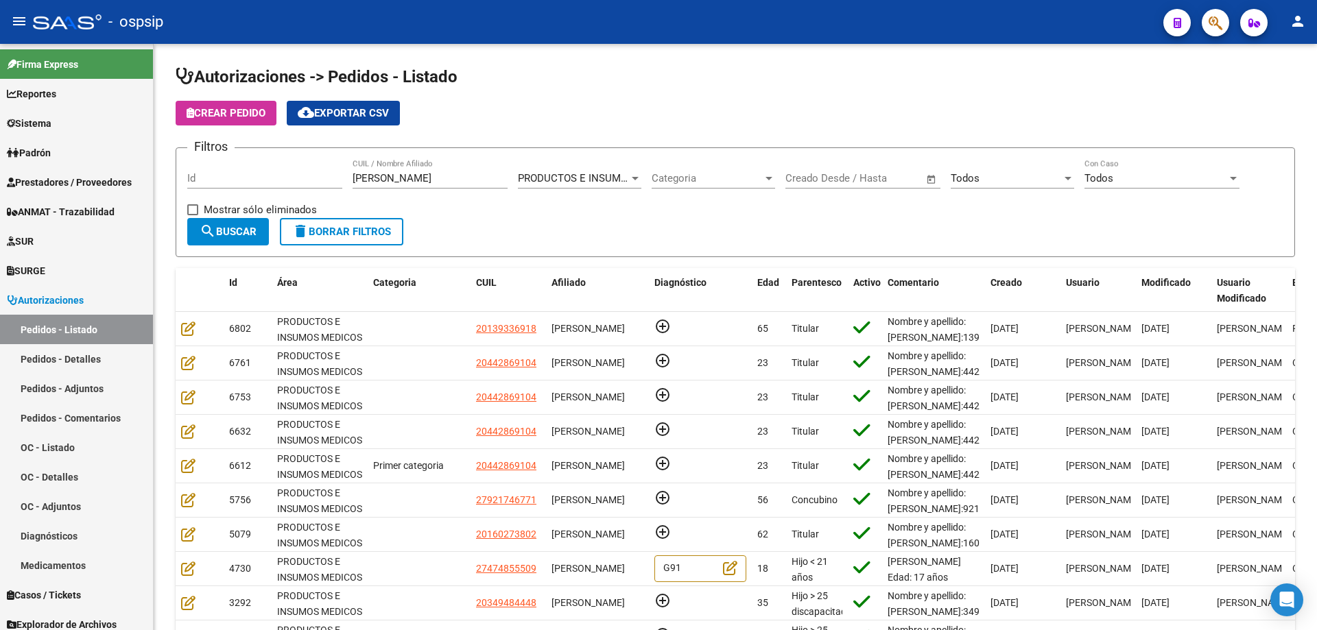
click at [1206, 29] on button "button" at bounding box center [1215, 22] width 27 height 27
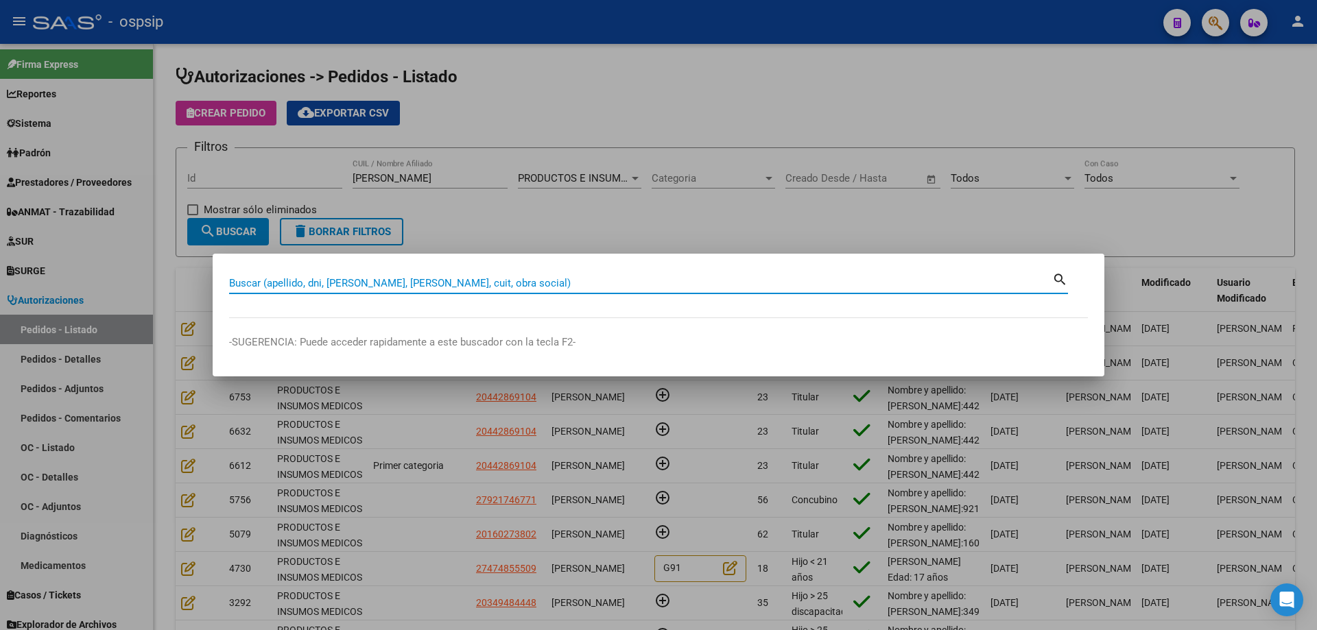
paste input "52165226"
type input "52165226"
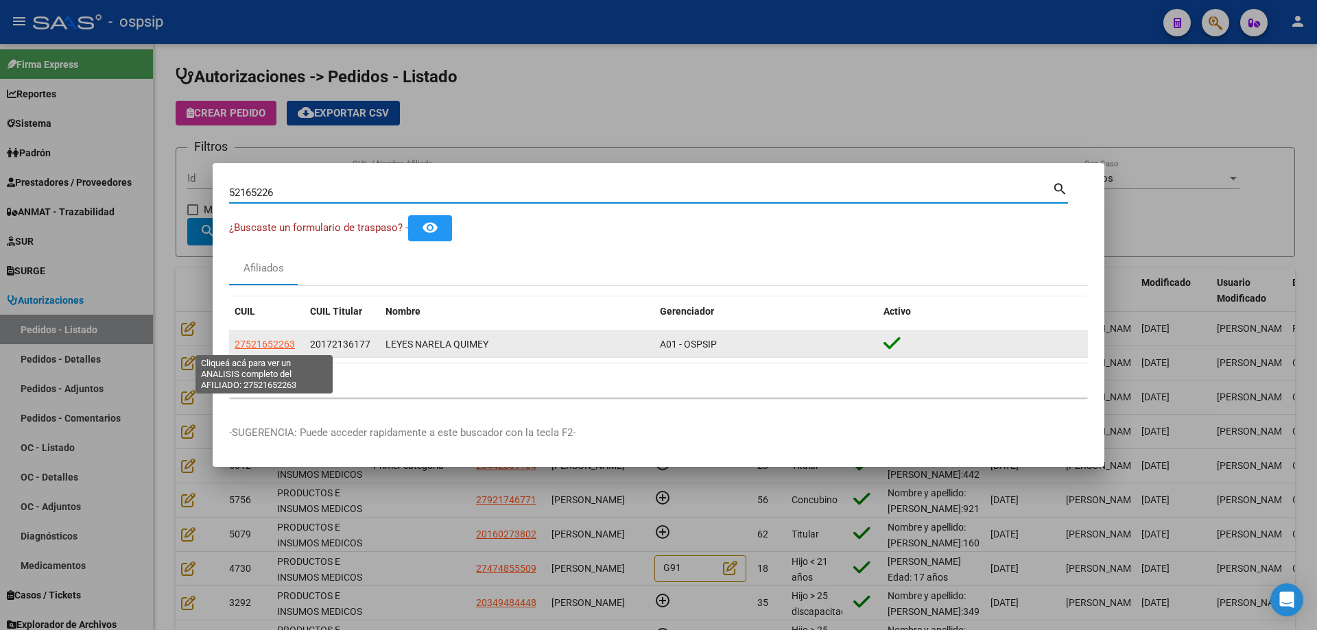
click at [284, 346] on span "27521652263" at bounding box center [265, 344] width 60 height 11
type textarea "27521652263"
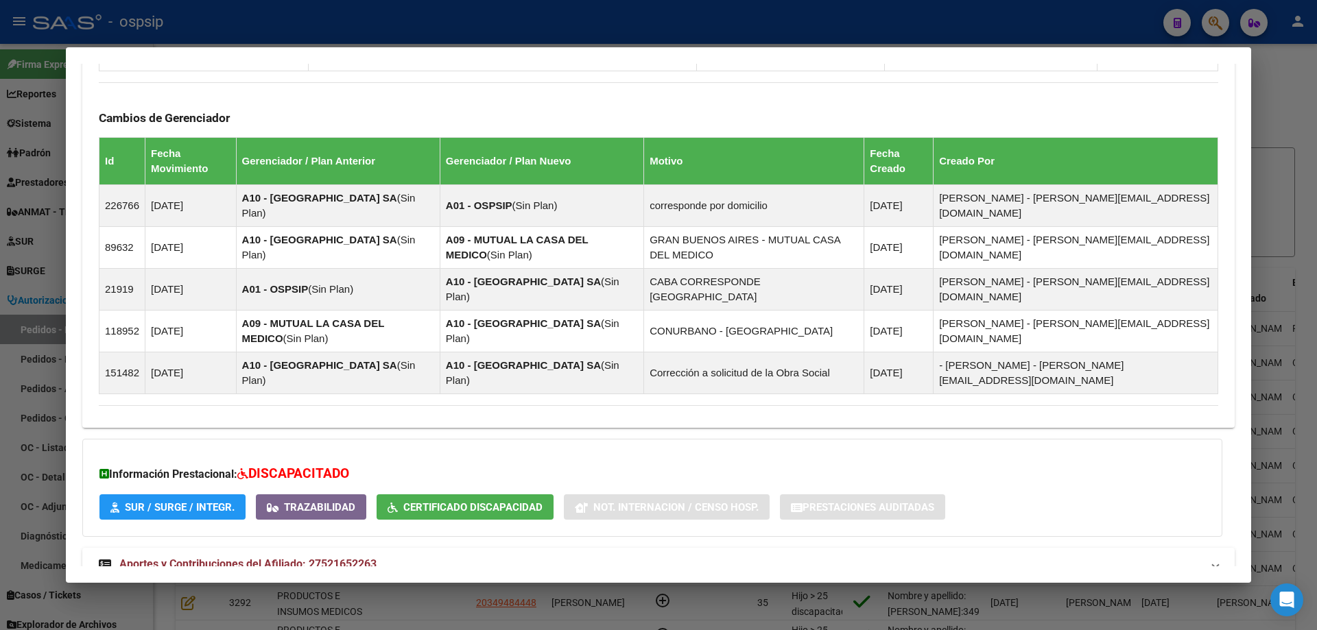
scroll to position [908, 0]
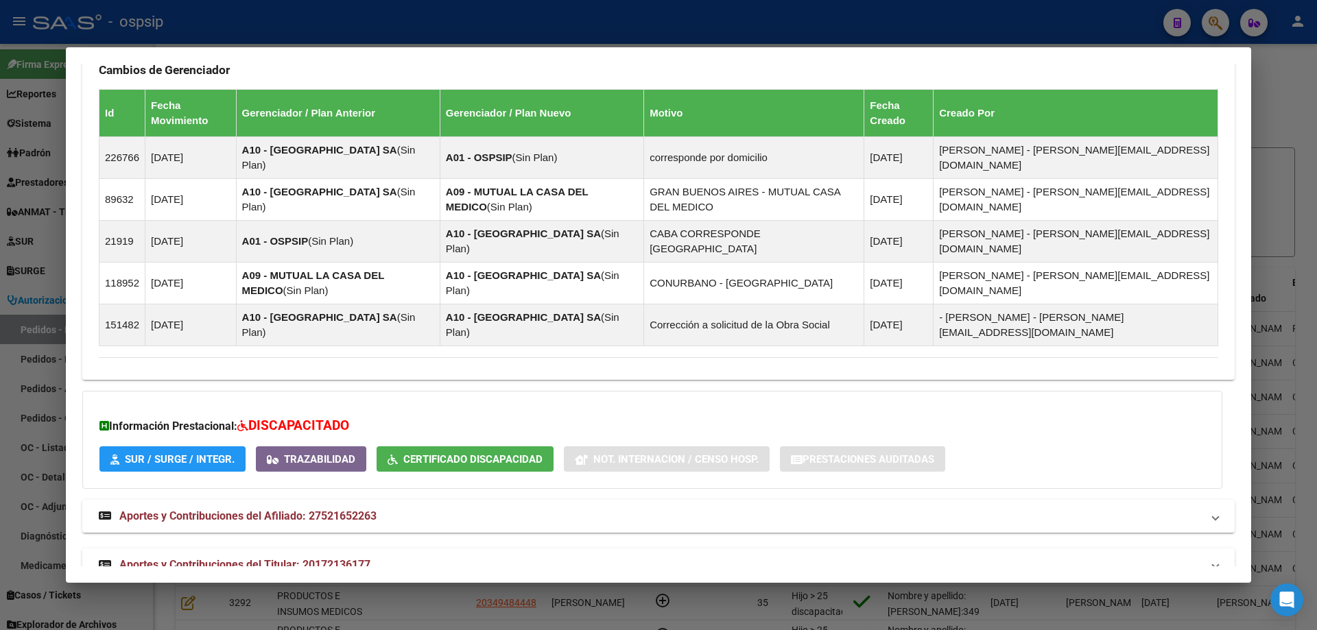
click at [228, 549] on mat-expansion-panel-header "Aportes y Contribuciones del Titular: 20172136177" at bounding box center [658, 565] width 1152 height 33
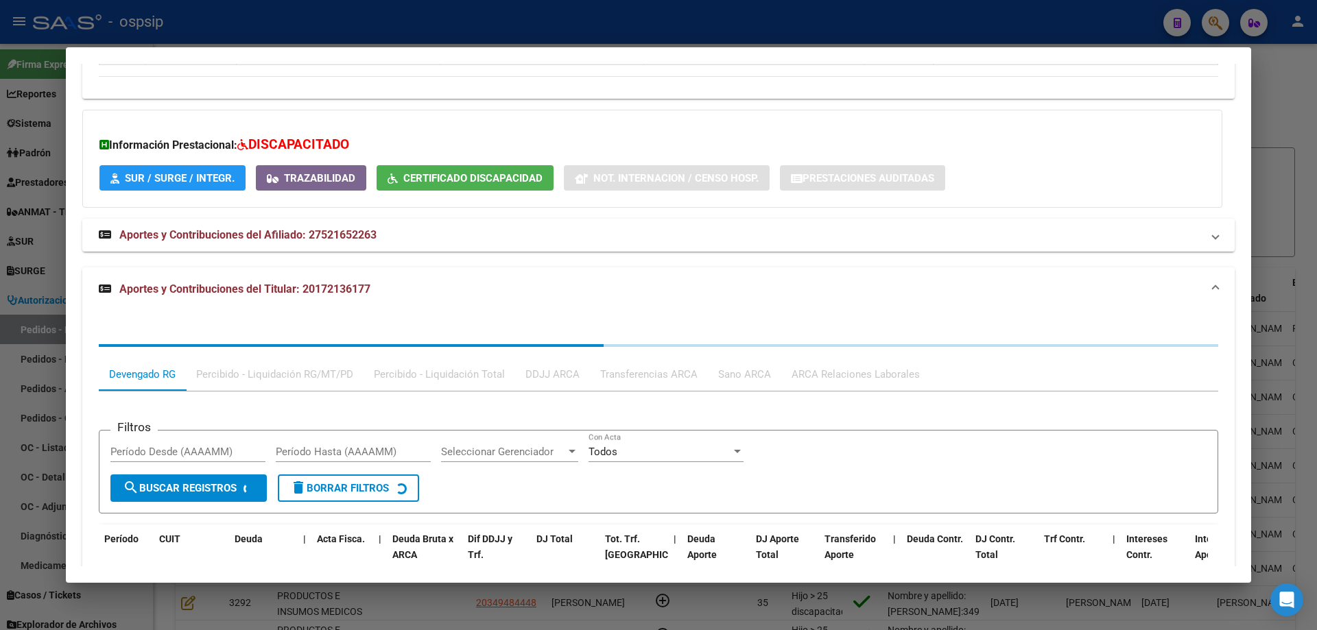
scroll to position [1252, 0]
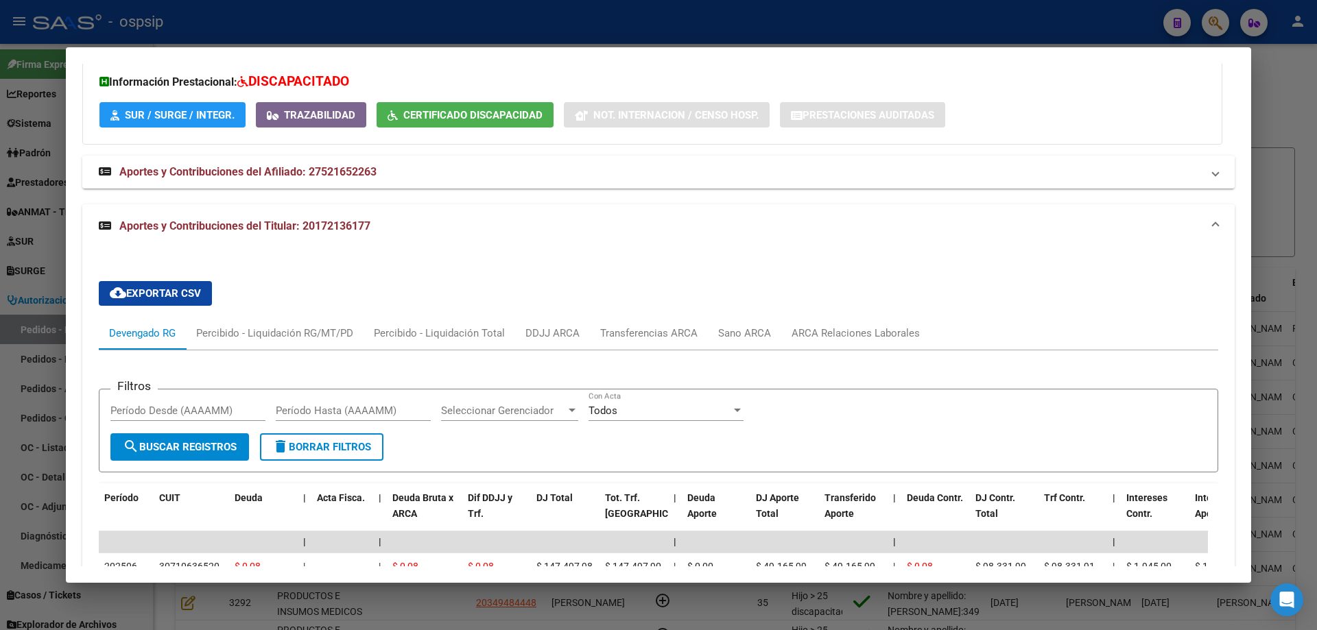
click at [28, 291] on div at bounding box center [658, 315] width 1317 height 630
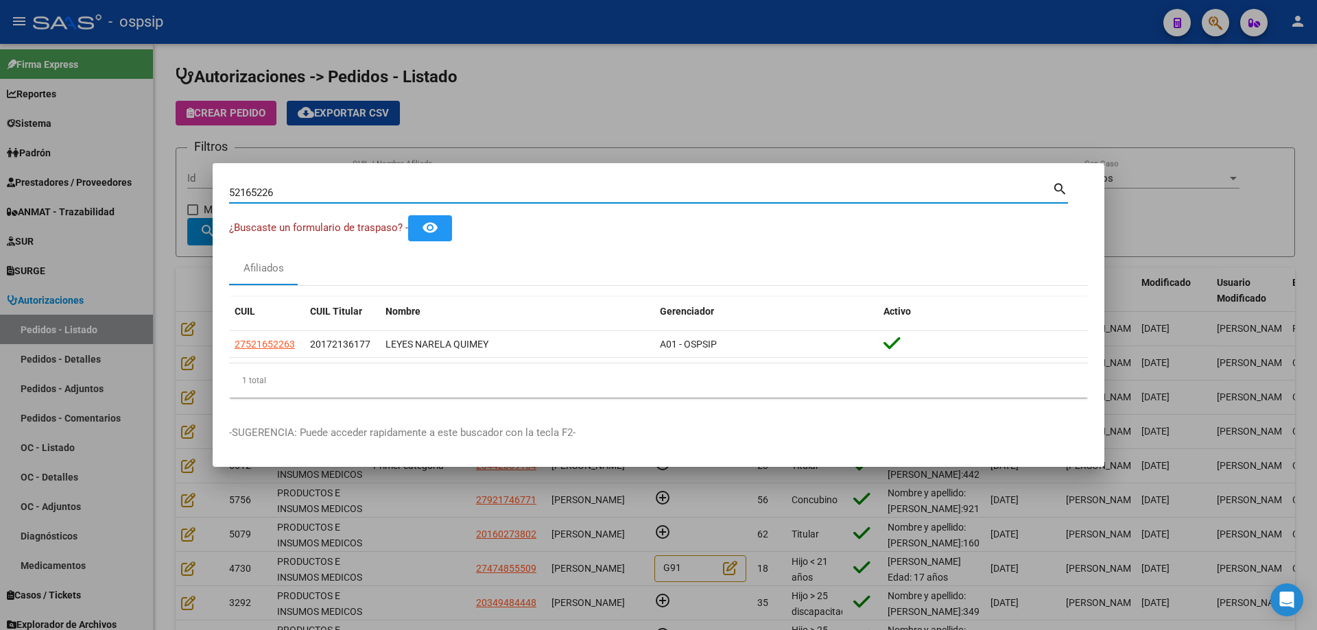
click at [260, 192] on input "52165226" at bounding box center [640, 193] width 823 height 12
paste input "57660944"
type input "57660944"
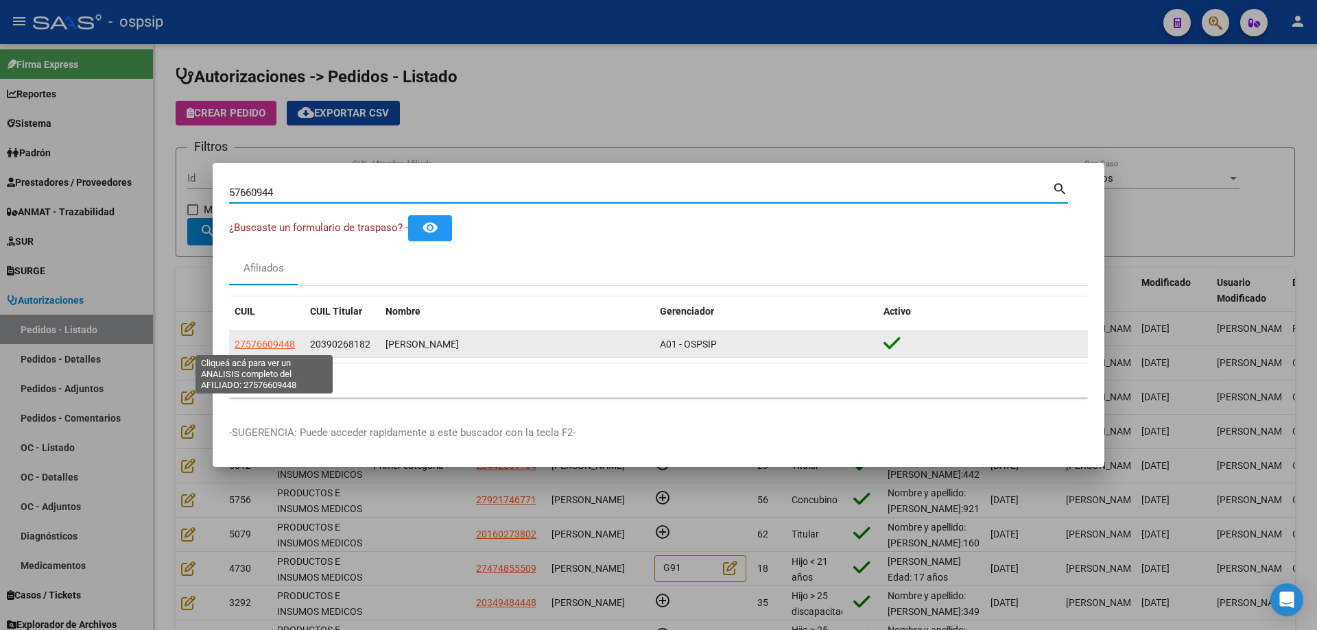
click at [269, 346] on span "27576609448" at bounding box center [265, 344] width 60 height 11
type textarea "27576609448"
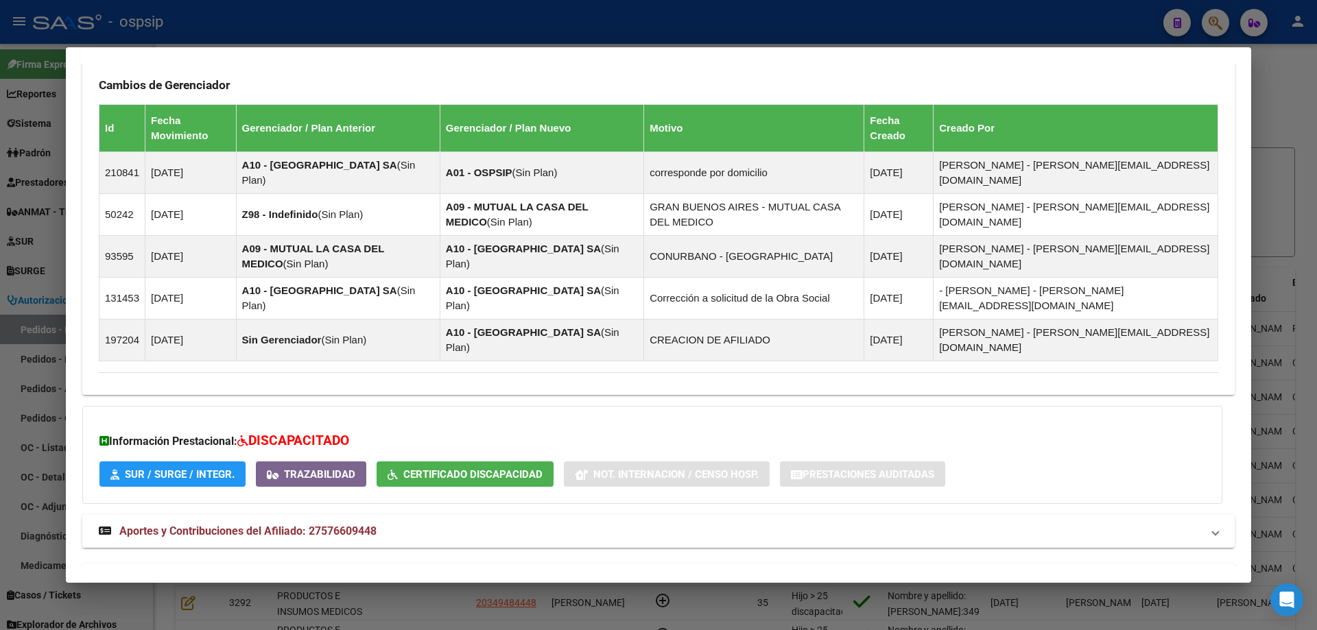
click at [266, 572] on strong "Aportes y Contribuciones del Titular: 20390268182" at bounding box center [235, 580] width 272 height 16
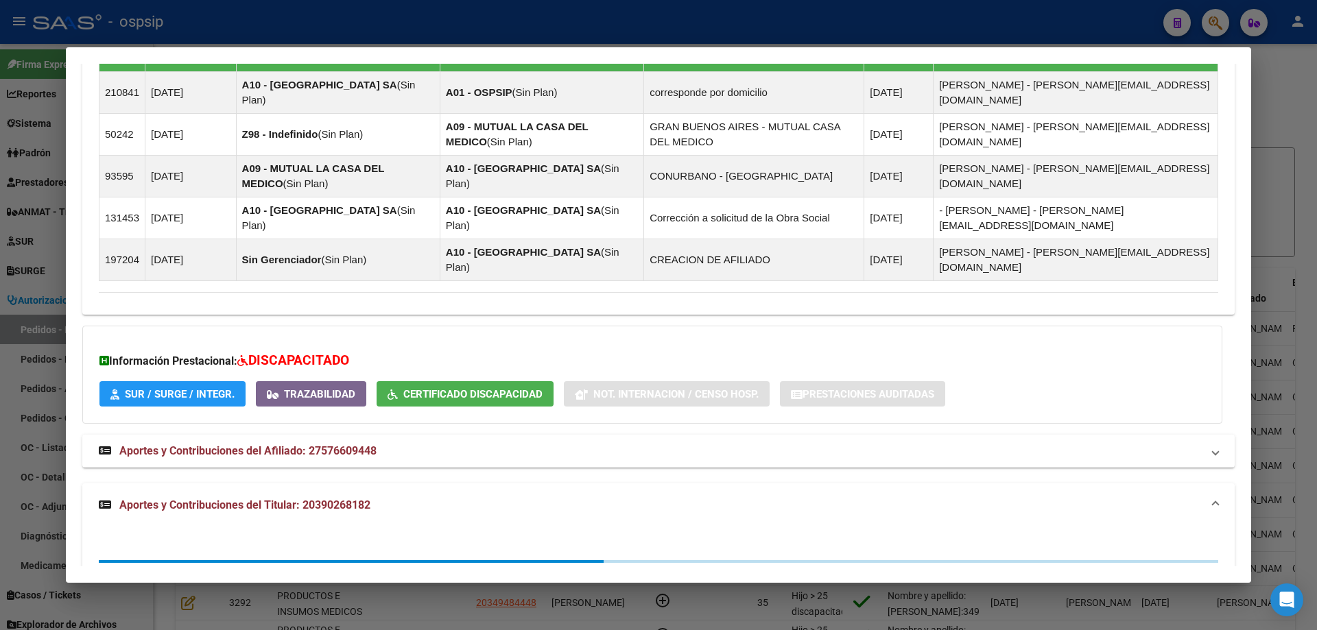
scroll to position [1245, 0]
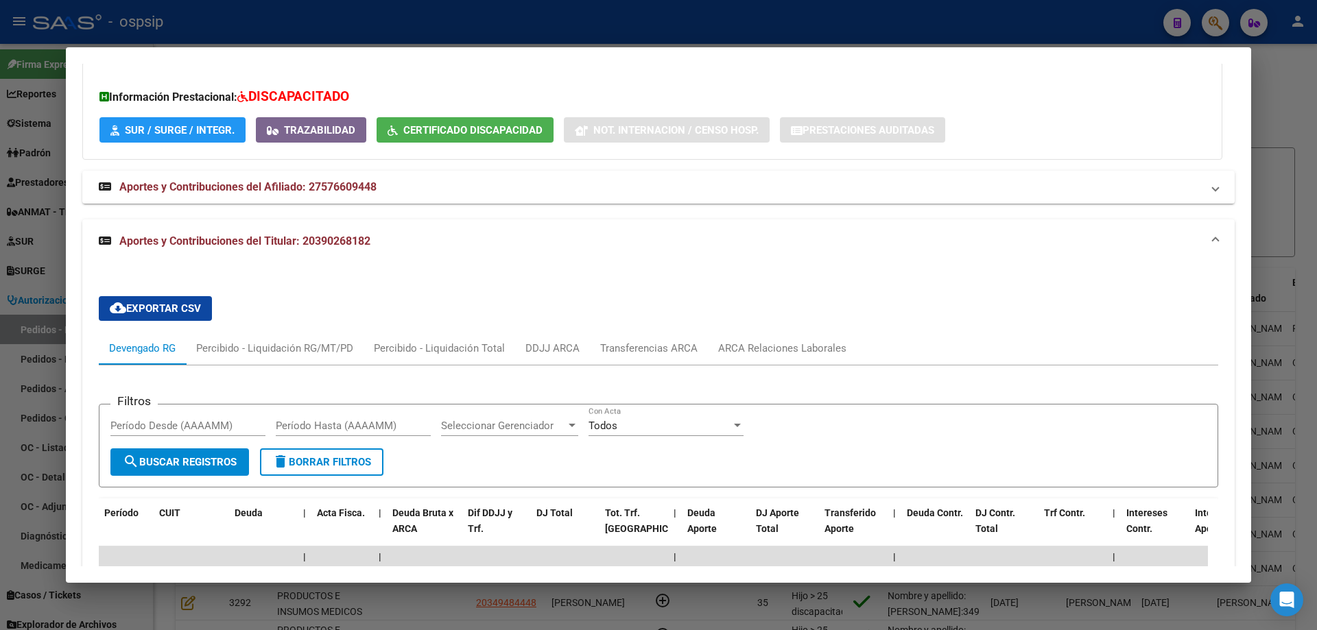
click at [16, 368] on div at bounding box center [658, 315] width 1317 height 630
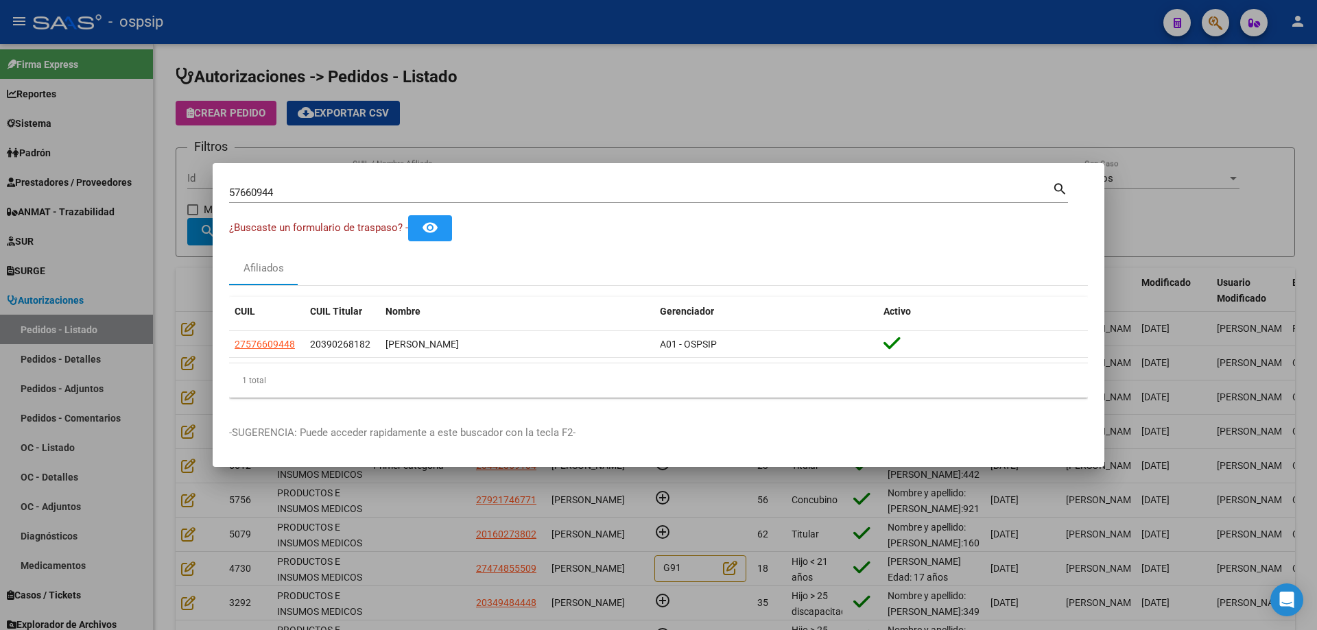
click at [256, 191] on input "57660944" at bounding box center [640, 193] width 823 height 12
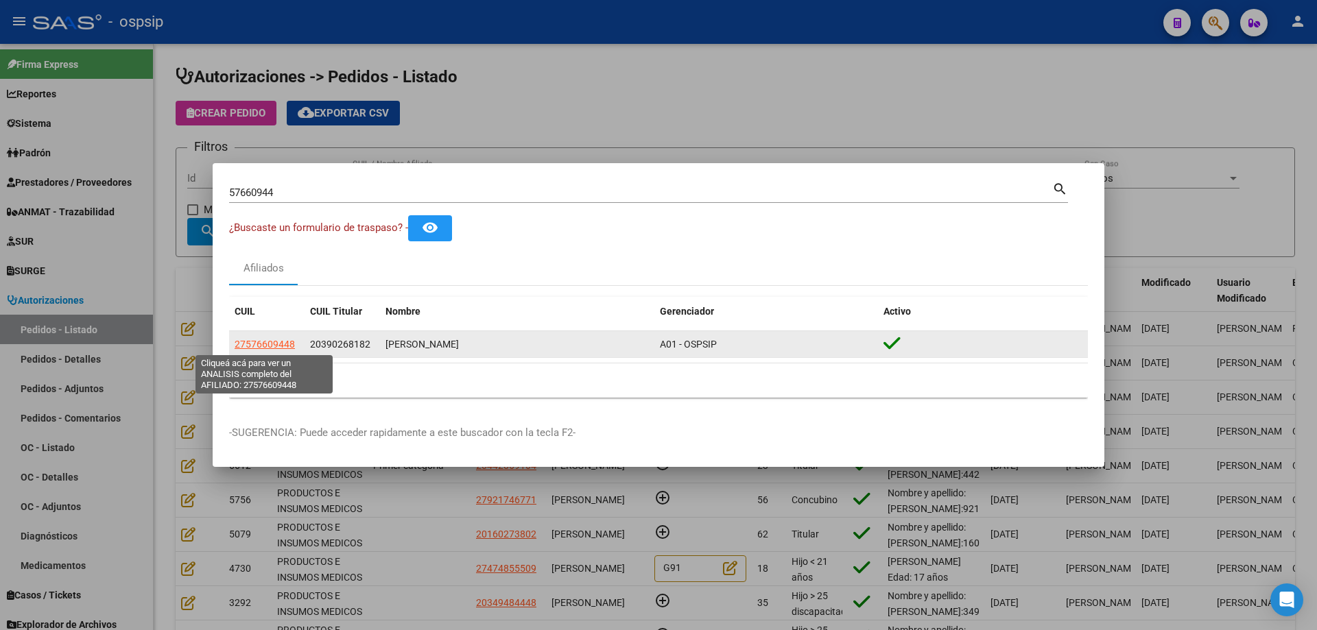
click at [241, 342] on span "27576609448" at bounding box center [265, 344] width 60 height 11
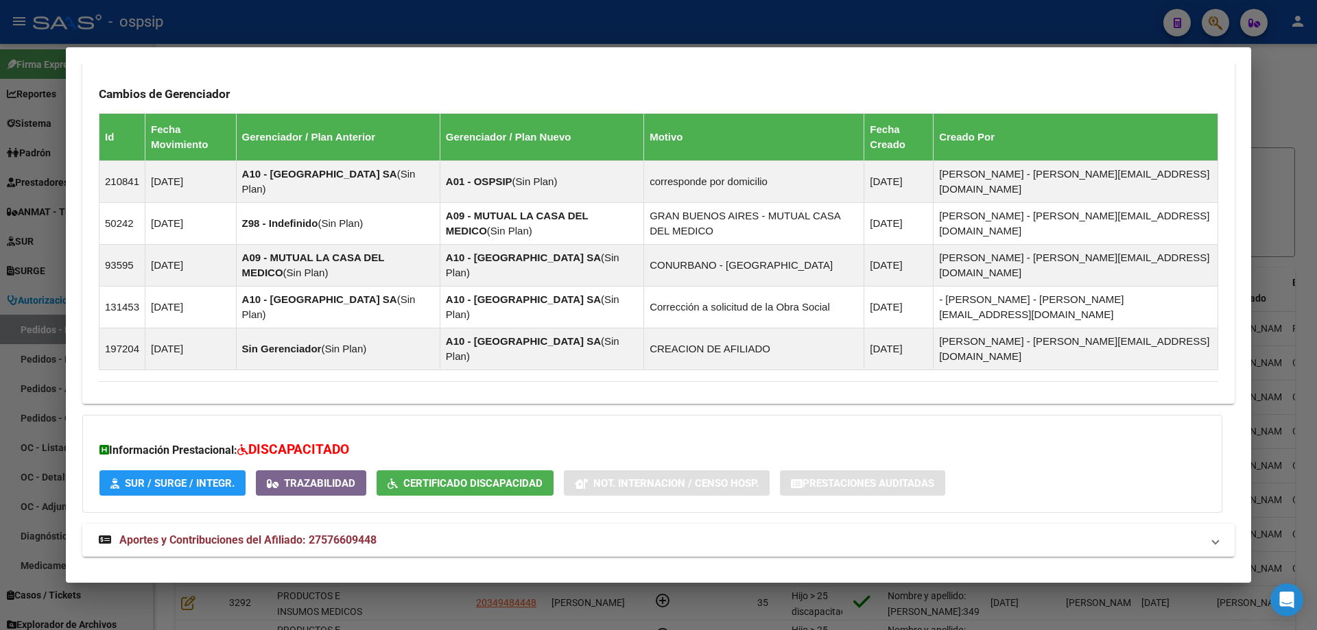
scroll to position [900, 0]
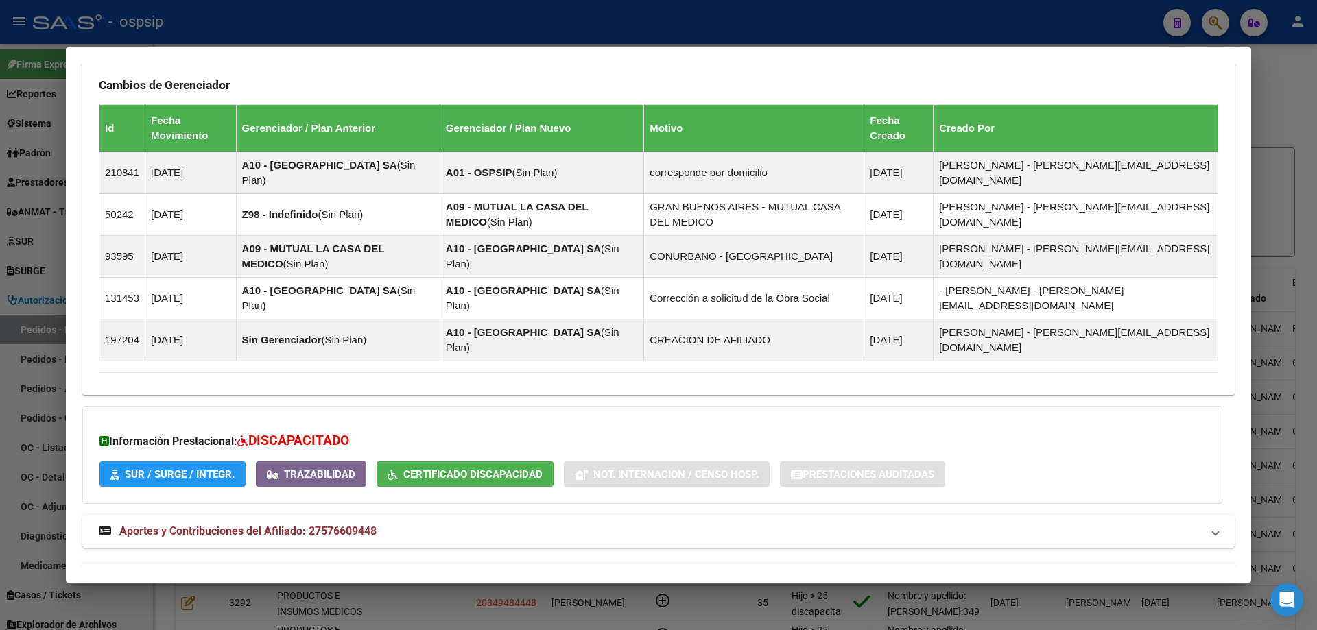
click at [237, 564] on mat-expansion-panel-header "Aportes y Contribuciones del Titular: 20390268182" at bounding box center [658, 580] width 1152 height 33
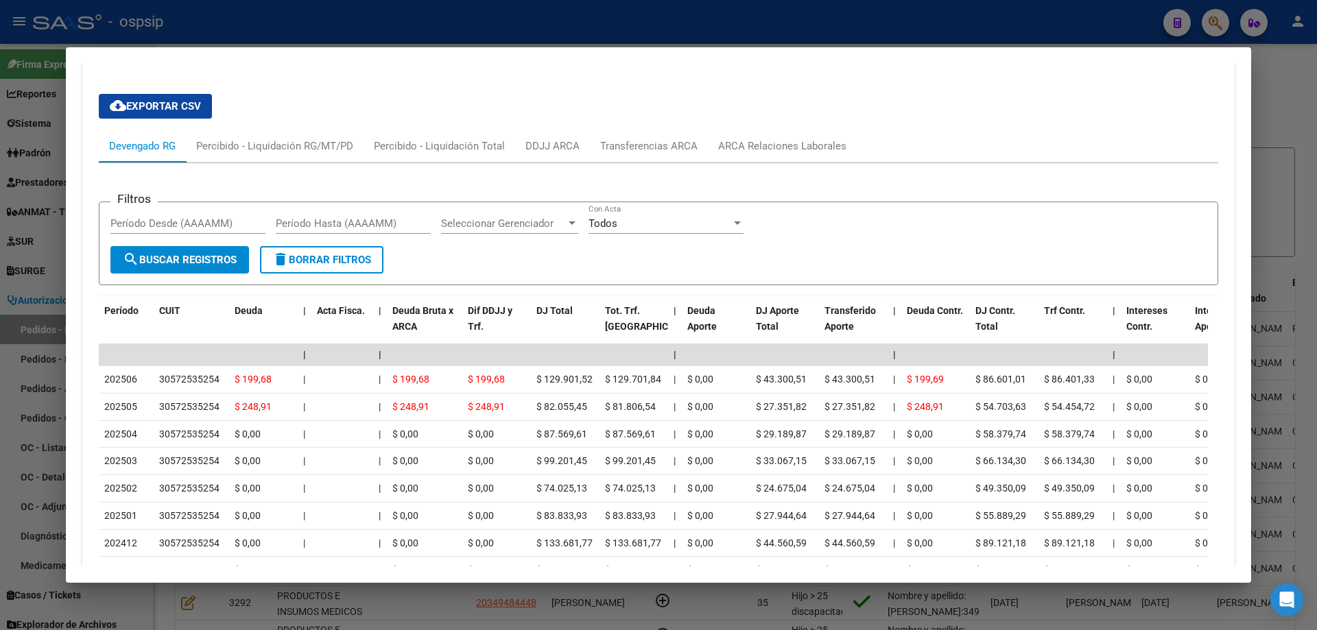
scroll to position [1451, 0]
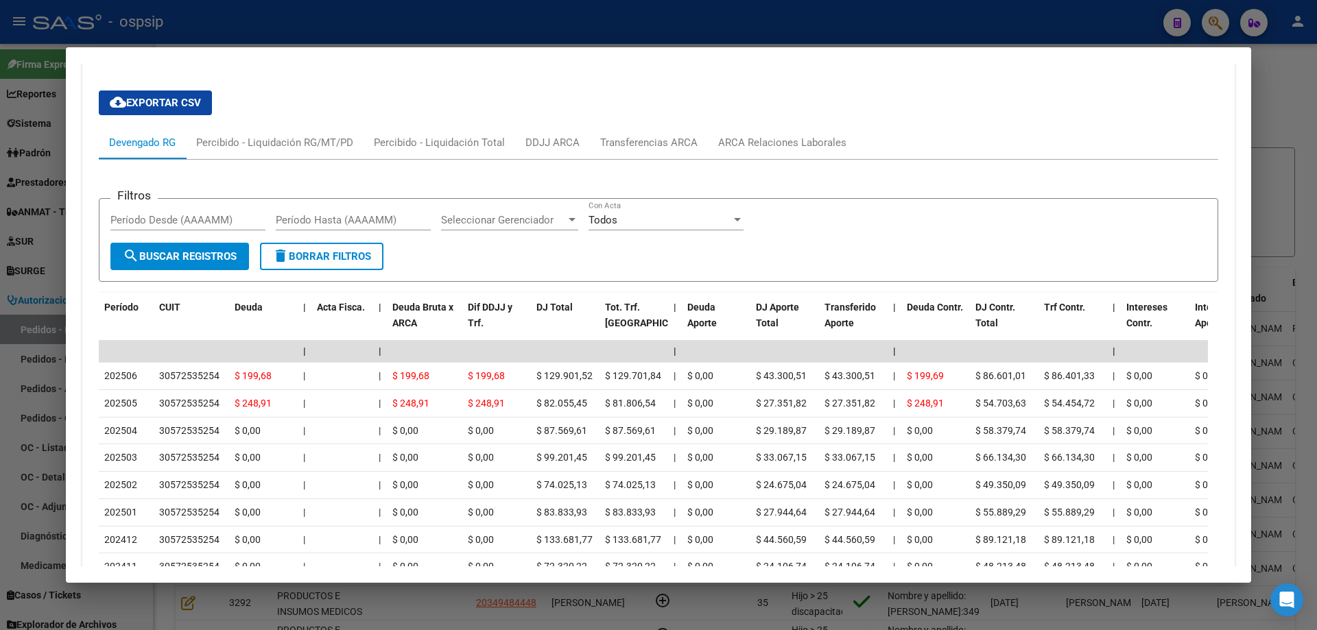
click at [31, 313] on div at bounding box center [658, 315] width 1317 height 630
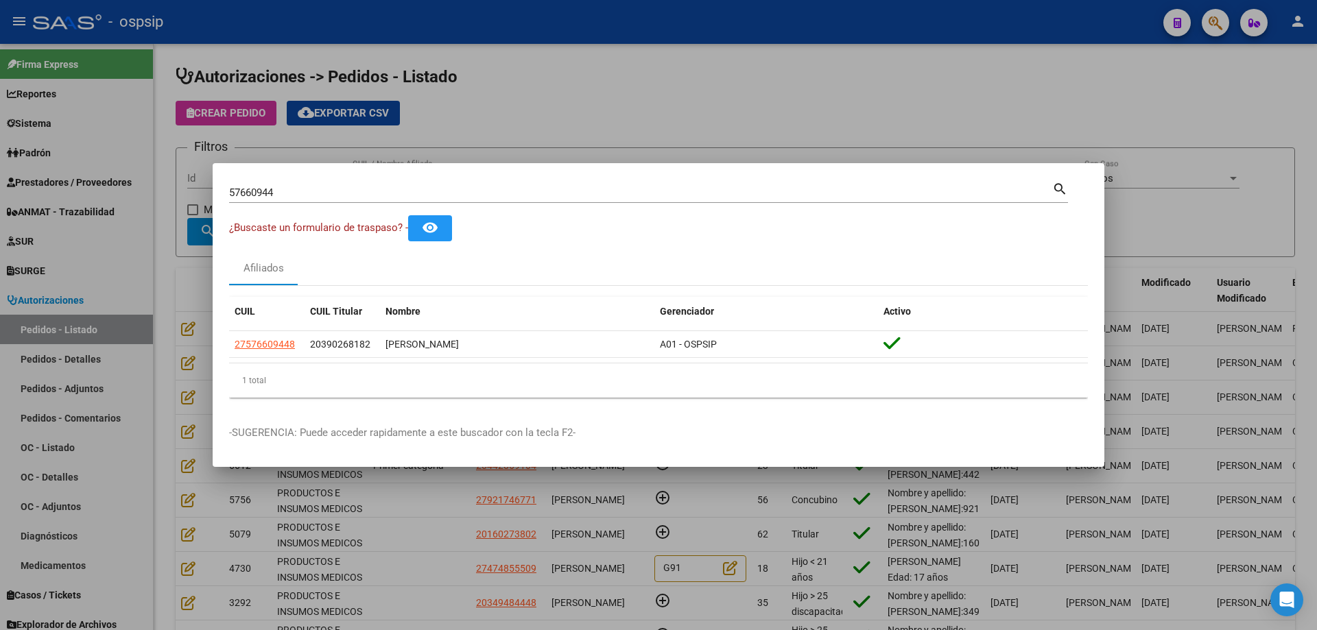
click at [187, 232] on div at bounding box center [658, 315] width 1317 height 630
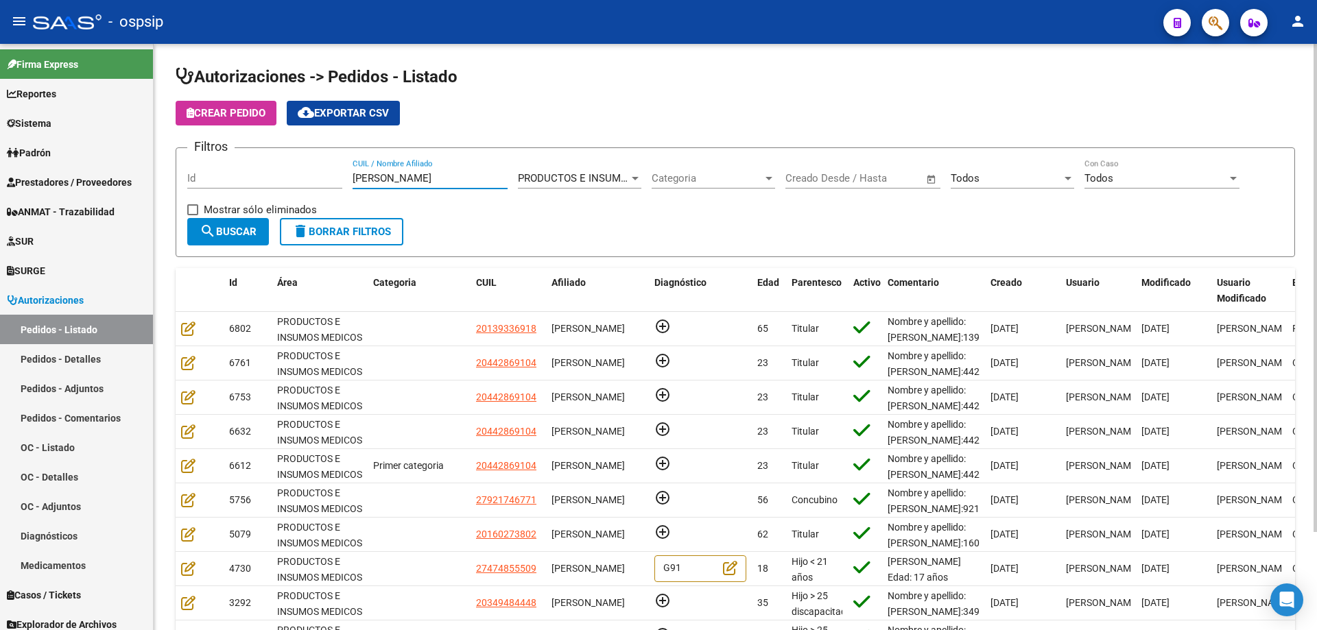
drag, startPoint x: 405, startPoint y: 174, endPoint x: 287, endPoint y: 174, distance: 118.0
click at [287, 174] on div "Filtros Id [PERSON_NAME] CUIL / Nombre Afiliado PRODUCTOS E INSUMOS MEDICOS Sel…" at bounding box center [735, 188] width 1096 height 59
